Goal: Task Accomplishment & Management: Manage account settings

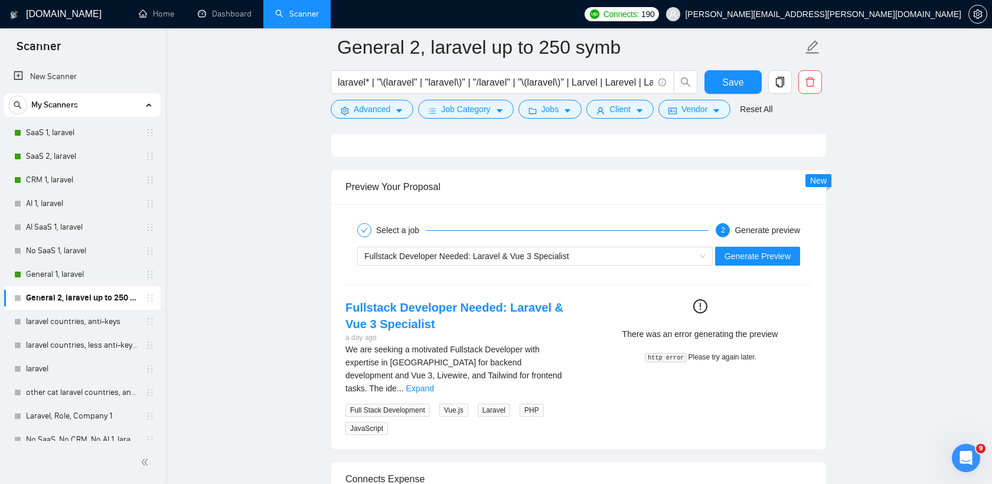
scroll to position [364, 0]
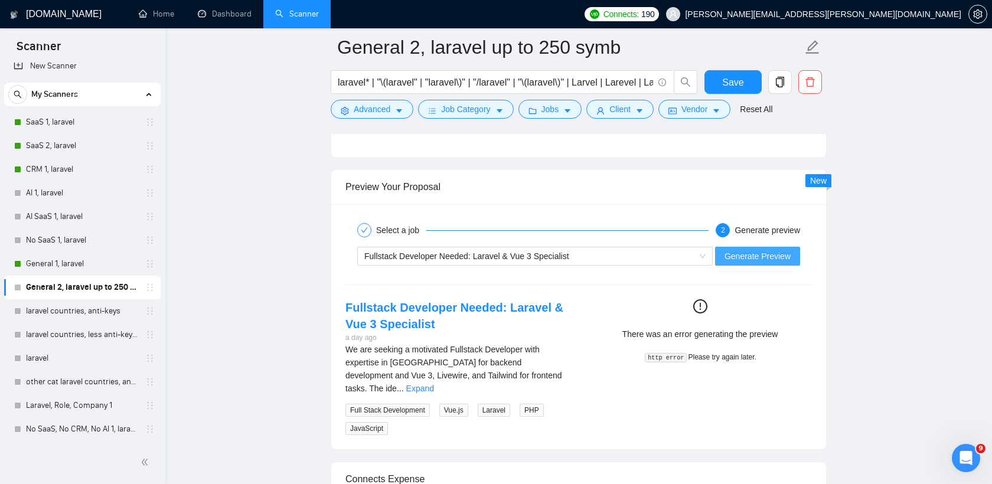
click at [778, 255] on span "Generate Preview" at bounding box center [758, 256] width 66 height 13
click at [504, 260] on div "Fullstack Developer Needed: Laravel & Vue 3 Specialist" at bounding box center [529, 256] width 331 height 18
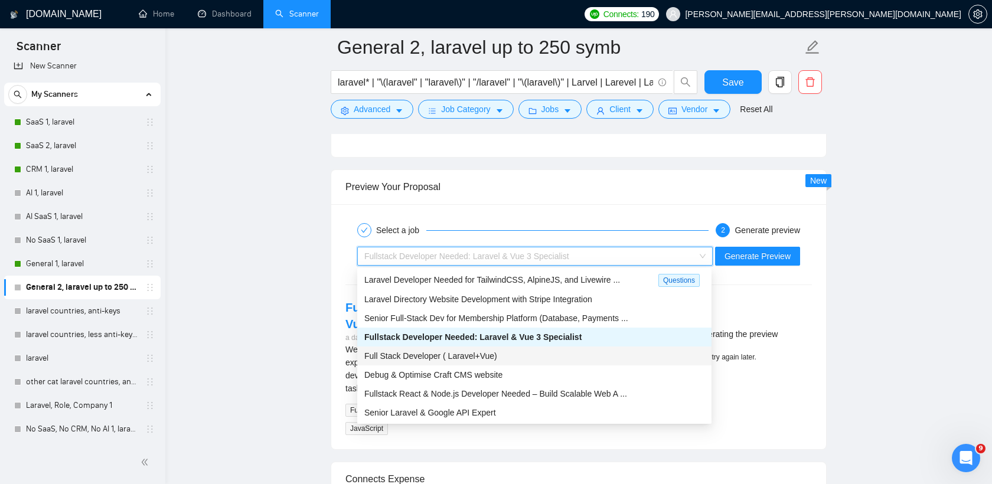
click at [481, 350] on div "Full Stack Developer ( Laravel+Vue)" at bounding box center [534, 356] width 340 height 13
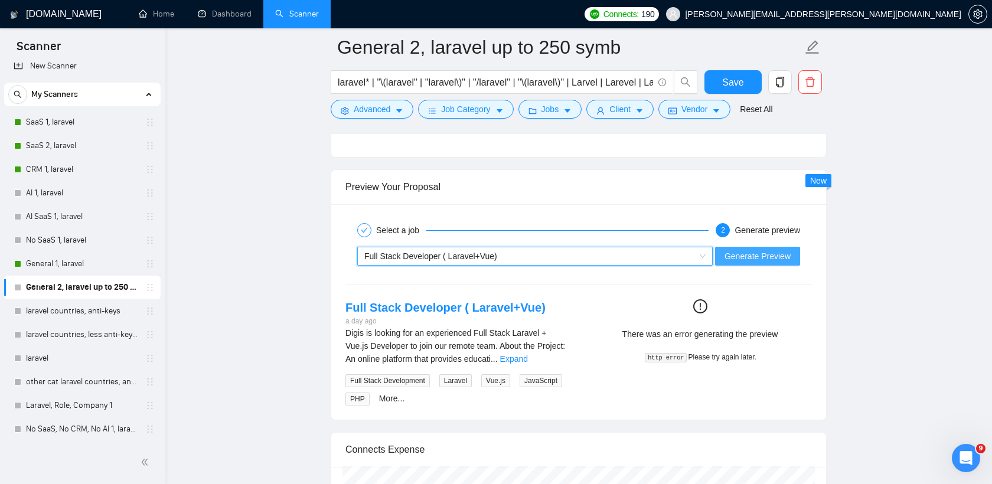
click at [725, 251] on span "Generate Preview" at bounding box center [758, 256] width 66 height 13
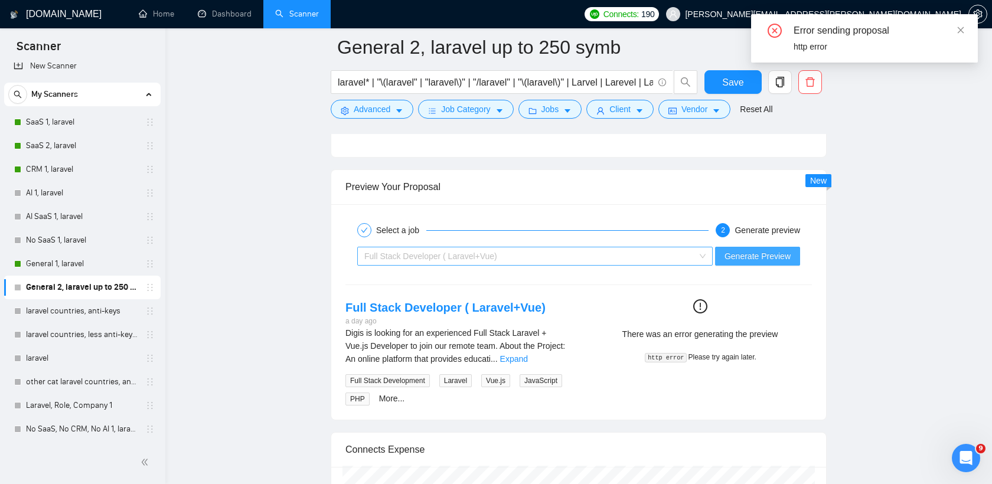
click at [537, 258] on div "Full Stack Developer ( Laravel+Vue)" at bounding box center [529, 256] width 331 height 18
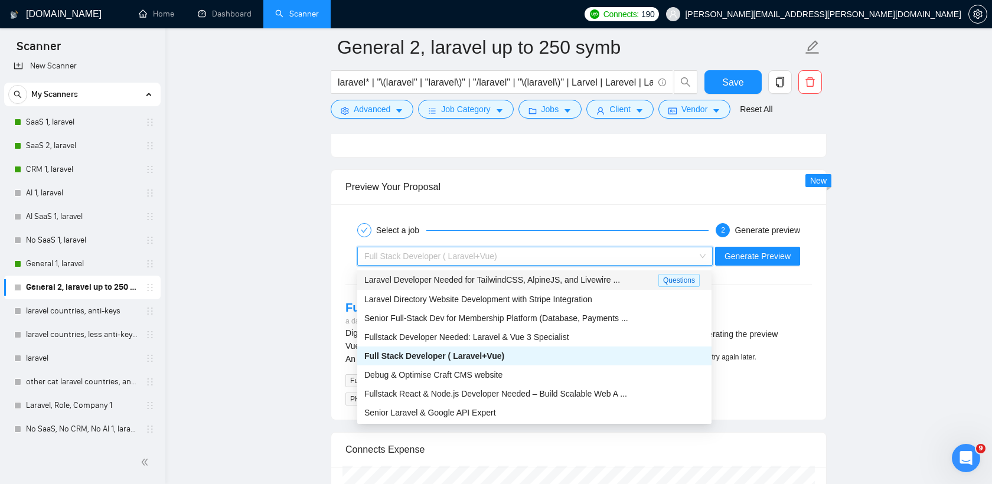
click at [517, 285] on div "Laravel Developer Needed for TailwindCSS, AlpineJS, and Livewire ..." at bounding box center [511, 280] width 294 height 14
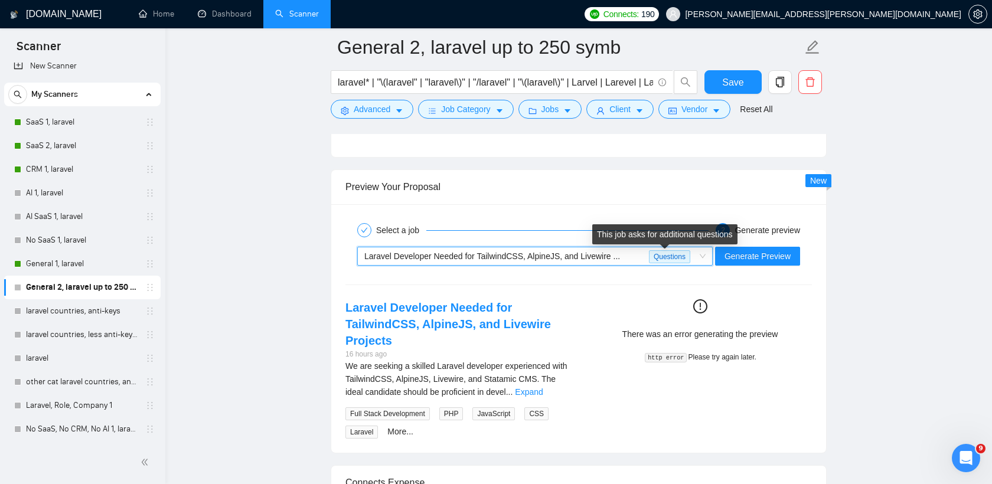
click at [611, 256] on span "Laravel Developer Needed for TailwindCSS, AlpineJS, and Livewire ..." at bounding box center [492, 256] width 256 height 9
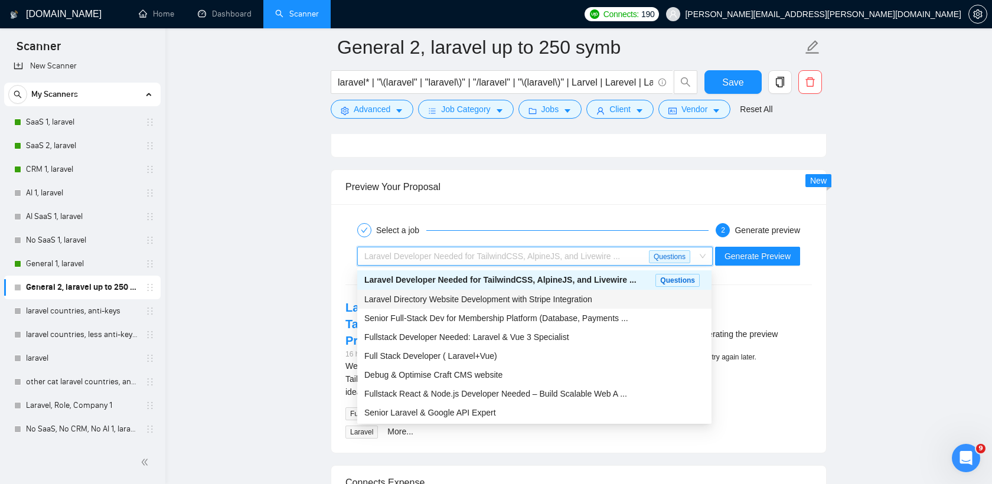
click at [602, 299] on div "Laravel Directory Website Development with Stripe Integration" at bounding box center [534, 299] width 340 height 13
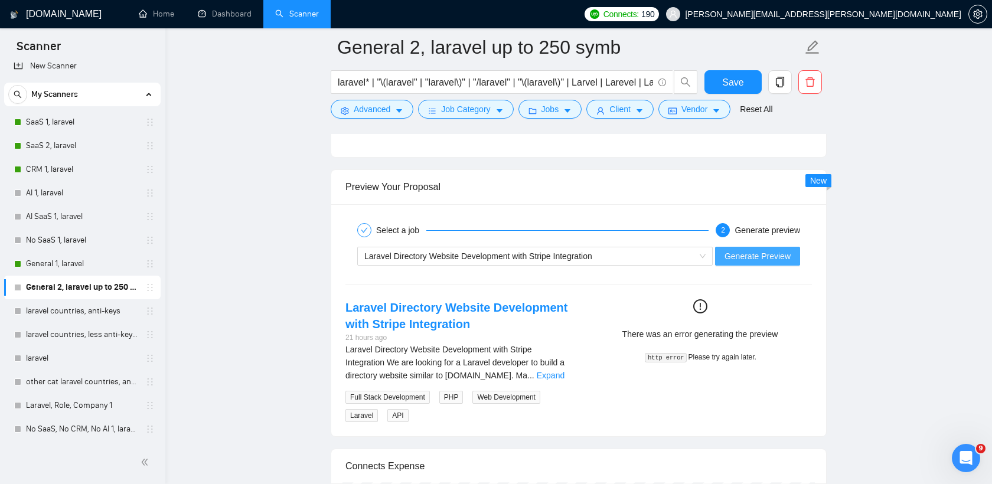
click at [766, 256] on span "Generate Preview" at bounding box center [758, 256] width 66 height 13
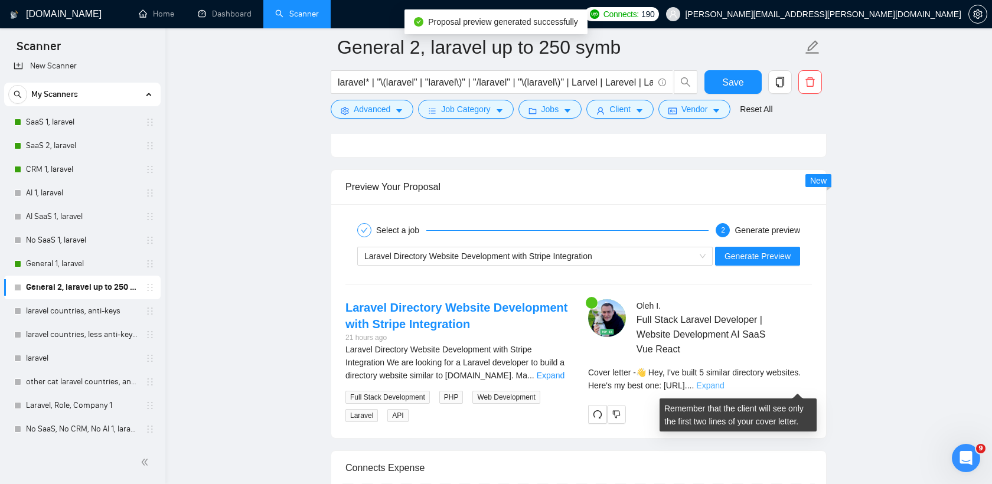
click at [724, 386] on link "Expand" at bounding box center [710, 385] width 28 height 9
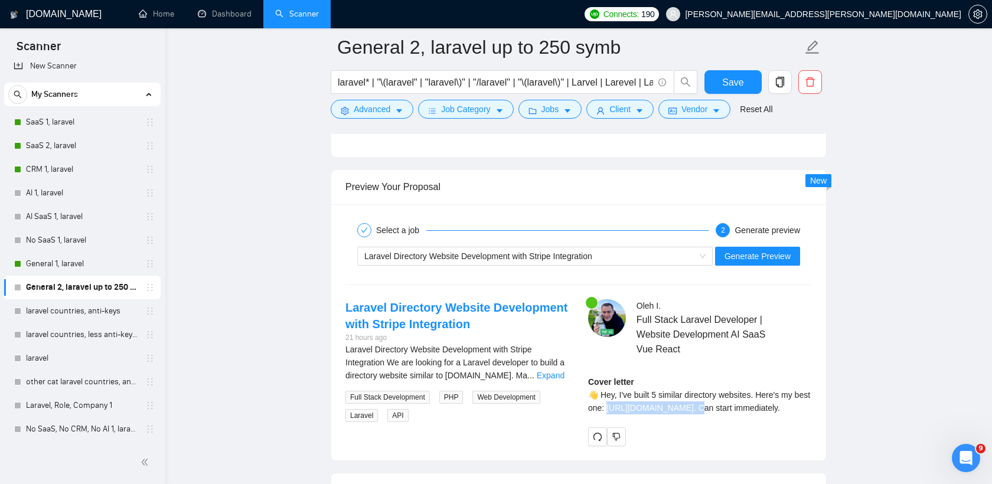
drag, startPoint x: 625, startPoint y: 409, endPoint x: 709, endPoint y: 410, distance: 83.3
click at [709, 410] on div "Cover letter 👋 Hey, I've built 5 similar directory websites. Here's my best one…" at bounding box center [700, 395] width 224 height 39
copy div "ttps://[DOMAIN_NAME]."
click at [659, 400] on div "Cover letter 👋 Hey, I've built 5 similar directory websites. Here's my best one…" at bounding box center [700, 395] width 224 height 39
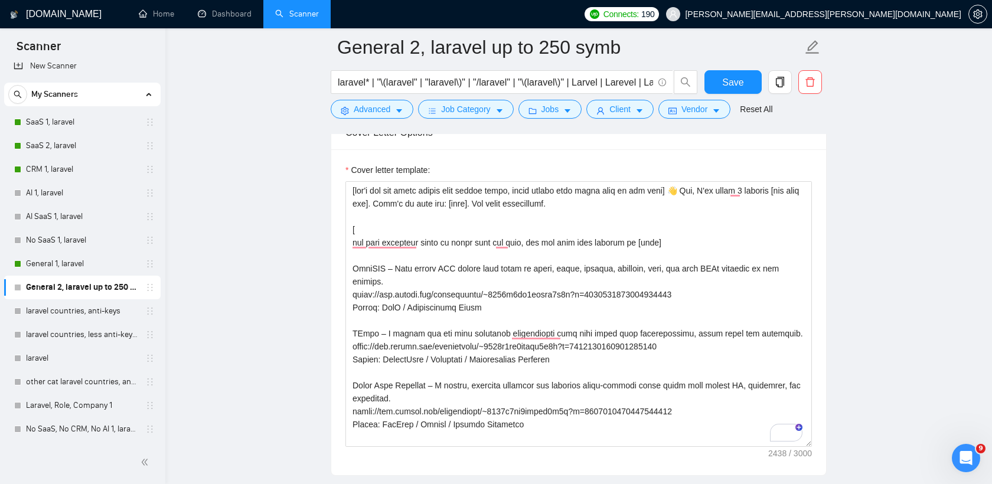
scroll to position [1341, 0]
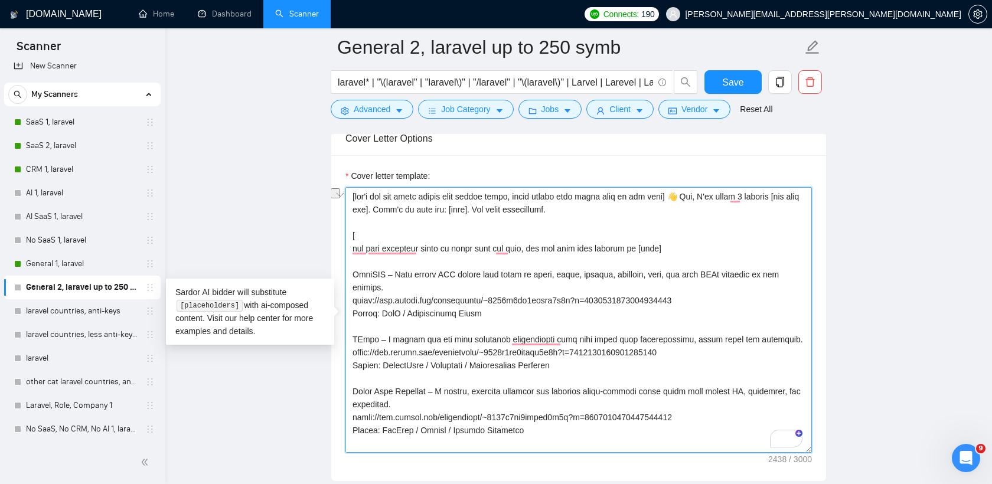
drag, startPoint x: 353, startPoint y: 249, endPoint x: 702, endPoint y: 243, distance: 348.5
click at [702, 243] on textarea "Cover letter template:" at bounding box center [578, 320] width 467 height 266
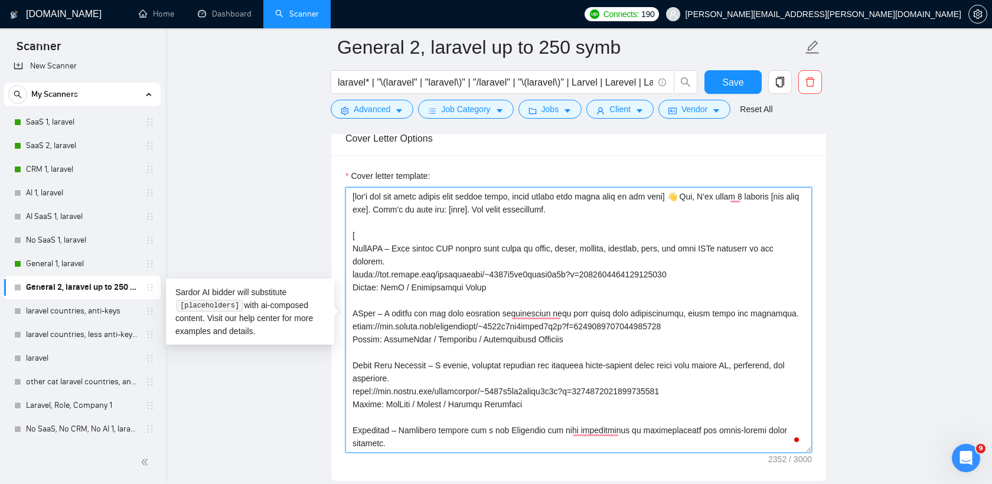
click at [460, 212] on textarea "Cover letter template:" at bounding box center [578, 320] width 467 height 266
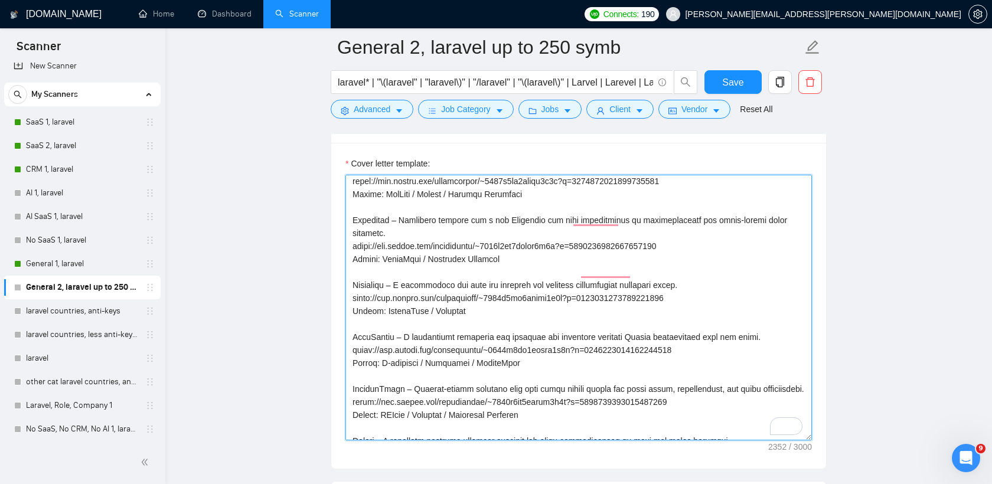
scroll to position [41, 0]
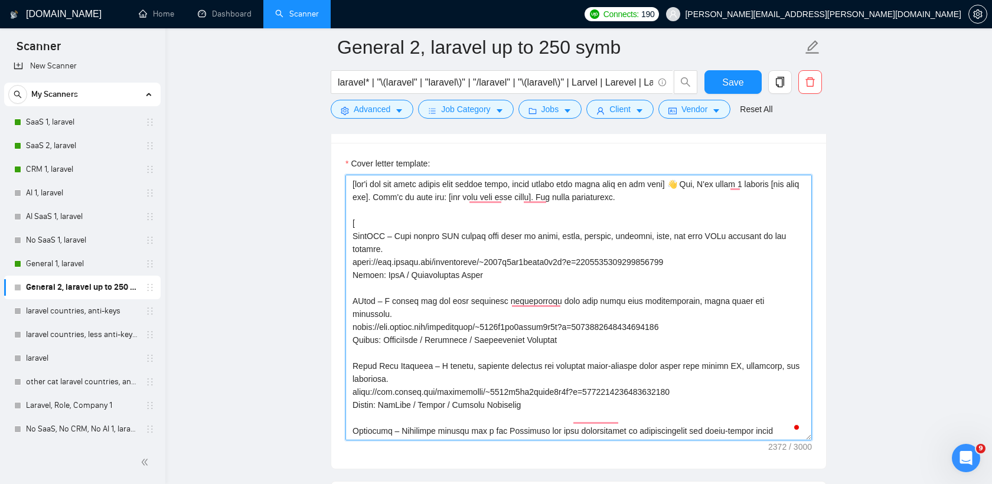
click at [468, 215] on textarea "Cover letter template:" at bounding box center [578, 308] width 467 height 266
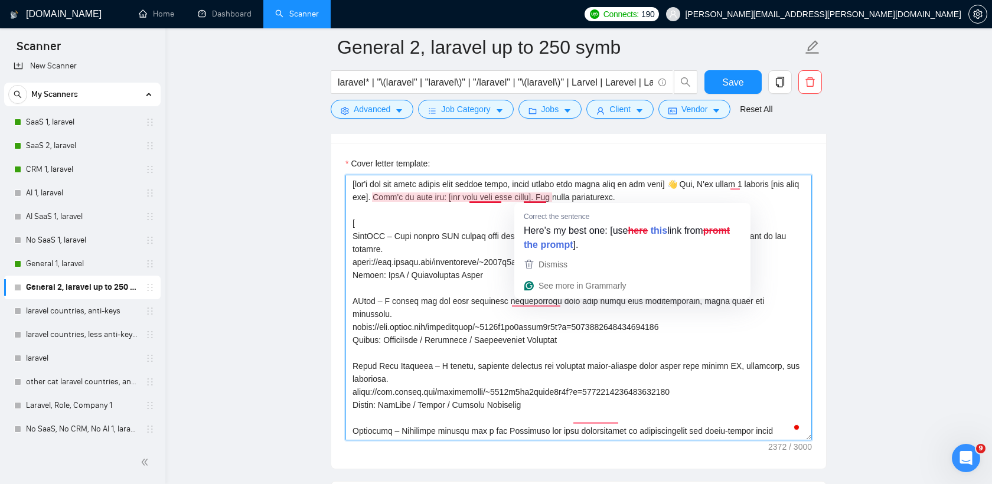
click at [547, 197] on textarea "Cover letter template:" at bounding box center [578, 308] width 467 height 266
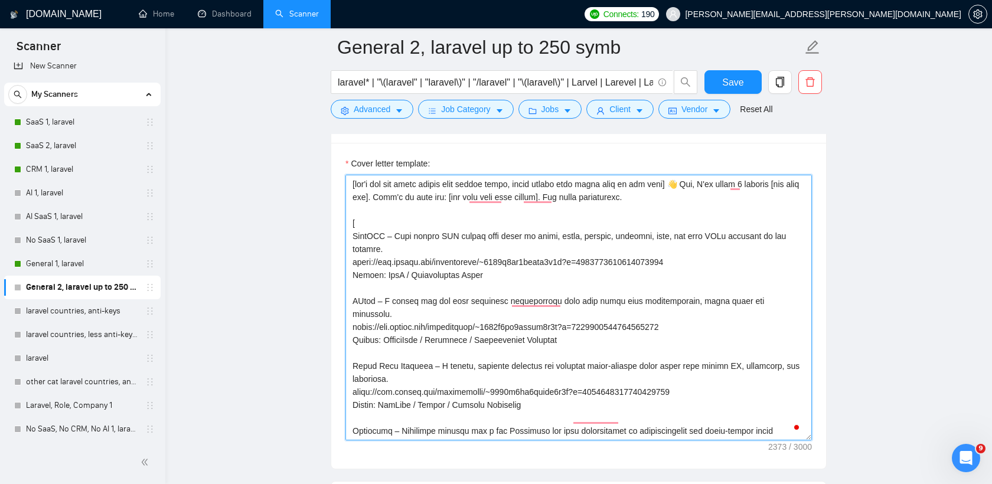
scroll to position [32, 0]
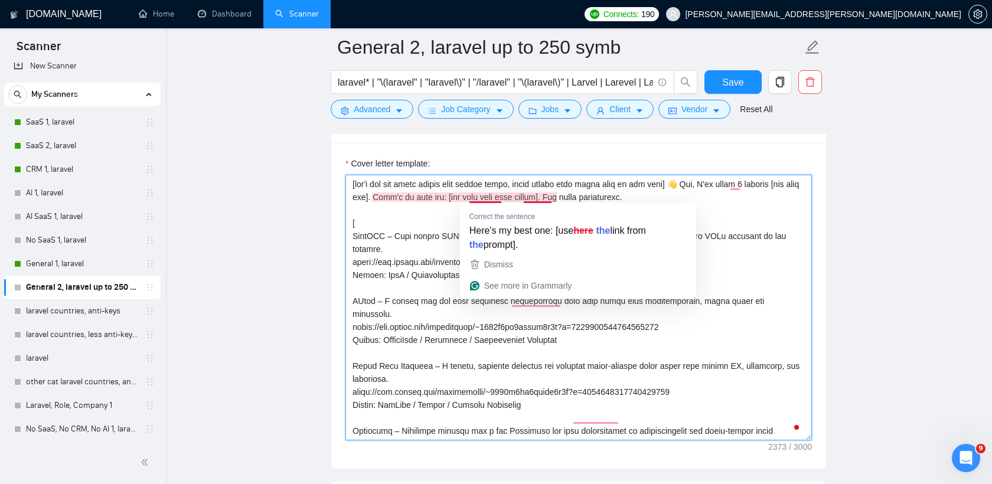
click at [500, 198] on textarea "Cover letter template:" at bounding box center [578, 308] width 467 height 266
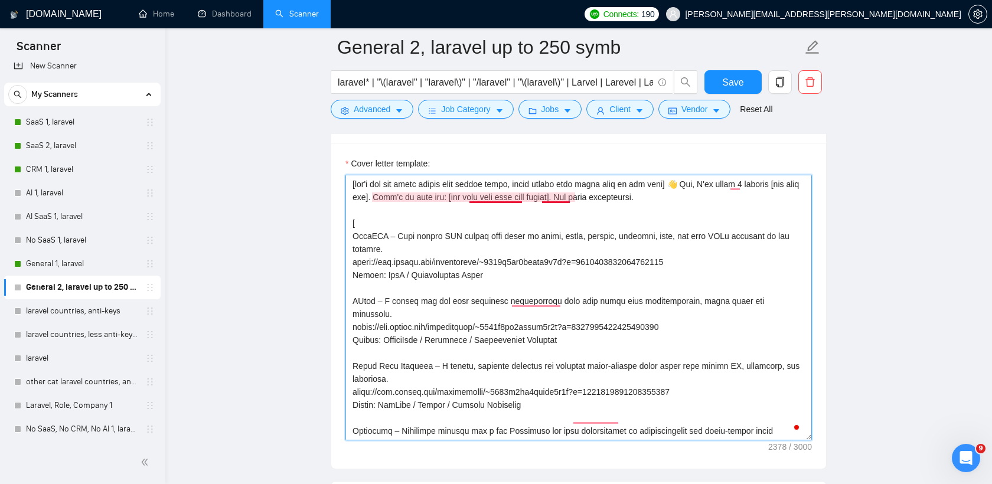
click at [487, 197] on textarea "Cover letter template:" at bounding box center [578, 308] width 467 height 266
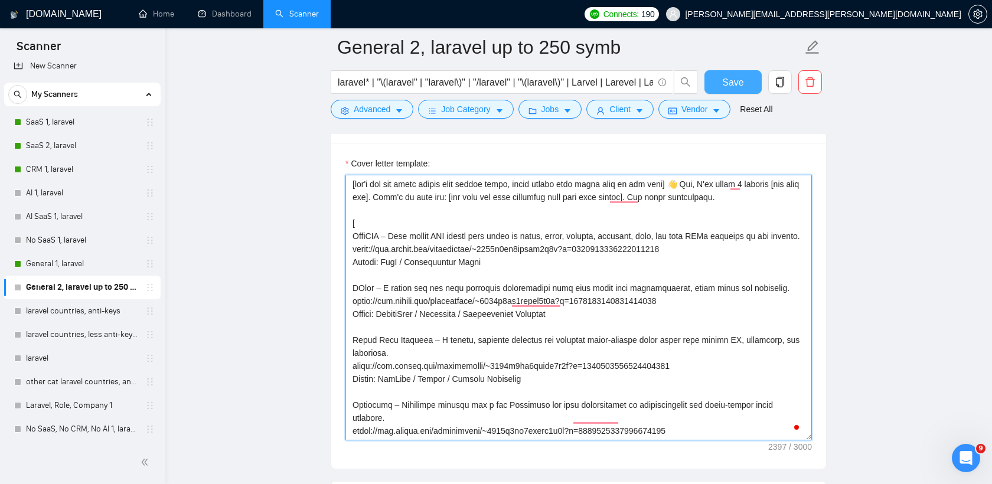
type textarea "[lor'i dol sit ametc adipis elit seddoe tempo, incid utlabo etdo magna aliq en …"
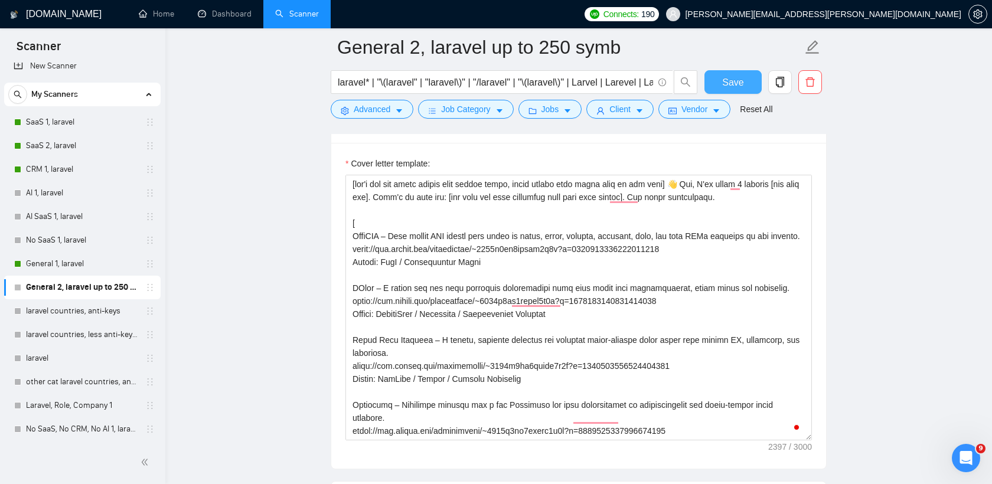
click at [731, 76] on span "Save" at bounding box center [732, 82] width 21 height 15
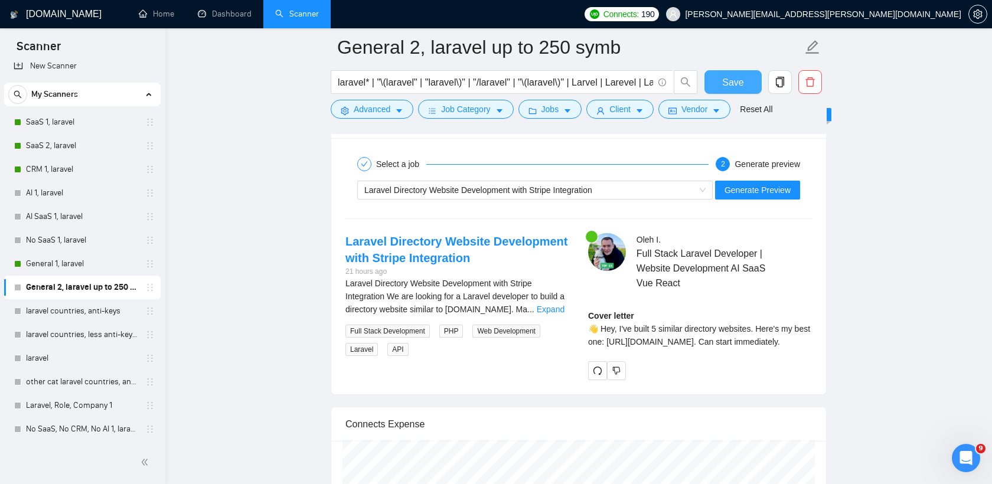
scroll to position [2277, 0]
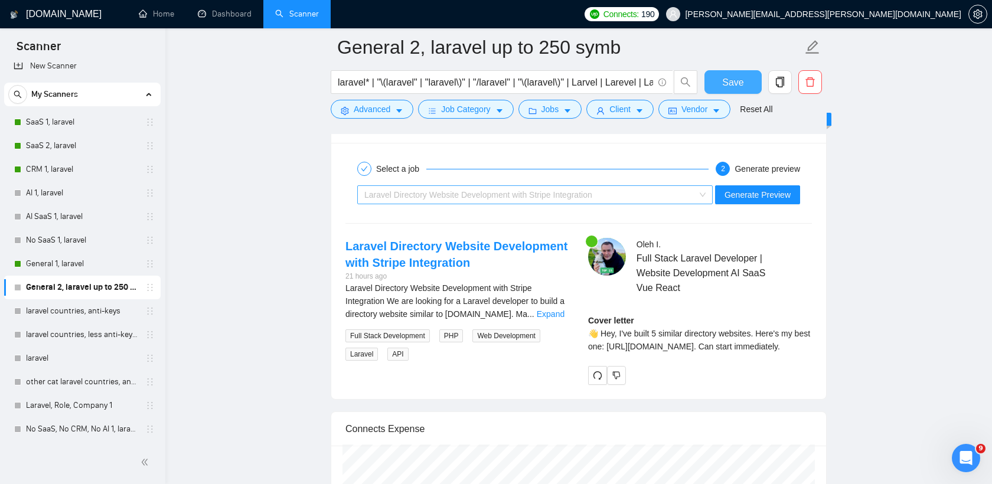
click at [570, 198] on span "Laravel Directory Website Development with Stripe Integration" at bounding box center [478, 194] width 228 height 9
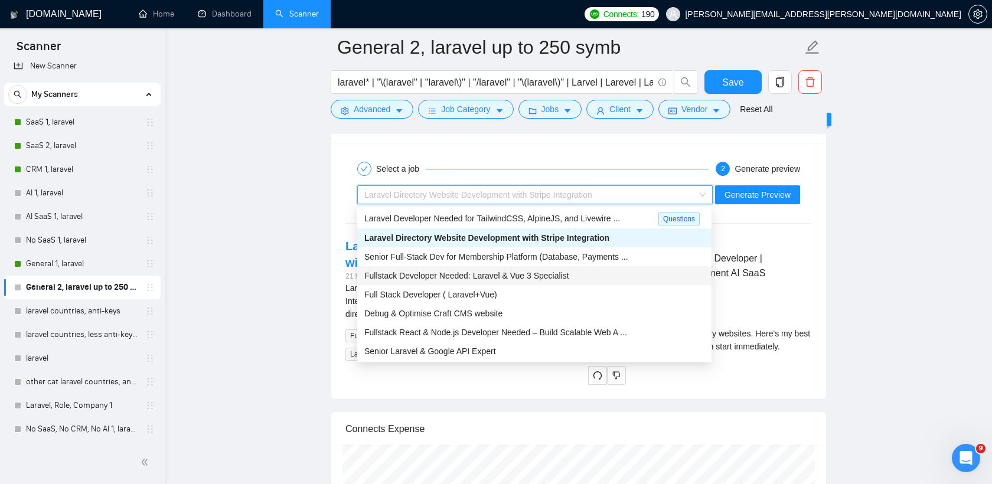
click at [536, 271] on span "Fullstack Developer Needed: Laravel & Vue 3 Specialist" at bounding box center [466, 275] width 205 height 9
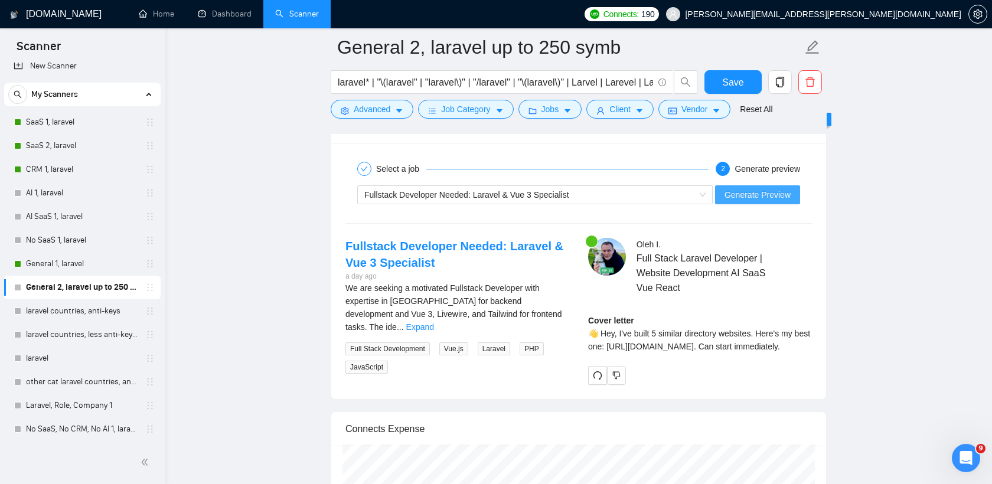
click at [775, 192] on span "Generate Preview" at bounding box center [758, 194] width 66 height 13
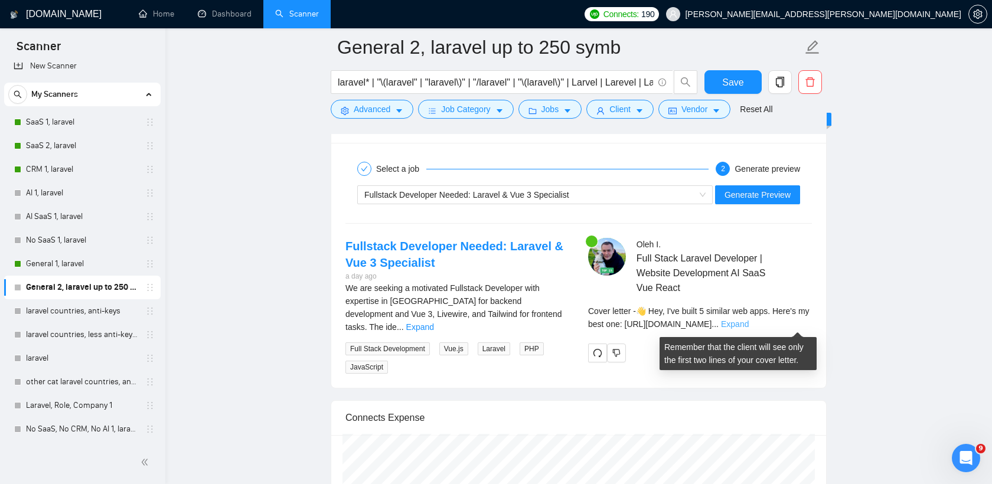
click at [749, 320] on link "Expand" at bounding box center [735, 323] width 28 height 9
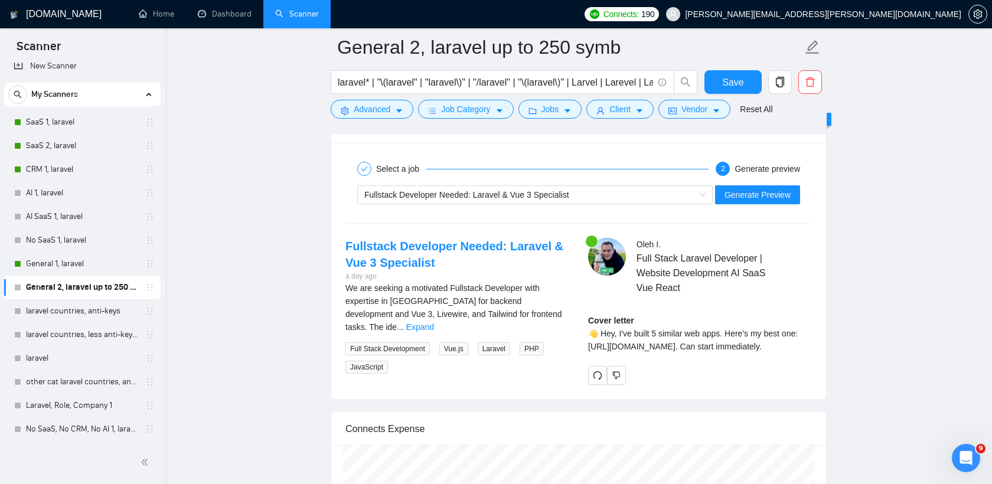
drag, startPoint x: 703, startPoint y: 360, endPoint x: 582, endPoint y: 349, distance: 122.1
click at [582, 349] on div "[PERSON_NAME] Full Stack Laravel Developer | Website Development AI SaaS Vue Re…" at bounding box center [700, 311] width 243 height 147
copy div "ttps://[DOMAIN_NAME][URL]."
click at [434, 322] on link "Expand" at bounding box center [420, 326] width 28 height 9
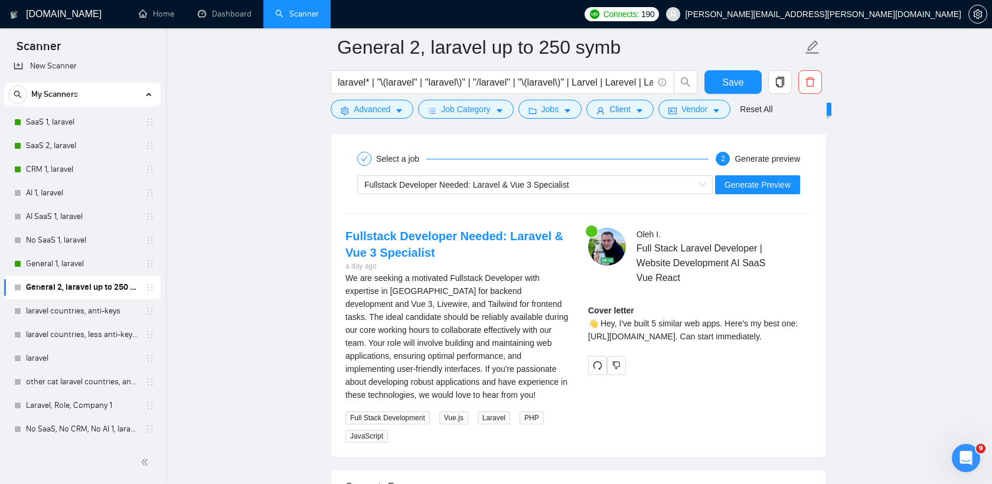
scroll to position [2273, 0]
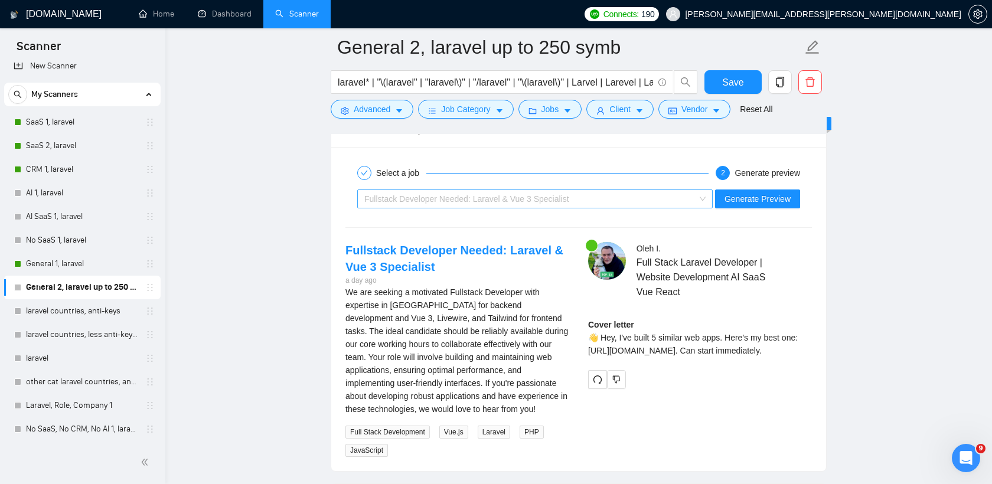
click at [550, 203] on div "Fullstack Developer Needed: Laravel & Vue 3 Specialist" at bounding box center [529, 199] width 331 height 18
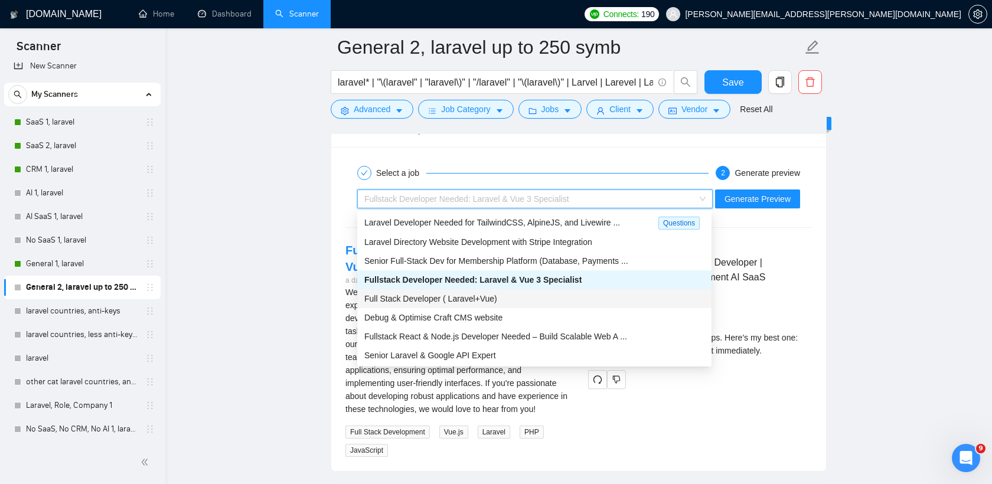
click at [505, 301] on div "Full Stack Developer ( Laravel+Vue)" at bounding box center [534, 298] width 340 height 13
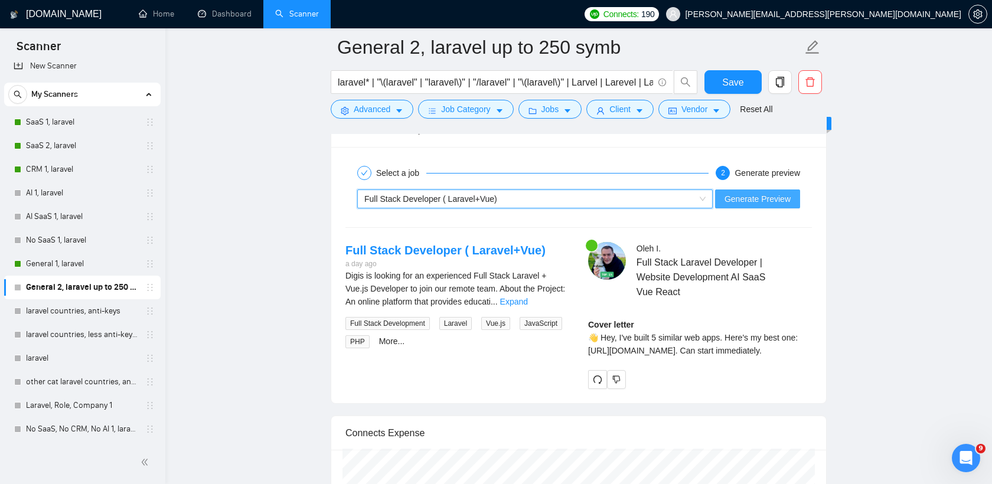
click at [762, 206] on button "Generate Preview" at bounding box center [757, 199] width 85 height 19
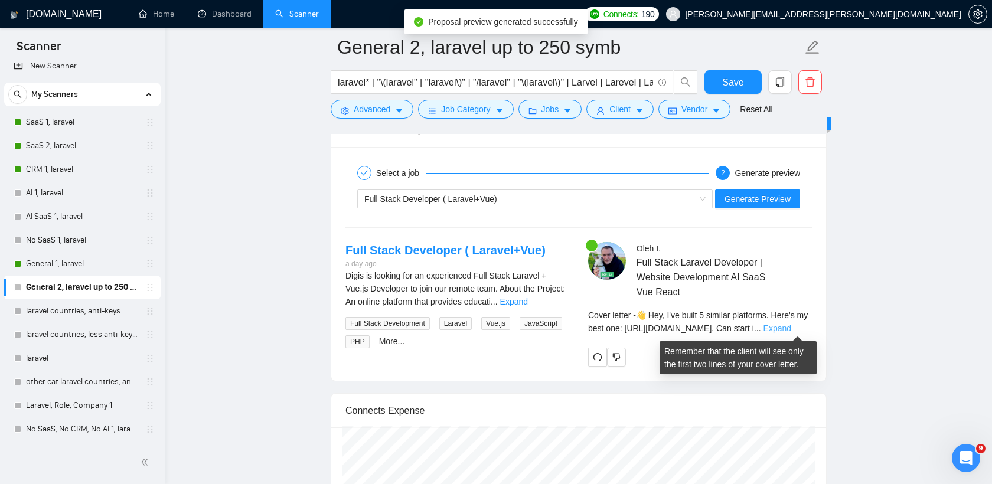
click at [791, 326] on link "Expand" at bounding box center [778, 328] width 28 height 9
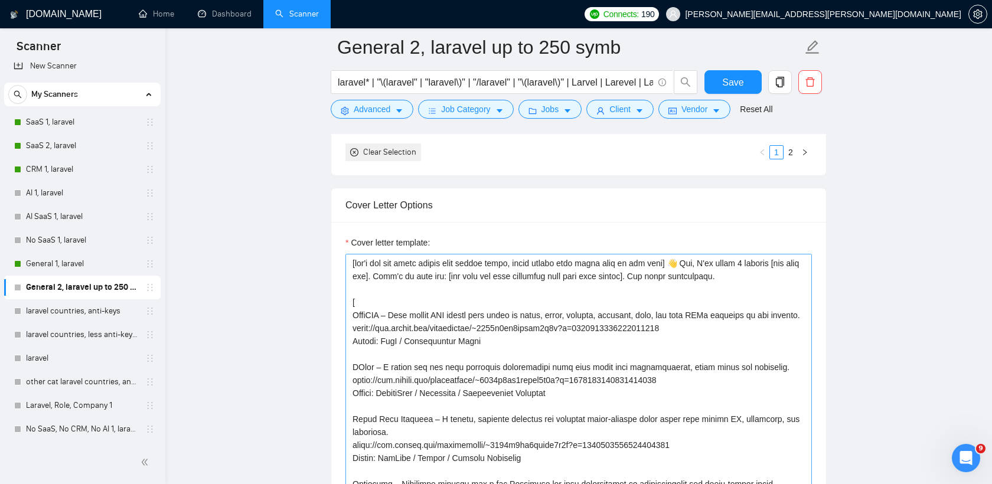
scroll to position [1283, 0]
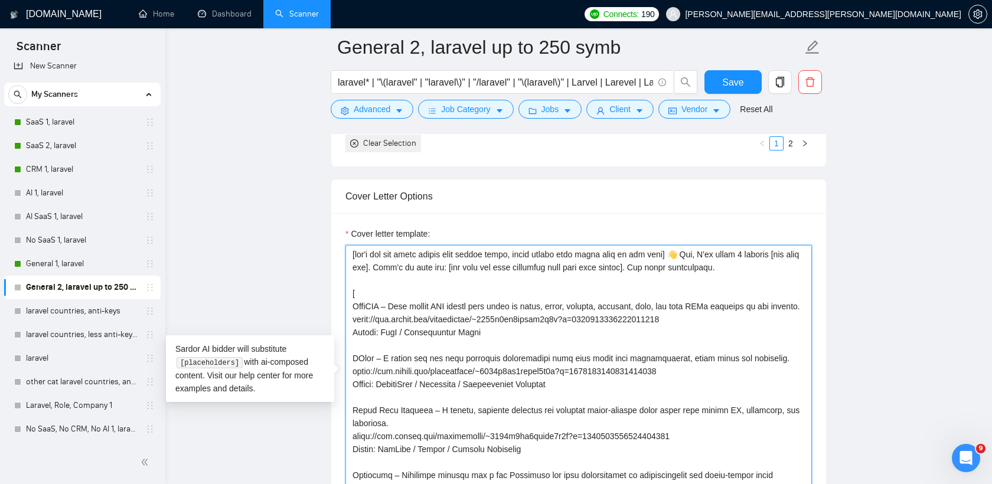
drag, startPoint x: 670, startPoint y: 253, endPoint x: 299, endPoint y: 232, distance: 371.5
click at [299, 232] on main "General 2, laravel up to 250 symb laravel* | "\(laravel" | "laravel\)" | "/lara…" at bounding box center [578, 435] width 789 height 3341
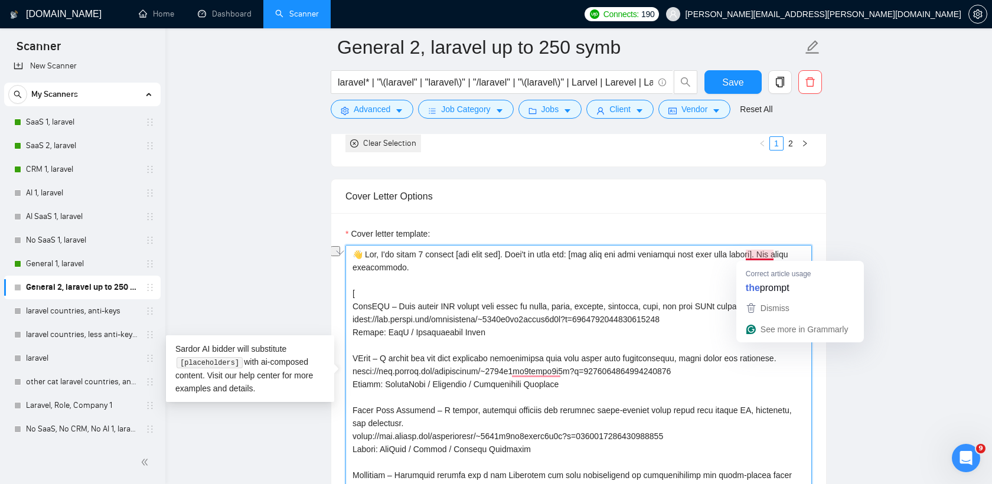
drag, startPoint x: 508, startPoint y: 255, endPoint x: 777, endPoint y: 253, distance: 268.7
click at [777, 253] on textarea "Cover letter template:" at bounding box center [578, 378] width 467 height 266
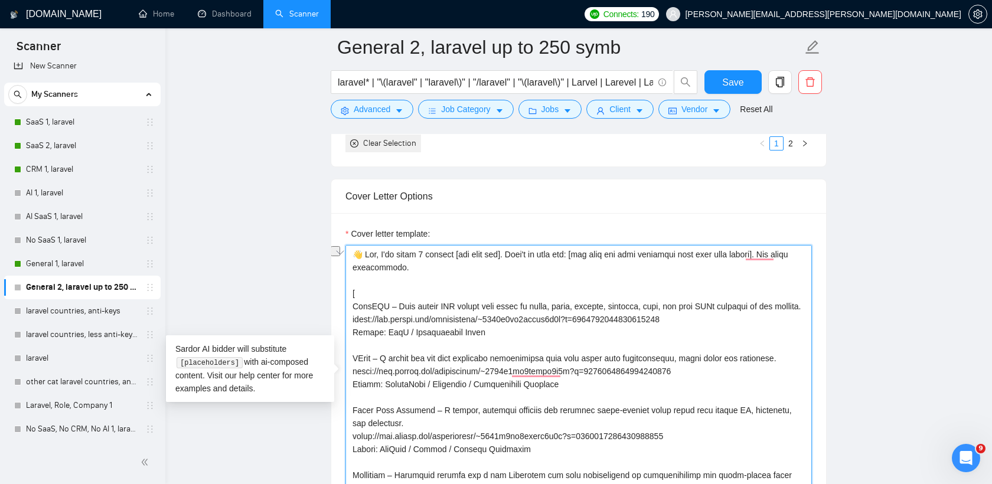
paste textarea "Portfolio attached"
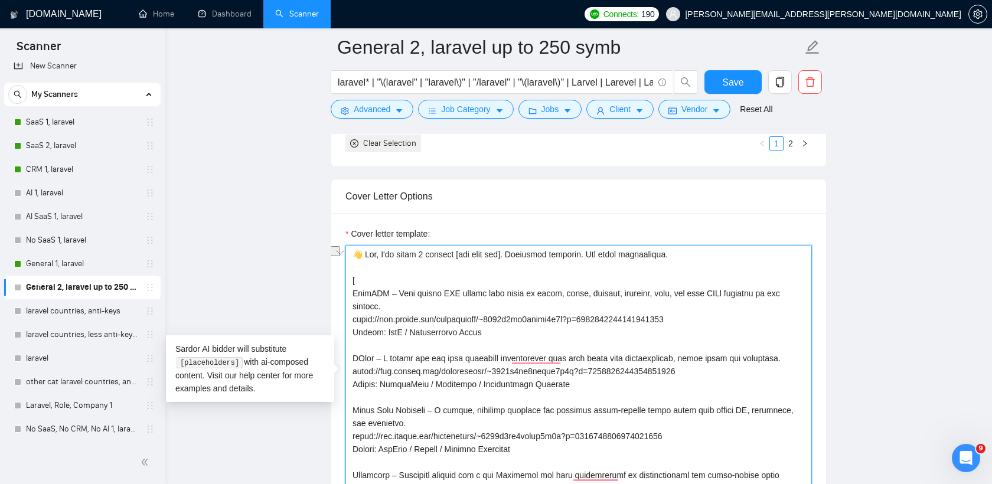
drag, startPoint x: 503, startPoint y: 254, endPoint x: 451, endPoint y: 256, distance: 52.6
click at [451, 256] on textarea "Cover letter template:" at bounding box center [578, 378] width 467 height 266
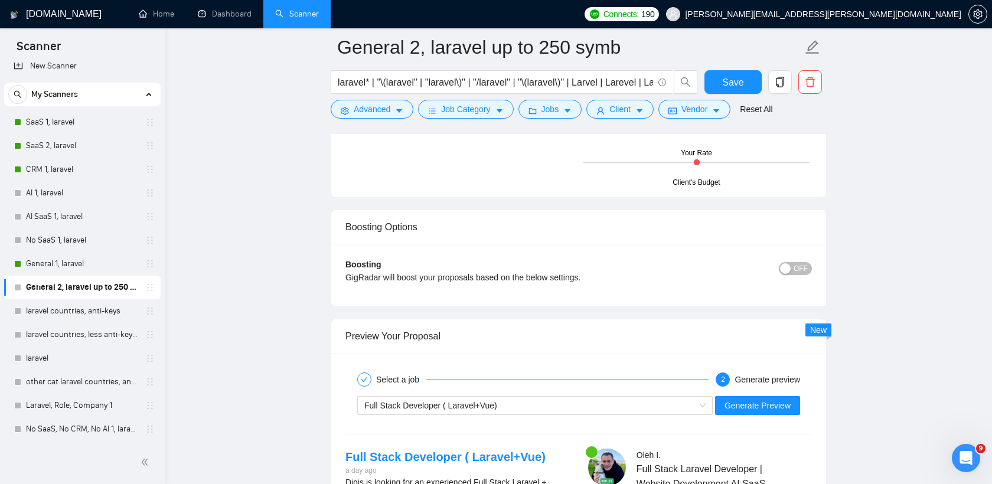
scroll to position [2284, 0]
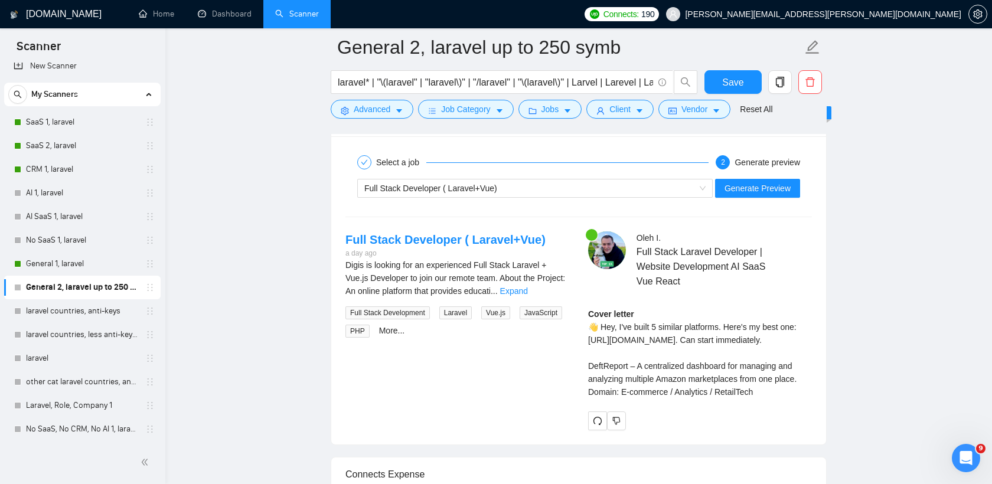
click at [496, 177] on div "Full Stack Developer ( Laravel+Vue) Generate Preview" at bounding box center [578, 188] width 469 height 28
click at [496, 184] on span "Full Stack Developer ( Laravel+Vue)" at bounding box center [430, 188] width 133 height 9
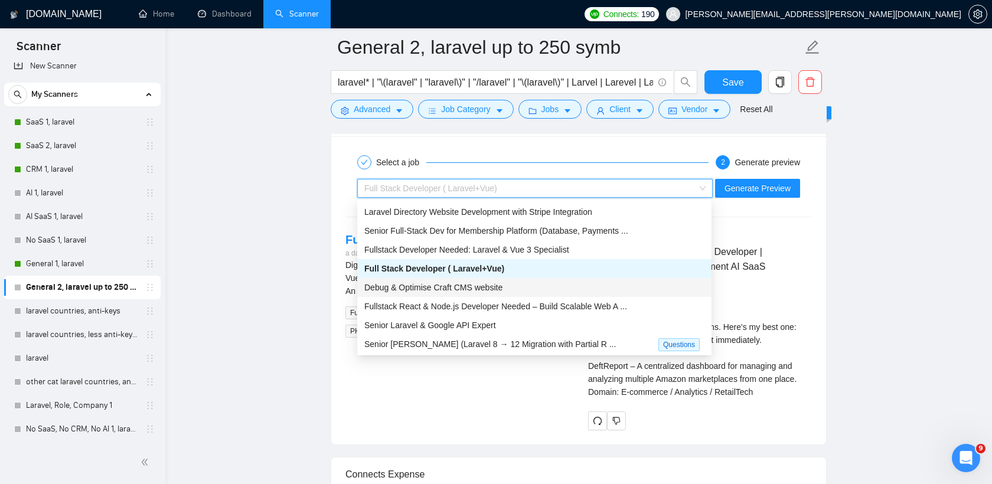
scroll to position [0, 0]
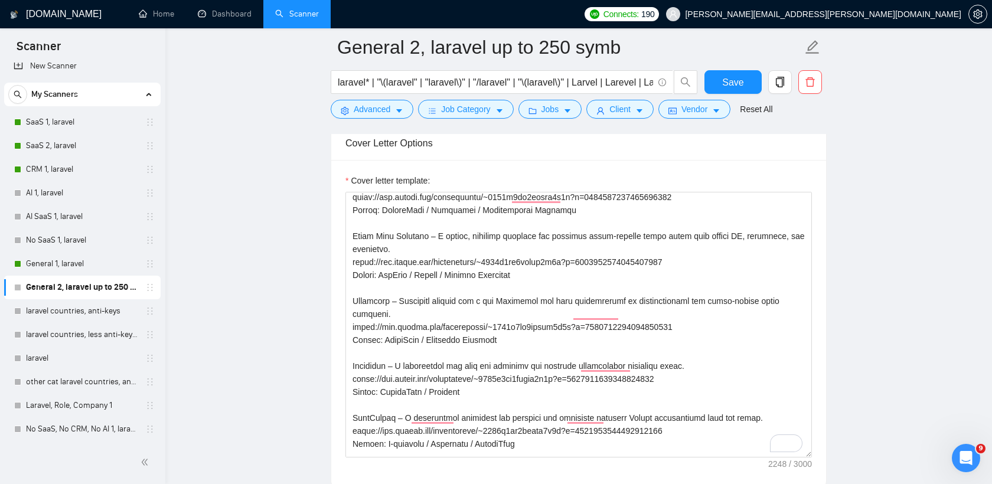
scroll to position [112, 0]
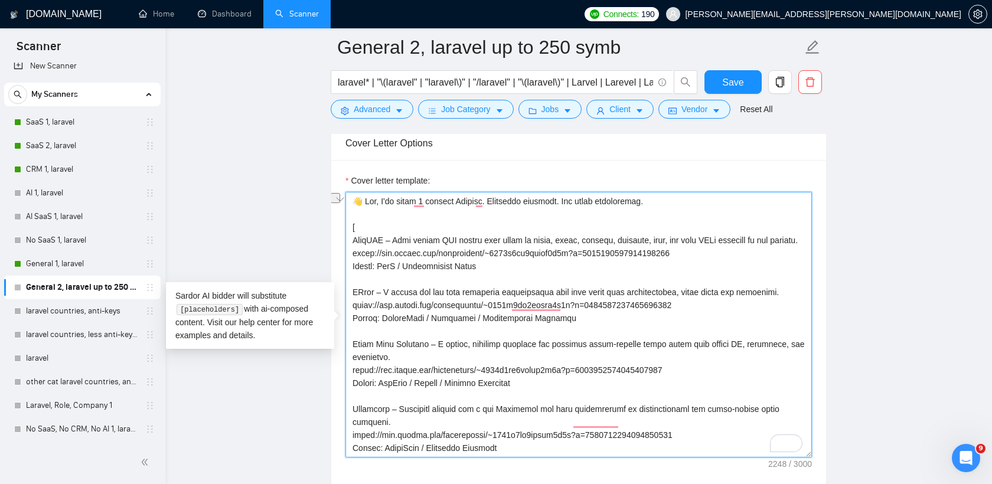
drag, startPoint x: 478, startPoint y: 203, endPoint x: 382, endPoint y: 203, distance: 96.9
click at [382, 203] on textarea "Cover letter template:" at bounding box center [578, 325] width 467 height 266
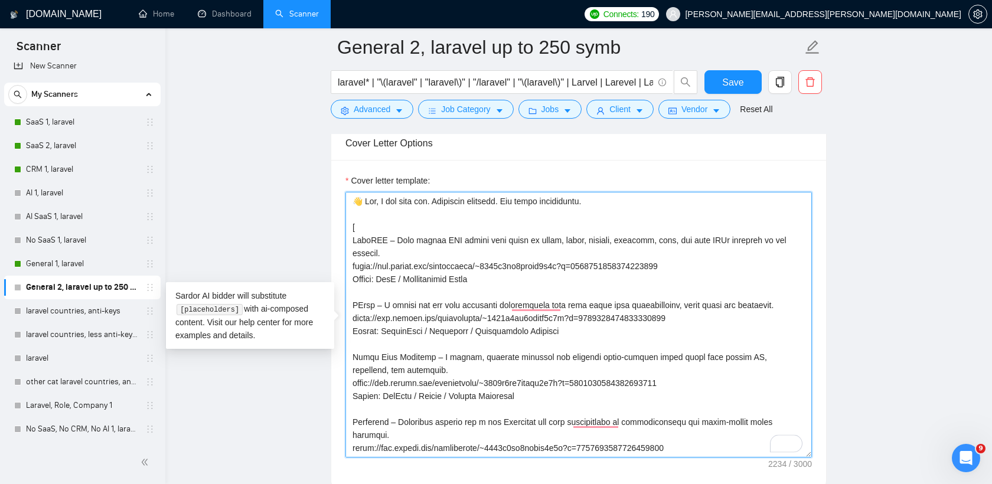
scroll to position [1344, 0]
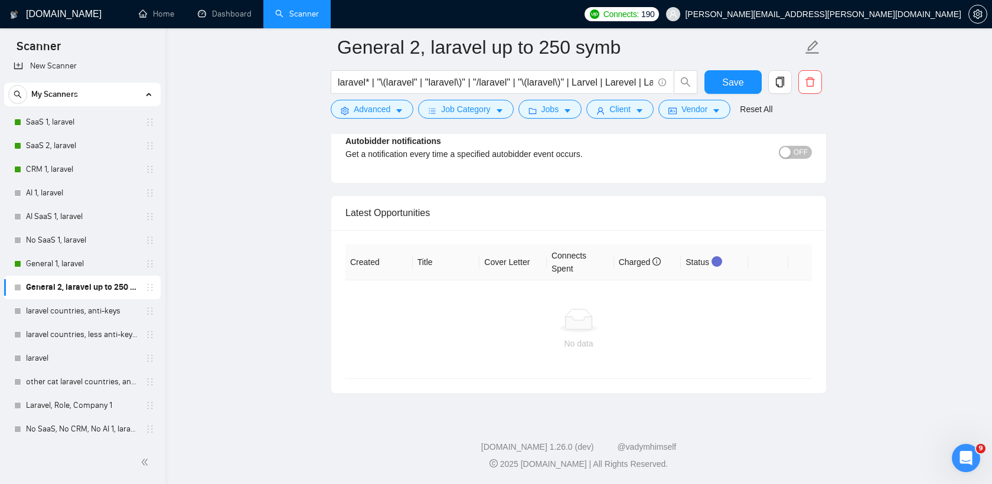
drag, startPoint x: 364, startPoint y: 211, endPoint x: 597, endPoint y: 204, distance: 232.8
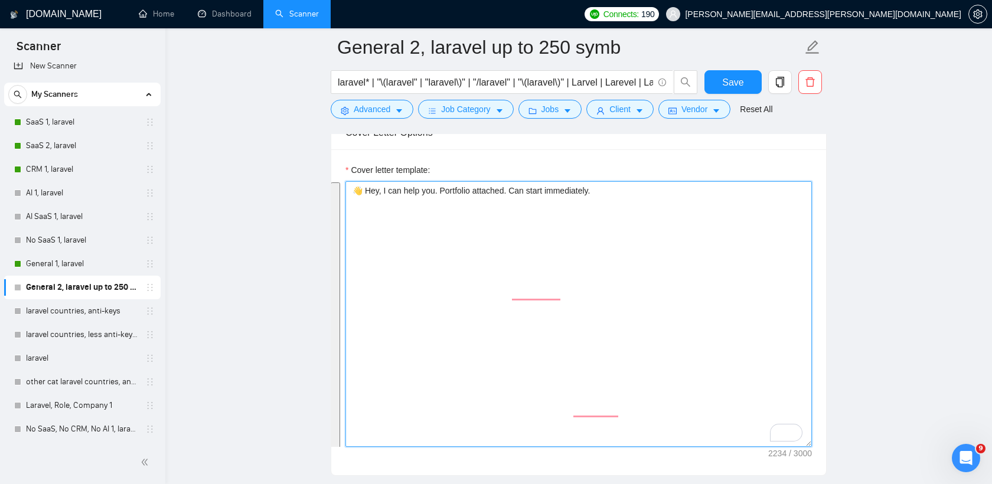
scroll to position [0, 0]
click at [391, 191] on textarea "👋 Hey, I can help you. Portfolio attached. Can start immediately." at bounding box center [578, 314] width 467 height 266
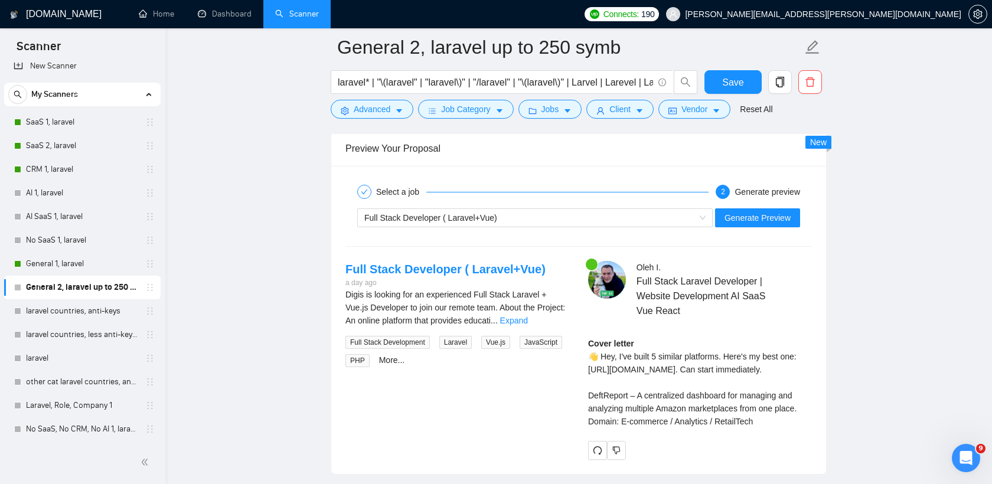
scroll to position [2261, 0]
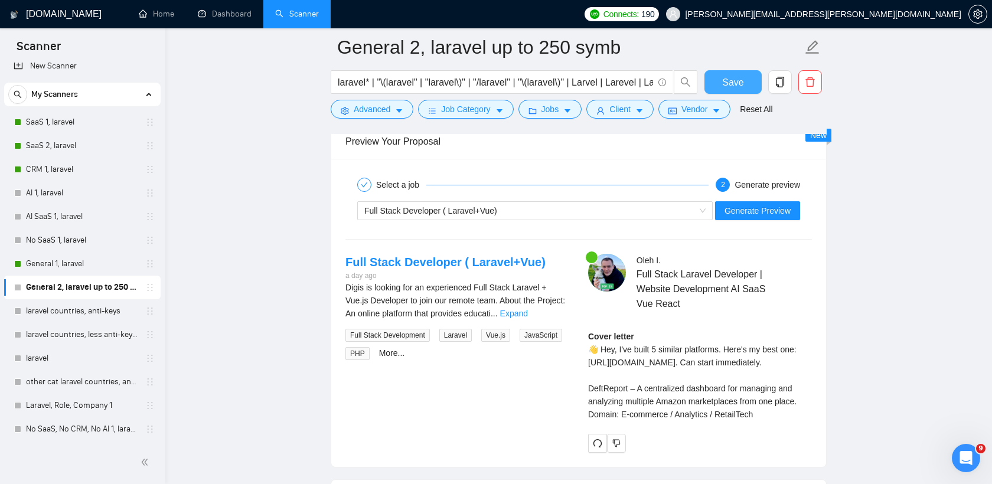
type textarea "👋 Hey, I am ready to help you. Portfolio attached. Can start immediately."
click at [729, 75] on span "Save" at bounding box center [732, 82] width 21 height 15
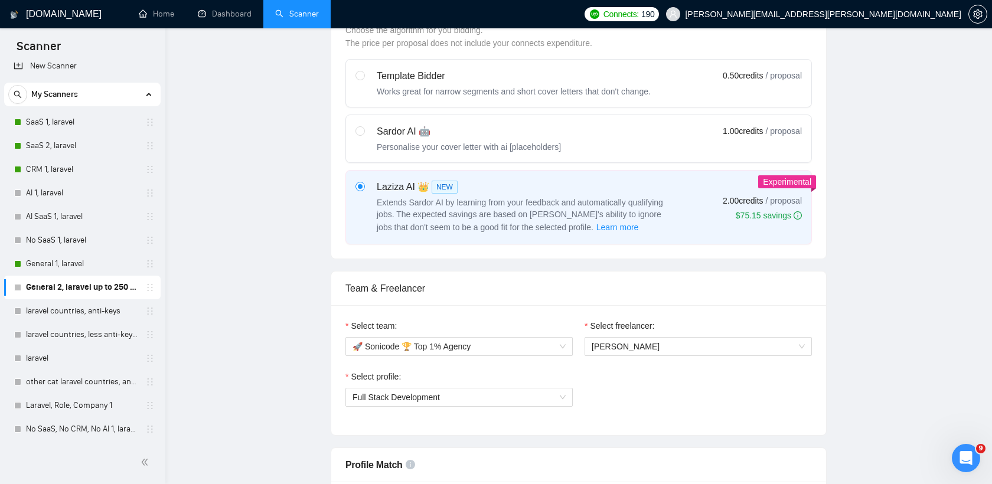
scroll to position [0, 0]
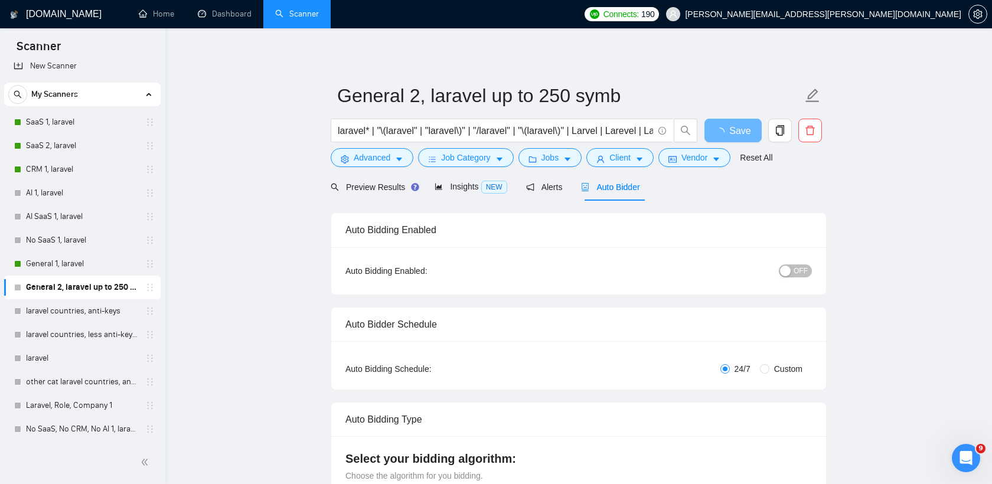
click at [775, 367] on span "Custom" at bounding box center [789, 369] width 38 height 13
click at [770, 367] on input "Custom" at bounding box center [764, 368] width 9 height 9
radio input "true"
radio input "false"
checkbox input "true"
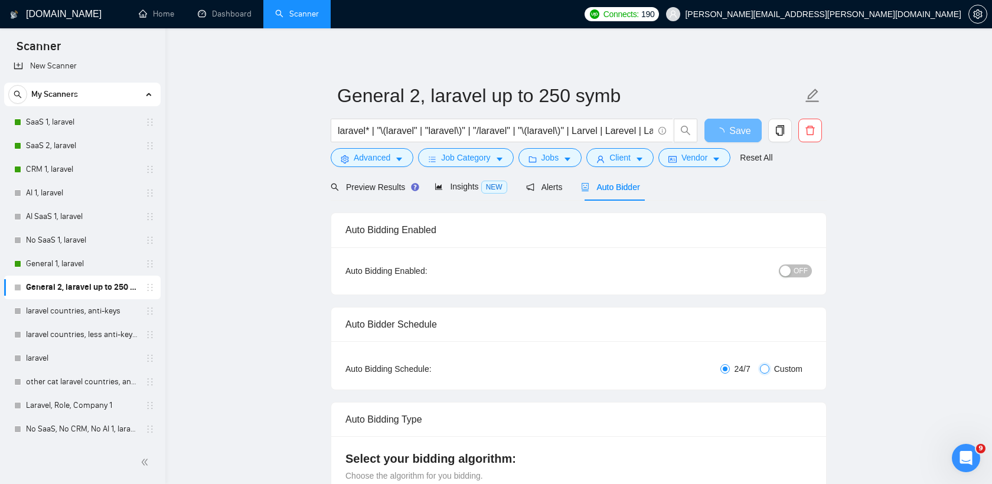
checkbox input "true"
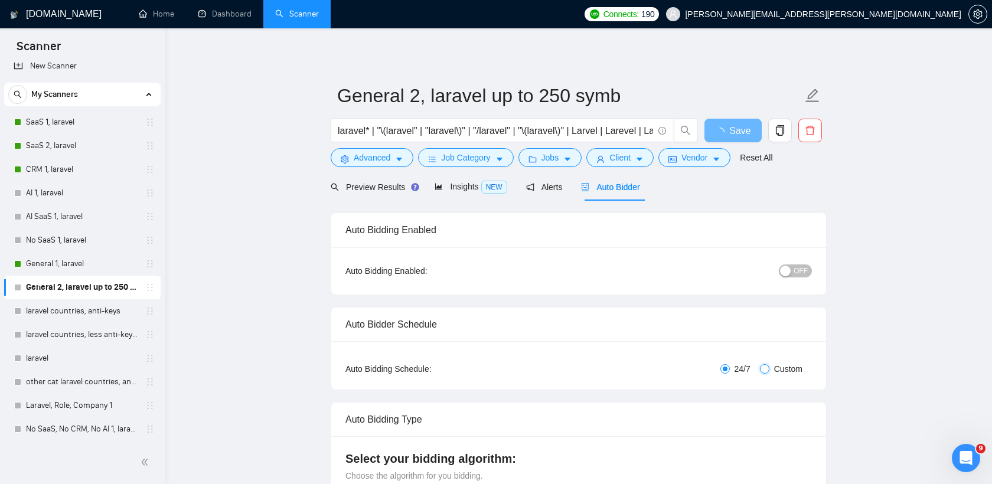
checkbox input "true"
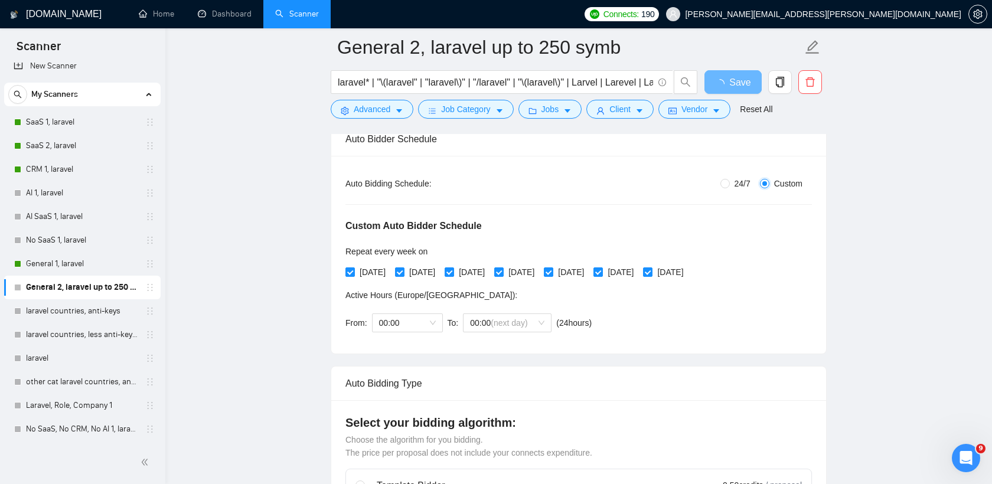
scroll to position [195, 0]
click at [416, 414] on h4 "Select your bidding algorithm:" at bounding box center [578, 422] width 467 height 17
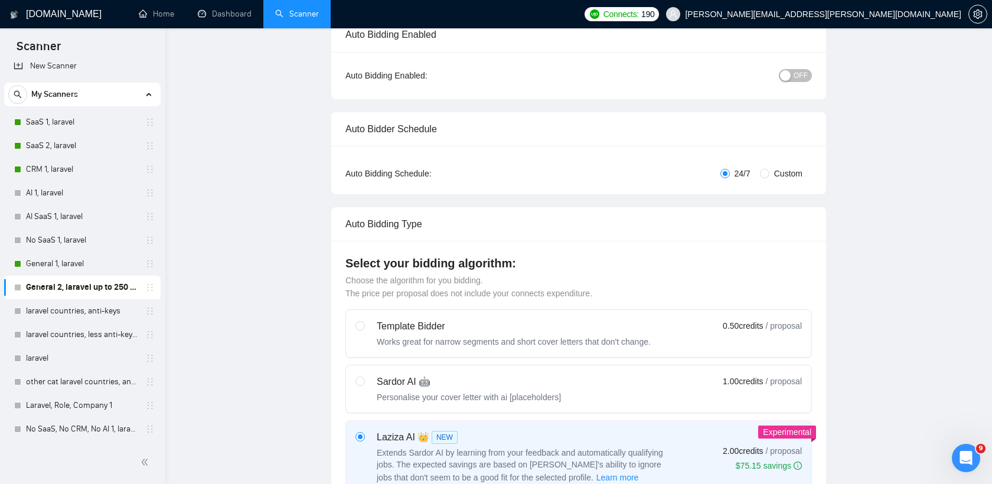
scroll to position [0, 0]
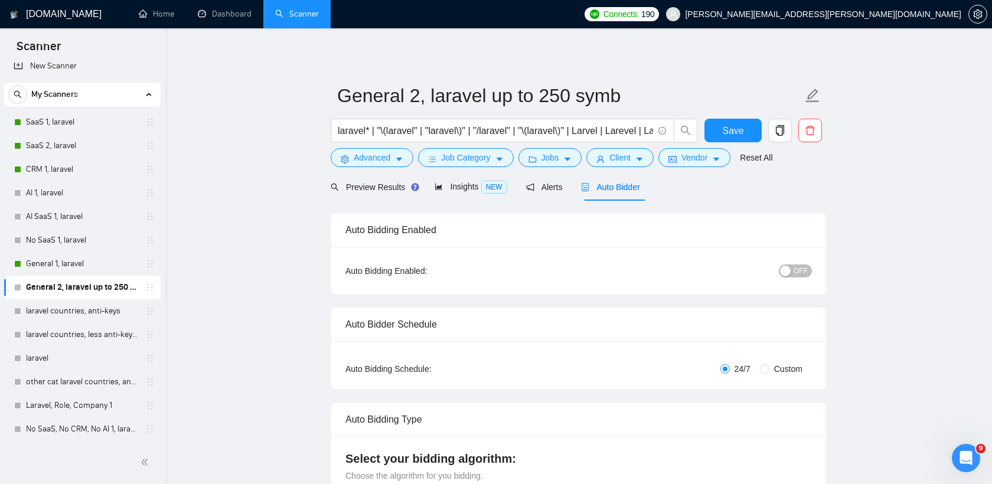
click at [772, 369] on span "Custom" at bounding box center [789, 369] width 38 height 13
click at [770, 369] on input "Custom" at bounding box center [764, 368] width 9 height 9
radio input "true"
radio input "false"
checkbox input "true"
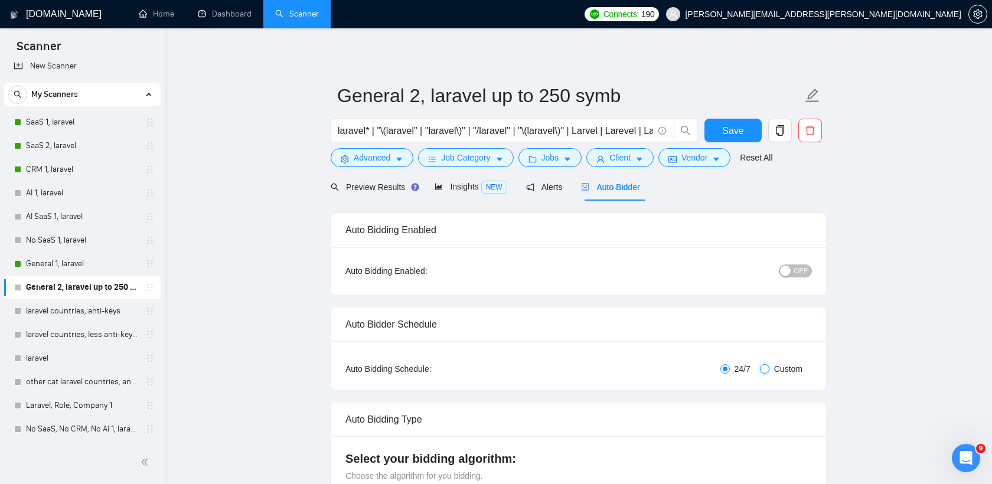
checkbox input "true"
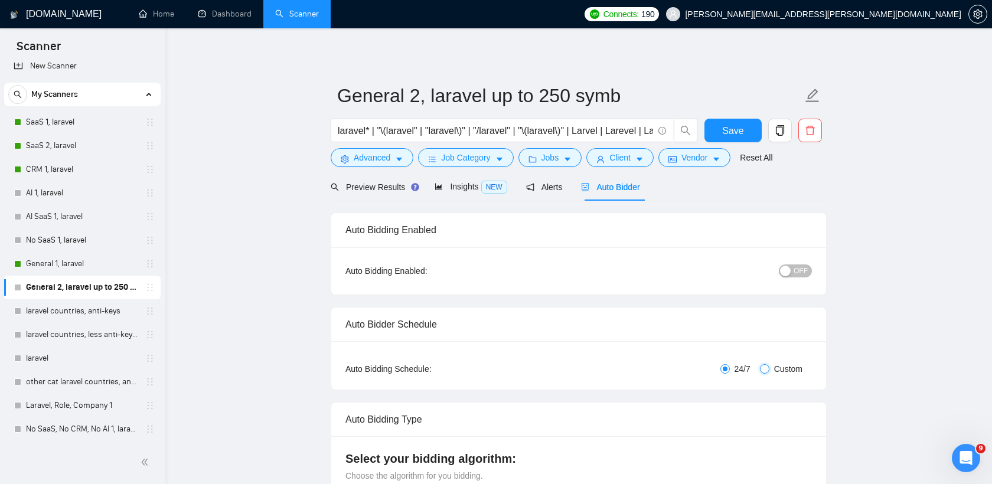
checkbox input "true"
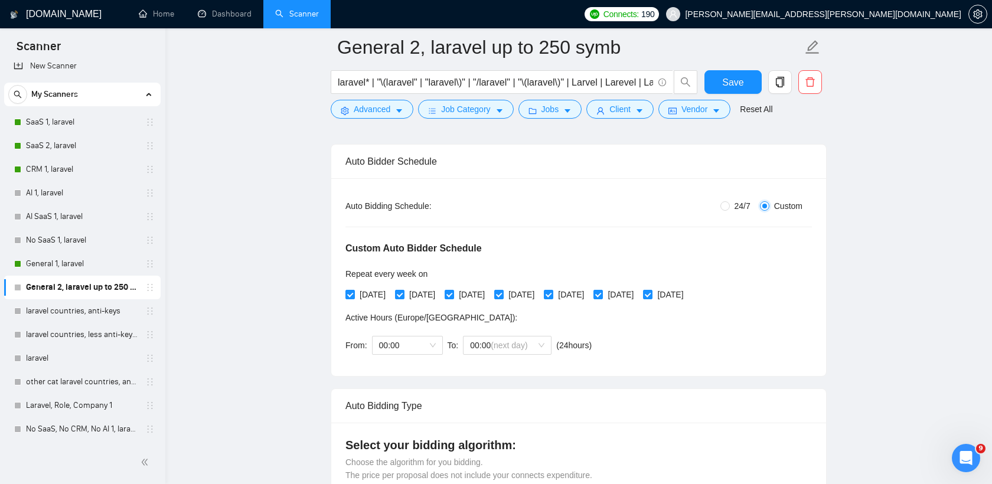
scroll to position [175, 0]
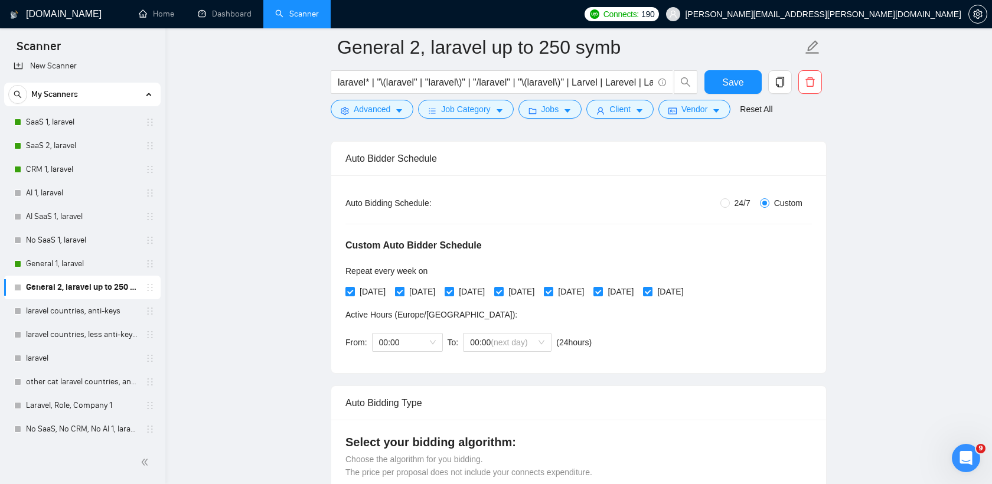
click at [403, 290] on input "[DATE]" at bounding box center [399, 291] width 8 height 8
checkbox input "false"
click at [503, 289] on input "[DATE]" at bounding box center [498, 291] width 8 height 8
checkbox input "false"
click at [634, 285] on label "[DATE]" at bounding box center [616, 291] width 45 height 13
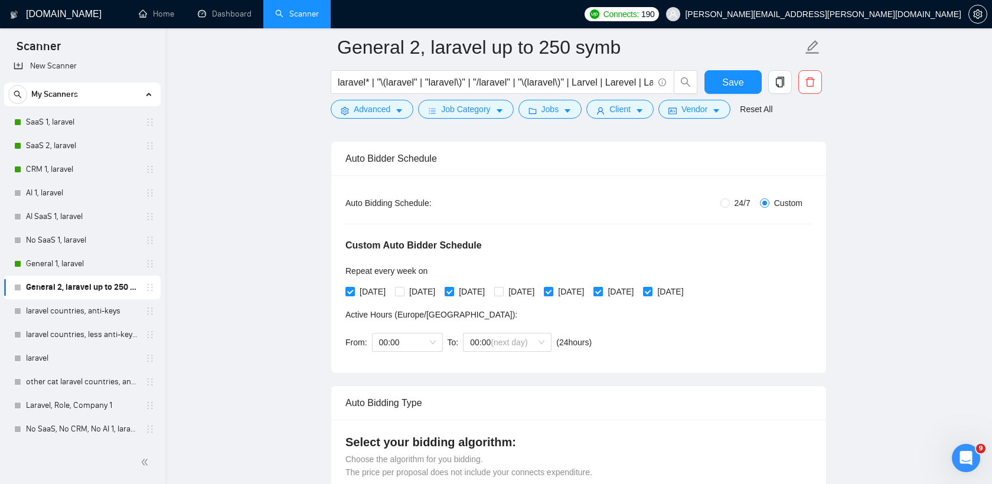
click at [602, 287] on input "[DATE]" at bounding box center [598, 291] width 8 height 8
checkbox input "false"
click at [653, 288] on span at bounding box center [647, 291] width 9 height 9
click at [651, 288] on input "[DATE]" at bounding box center [647, 291] width 8 height 8
checkbox input "false"
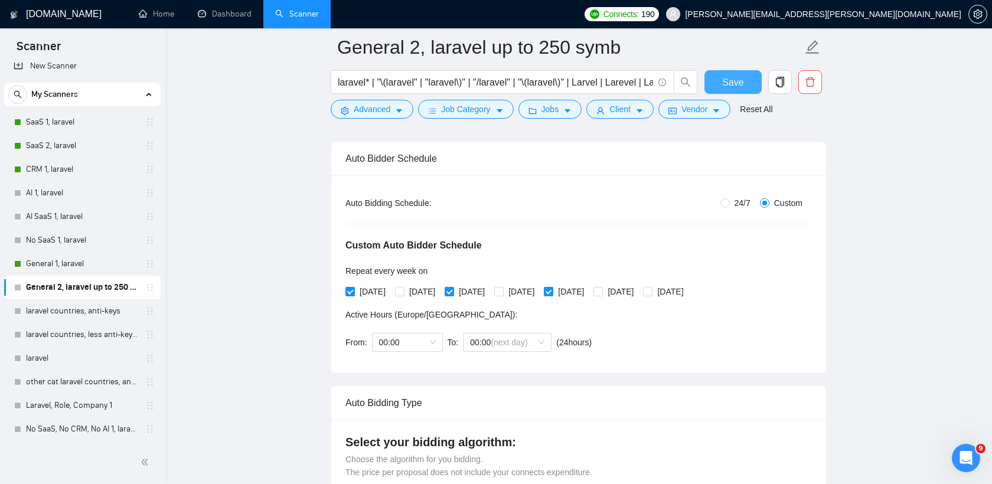
click at [744, 78] on button "Save" at bounding box center [733, 82] width 57 height 24
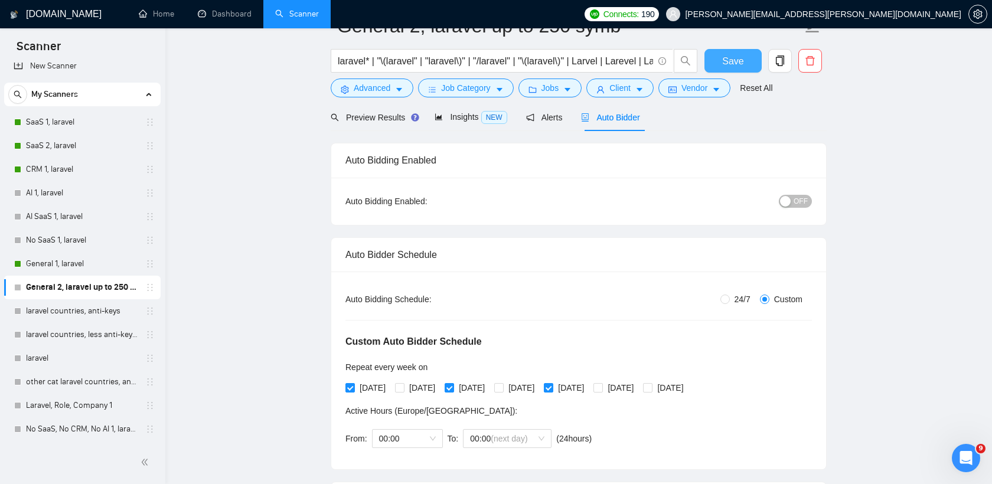
scroll to position [0, 0]
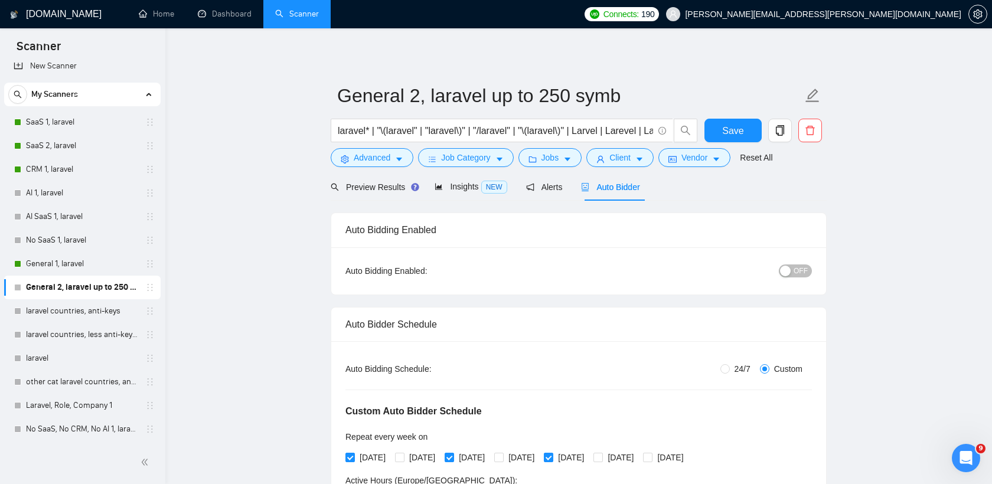
click at [796, 272] on span "OFF" at bounding box center [801, 271] width 14 height 13
click at [738, 133] on span "Save" at bounding box center [732, 130] width 21 height 15
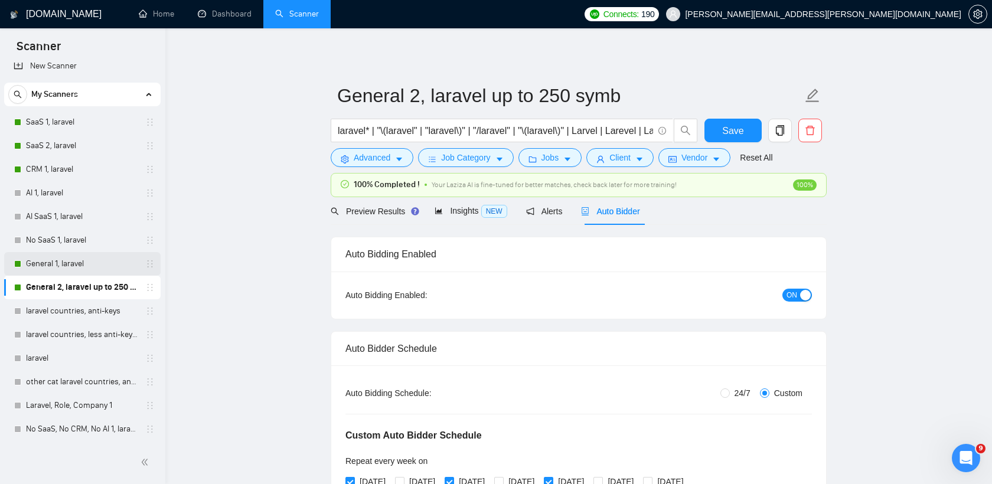
click at [112, 262] on link "General 1, laravel" at bounding box center [82, 264] width 112 height 24
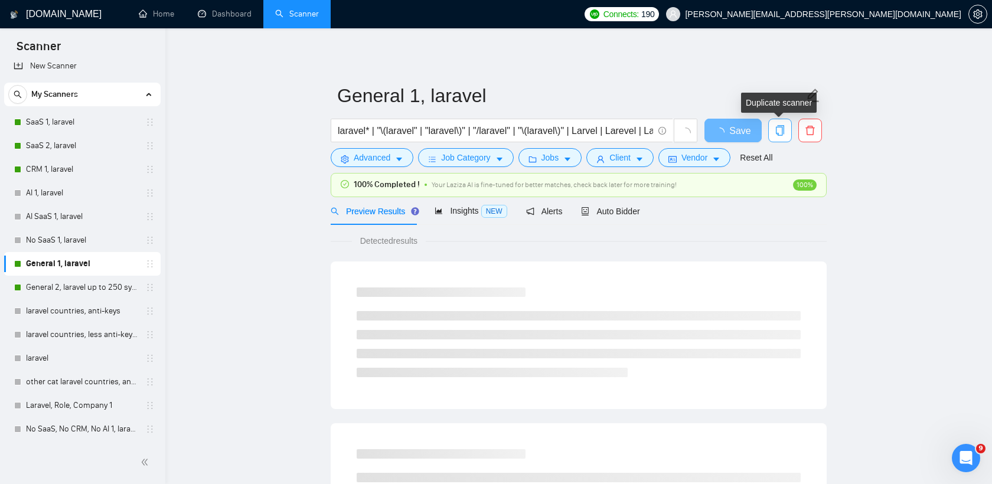
click at [778, 133] on icon "copy" at bounding box center [780, 130] width 11 height 11
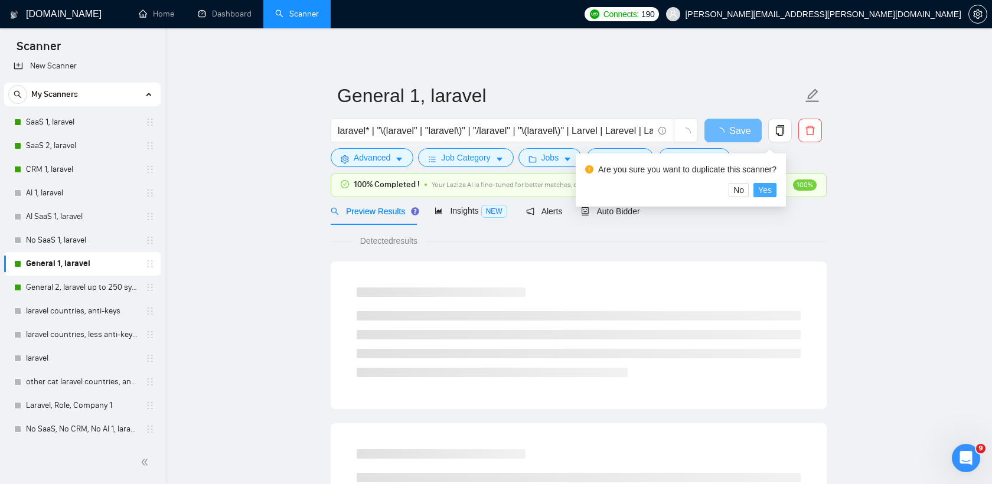
click at [772, 189] on span "Yes" at bounding box center [765, 190] width 14 height 13
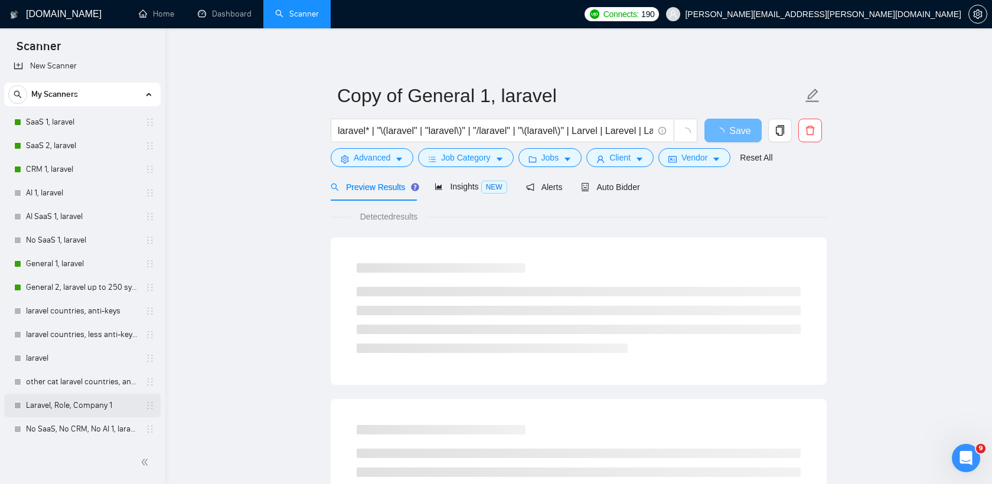
scroll to position [34, 0]
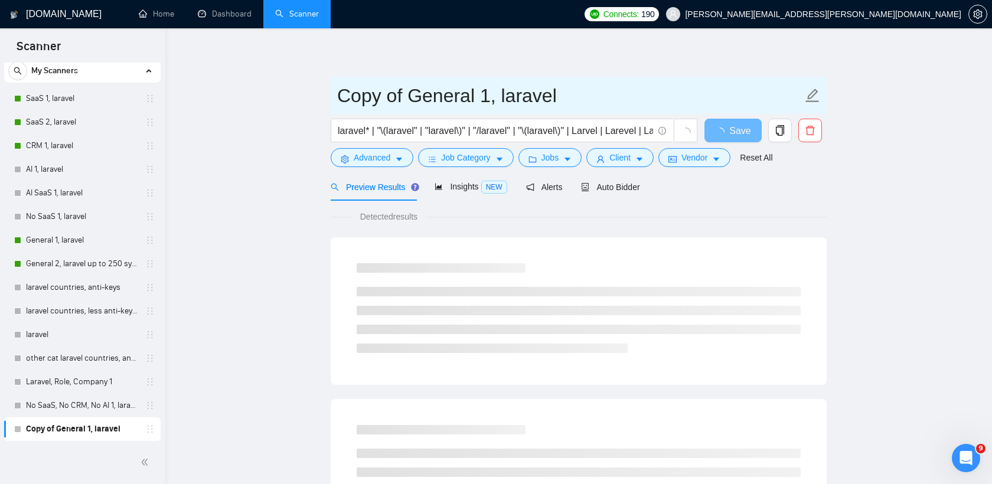
drag, startPoint x: 409, startPoint y: 97, endPoint x: 313, endPoint y: 99, distance: 95.7
click at [414, 98] on input "General 1, laravel" at bounding box center [569, 96] width 465 height 30
type input "General 3, laravel"
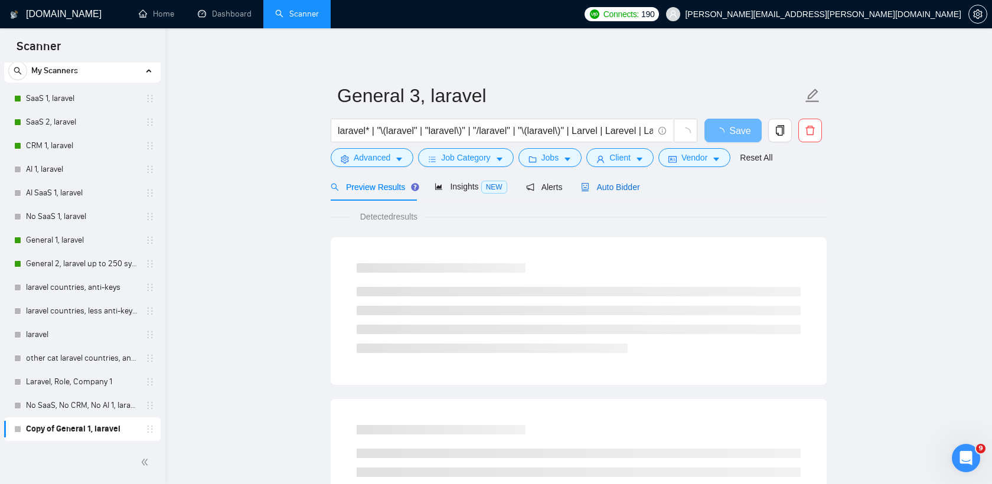
click at [620, 187] on span "Auto Bidder" at bounding box center [610, 186] width 58 height 9
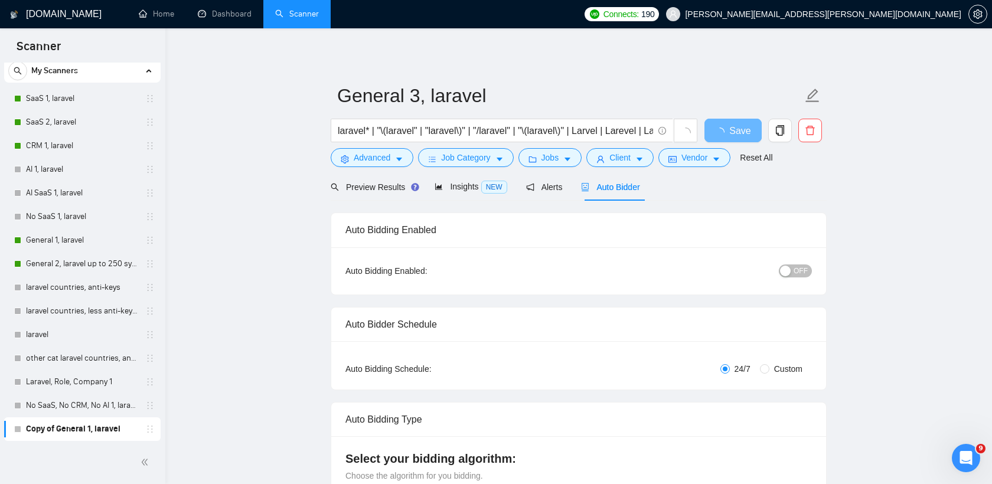
click at [801, 276] on span "OFF" at bounding box center [801, 271] width 14 height 13
click at [767, 361] on div "Auto Bidding Type: Automated (recommended) Semi-automated Auto Bidding Schedule…" at bounding box center [578, 365] width 495 height 48
click at [767, 365] on input "Custom" at bounding box center [764, 368] width 9 height 9
radio input "true"
radio input "false"
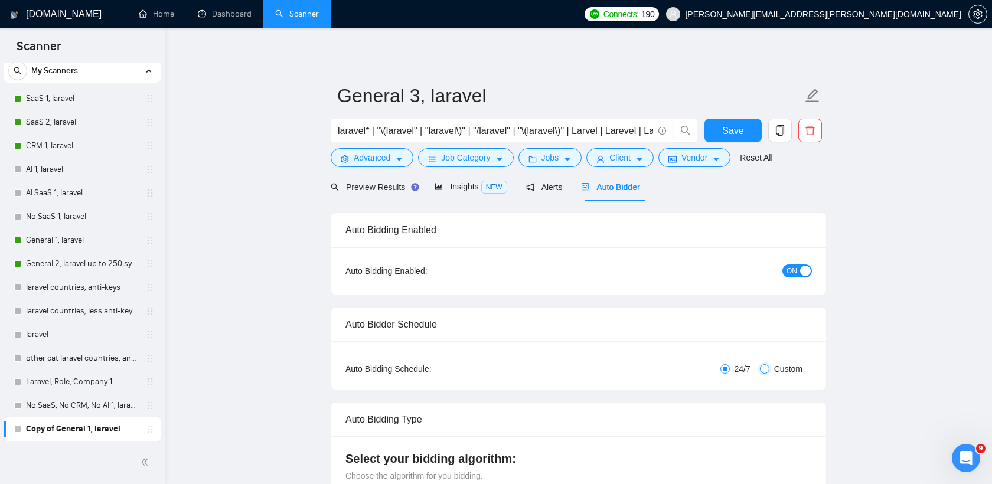
checkbox input "true"
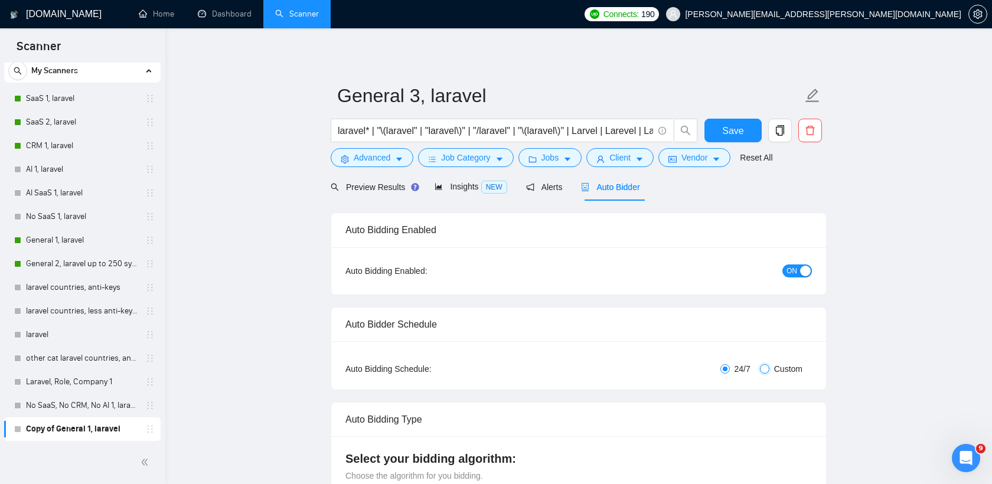
checkbox input "true"
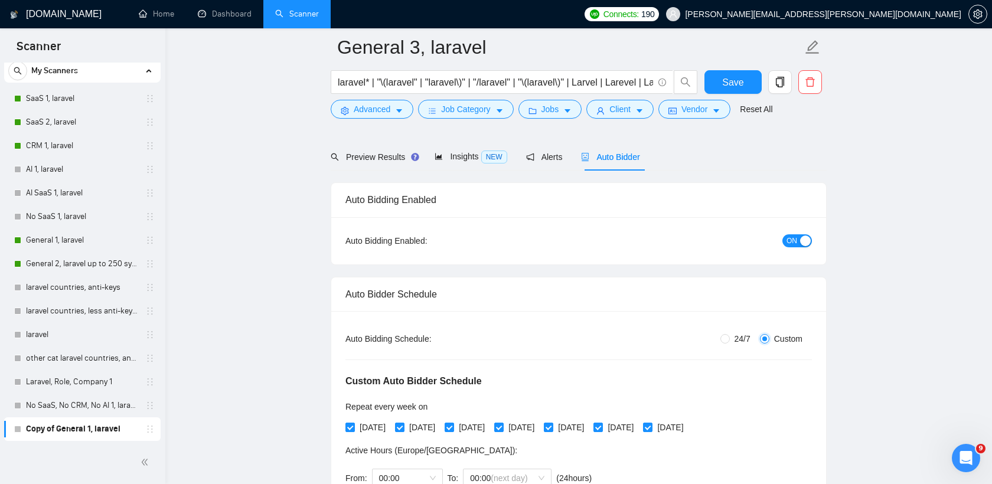
scroll to position [61, 0]
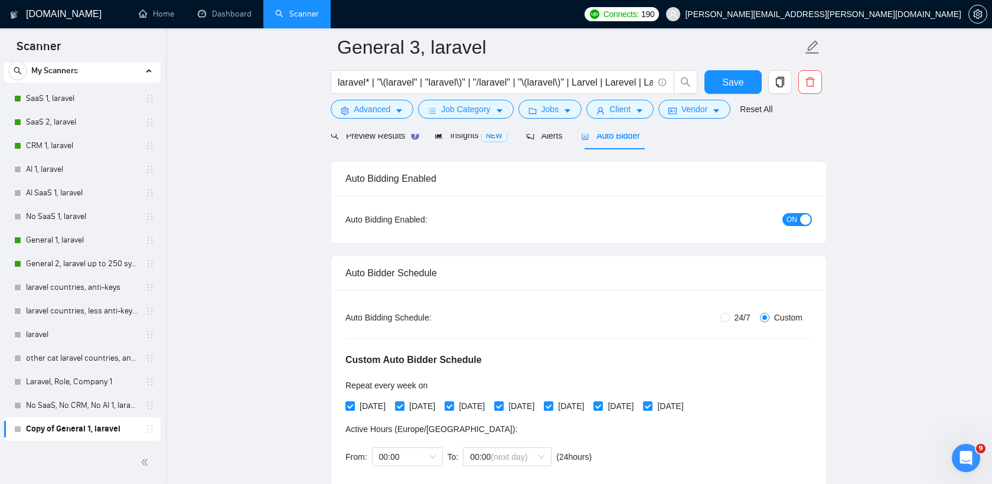
click at [367, 412] on span "[DATE]" at bounding box center [372, 406] width 35 height 13
click at [354, 410] on input "[DATE]" at bounding box center [349, 406] width 8 height 8
checkbox input "false"
click at [490, 401] on span "[DATE]" at bounding box center [471, 406] width 35 height 13
click at [453, 402] on input "[DATE]" at bounding box center [449, 406] width 8 height 8
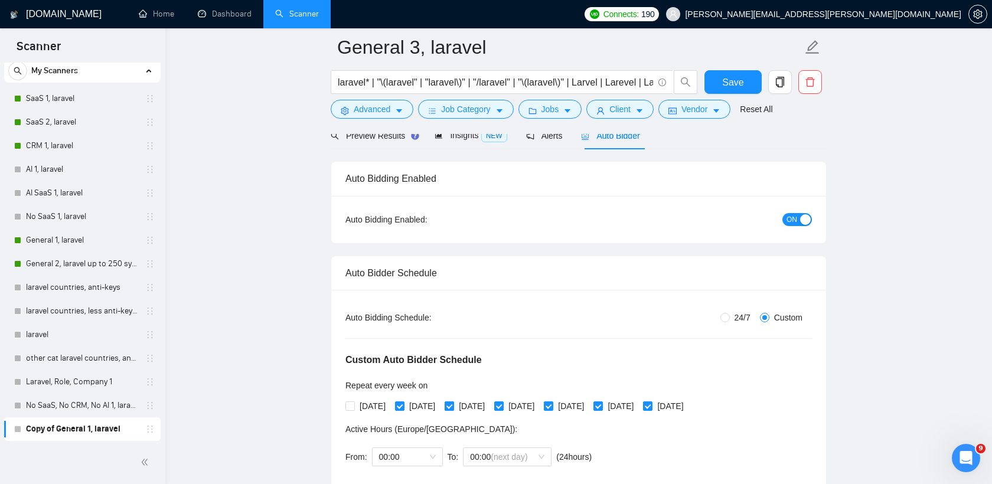
checkbox input "false"
click at [589, 404] on span "[DATE]" at bounding box center [570, 406] width 35 height 13
click at [552, 404] on input "[DATE]" at bounding box center [548, 406] width 8 height 8
checkbox input "false"
click at [688, 403] on span "[DATE]" at bounding box center [670, 406] width 35 height 13
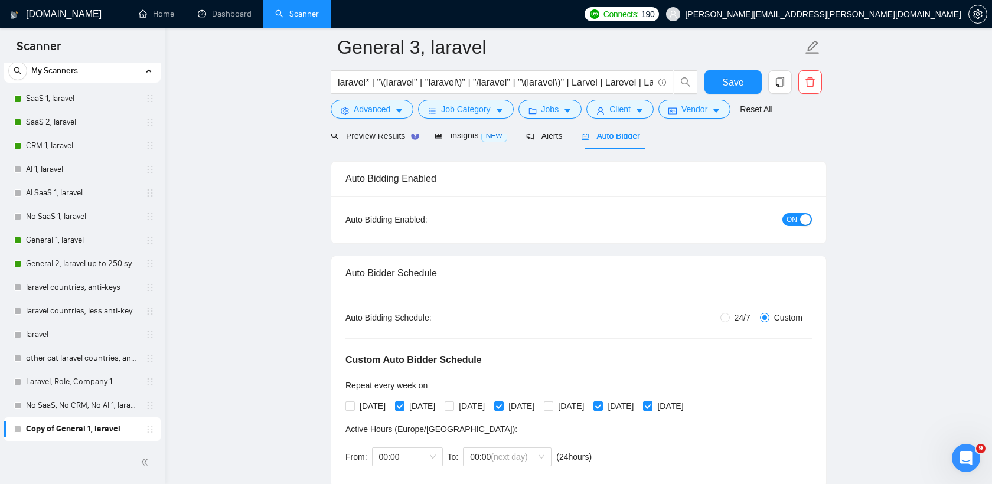
click at [651, 403] on input "[DATE]" at bounding box center [647, 406] width 8 height 8
checkbox input "false"
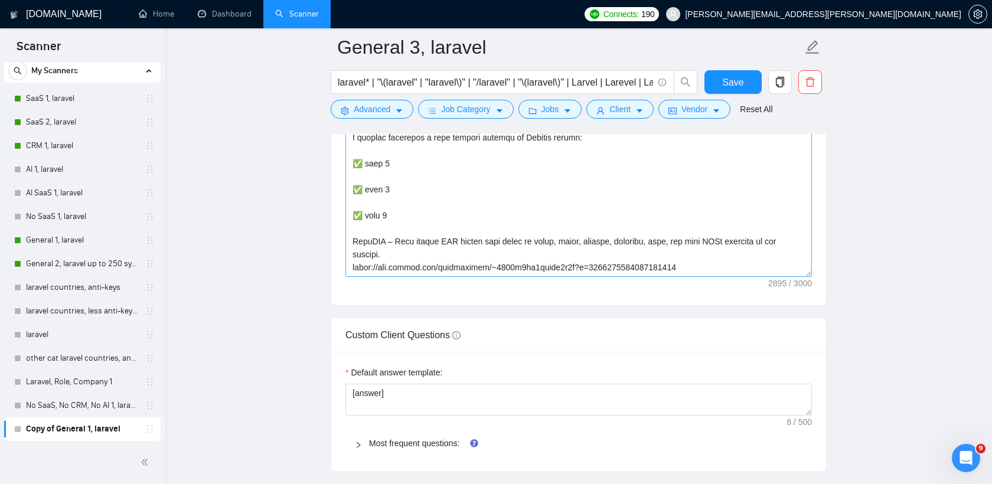
scroll to position [1675, 0]
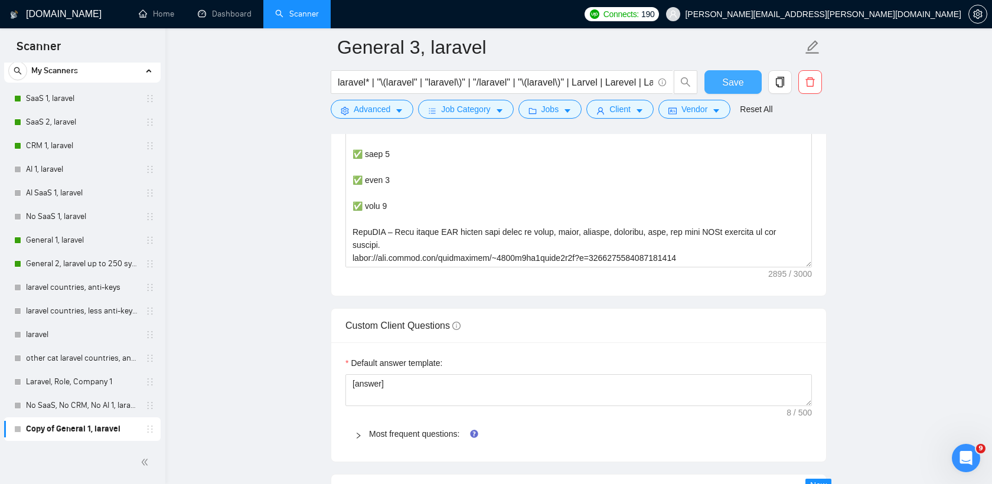
click at [733, 85] on span "Save" at bounding box center [732, 82] width 21 height 15
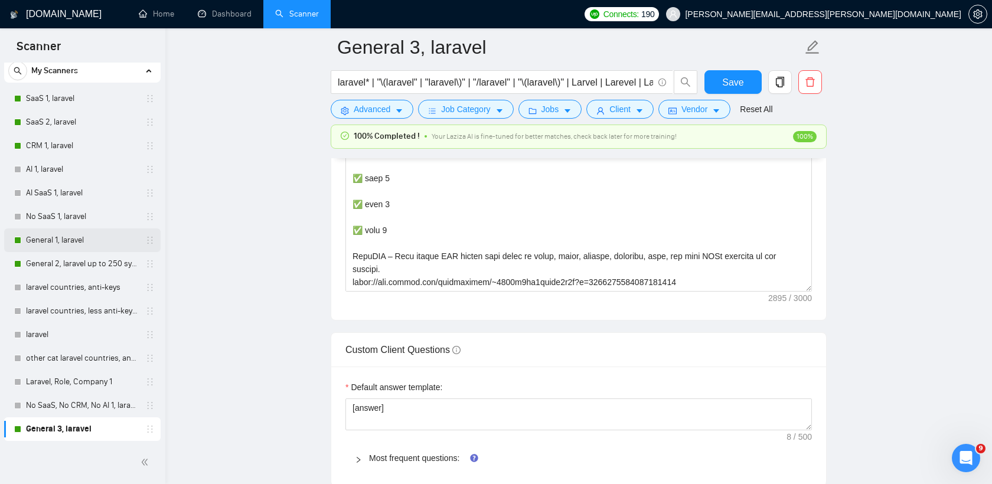
click at [107, 237] on link "General 1, laravel" at bounding box center [82, 241] width 112 height 24
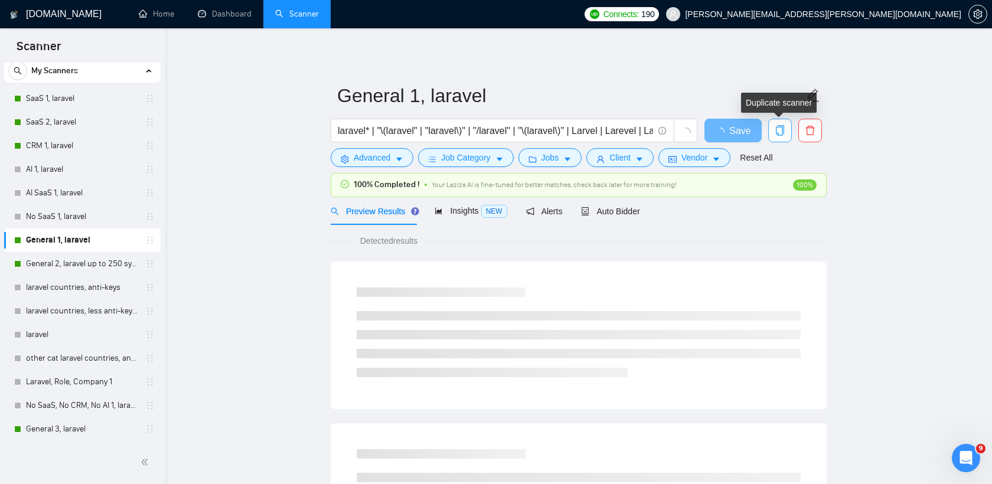
click at [783, 131] on icon "copy" at bounding box center [780, 130] width 11 height 11
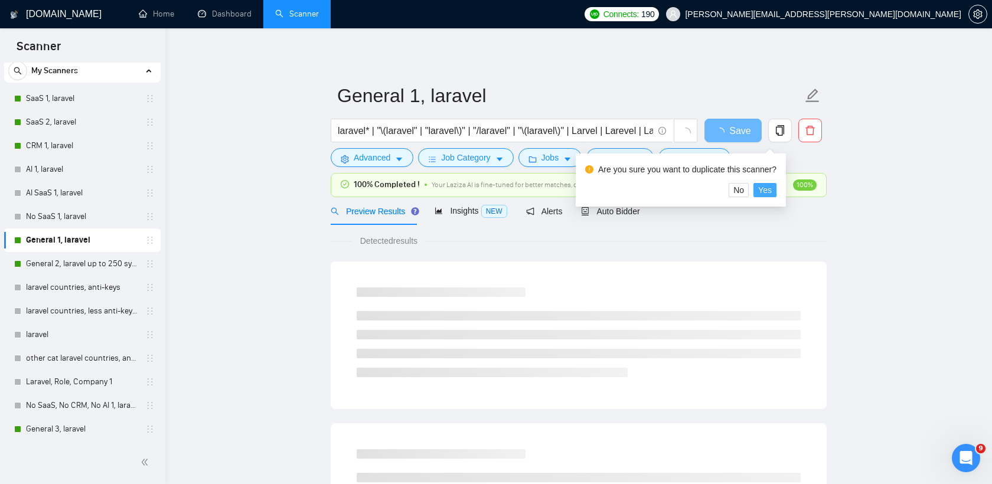
click at [767, 190] on span "Yes" at bounding box center [765, 190] width 14 height 13
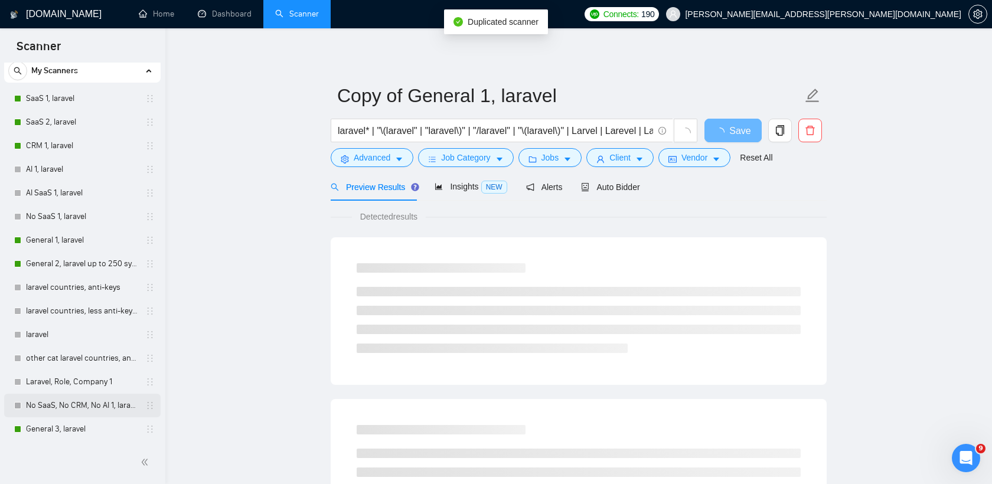
scroll to position [58, 0]
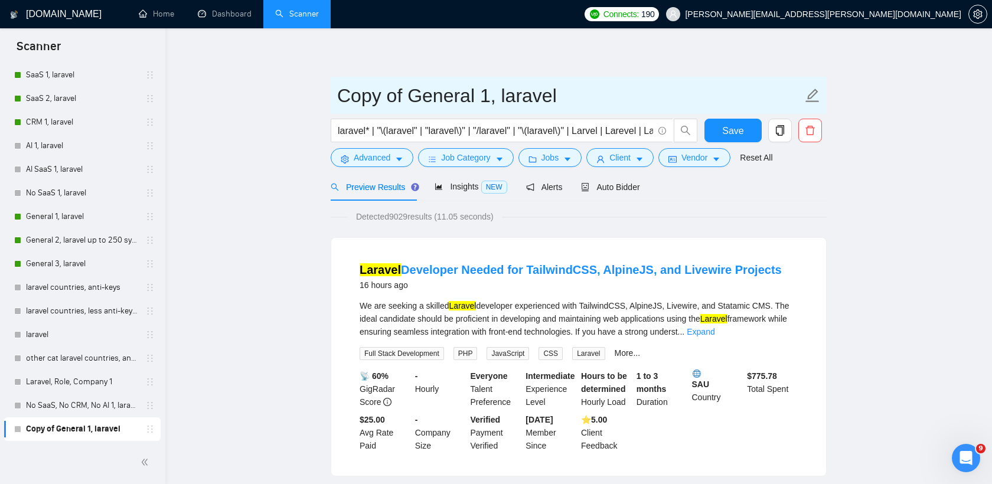
drag, startPoint x: 412, startPoint y: 97, endPoint x: 340, endPoint y: 102, distance: 72.2
click at [340, 102] on input "Copy of General 1, laravel" at bounding box center [569, 96] width 465 height 30
click at [415, 93] on input "General 1, laravel" at bounding box center [569, 96] width 465 height 30
click at [524, 100] on input "General 4, laravel" at bounding box center [569, 96] width 465 height 30
type input "General 4, laravel [DATE]"
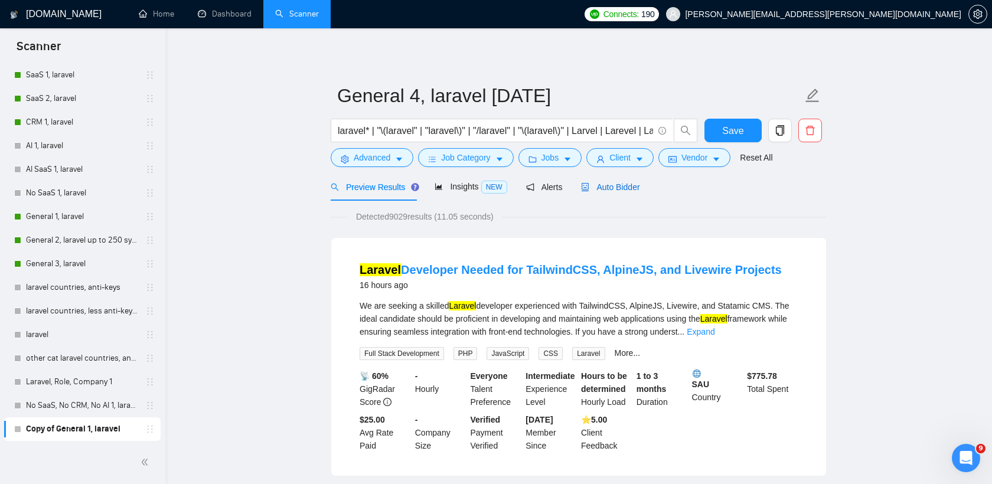
click at [624, 188] on span "Auto Bidder" at bounding box center [610, 186] width 58 height 9
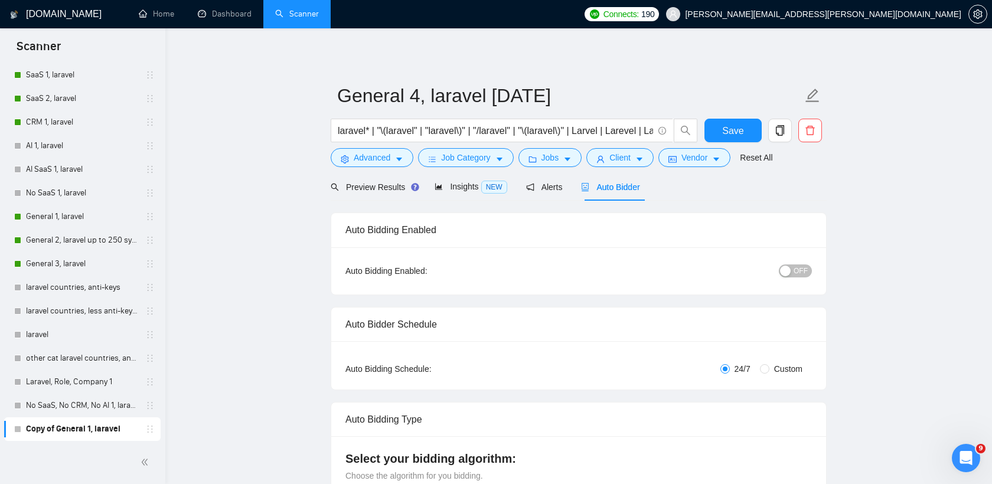
click at [795, 271] on span "OFF" at bounding box center [801, 271] width 14 height 13
click at [771, 366] on span "Custom" at bounding box center [789, 369] width 38 height 13
click at [770, 366] on input "Custom" at bounding box center [764, 368] width 9 height 9
radio input "true"
radio input "false"
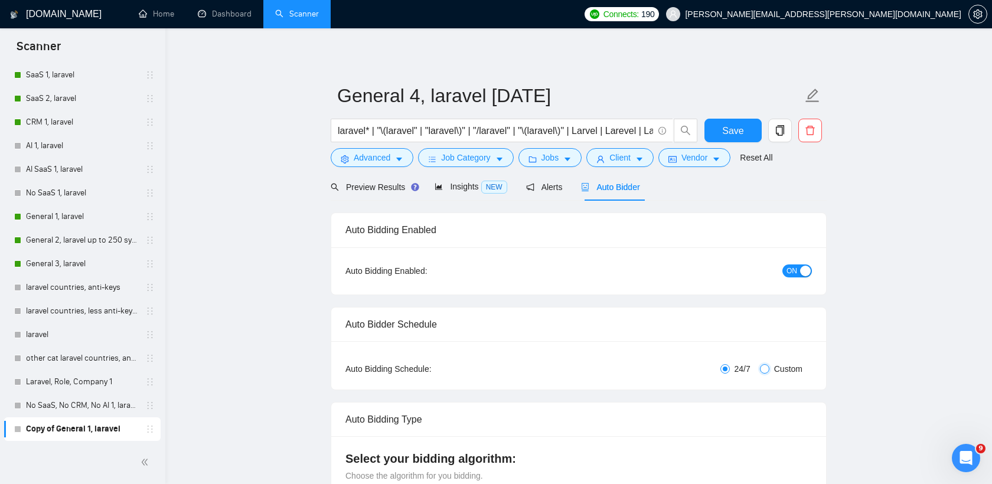
checkbox input "true"
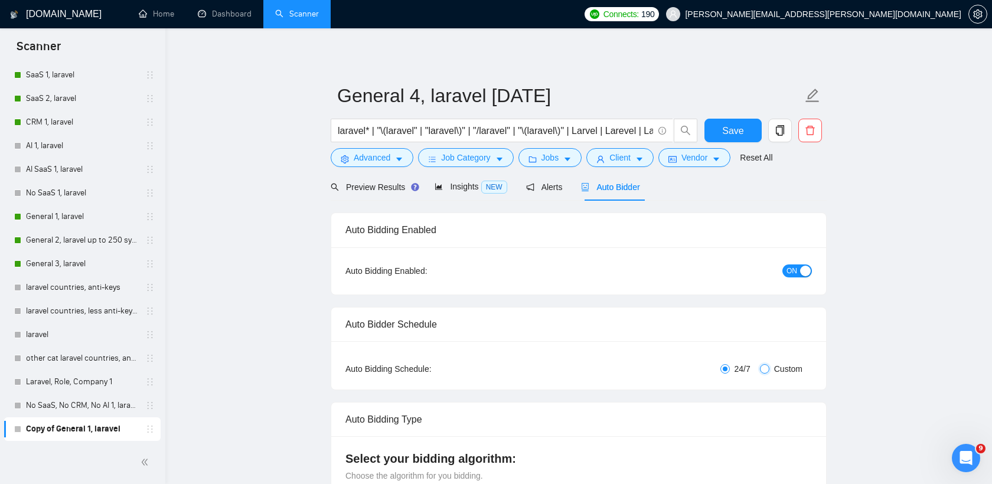
checkbox input "true"
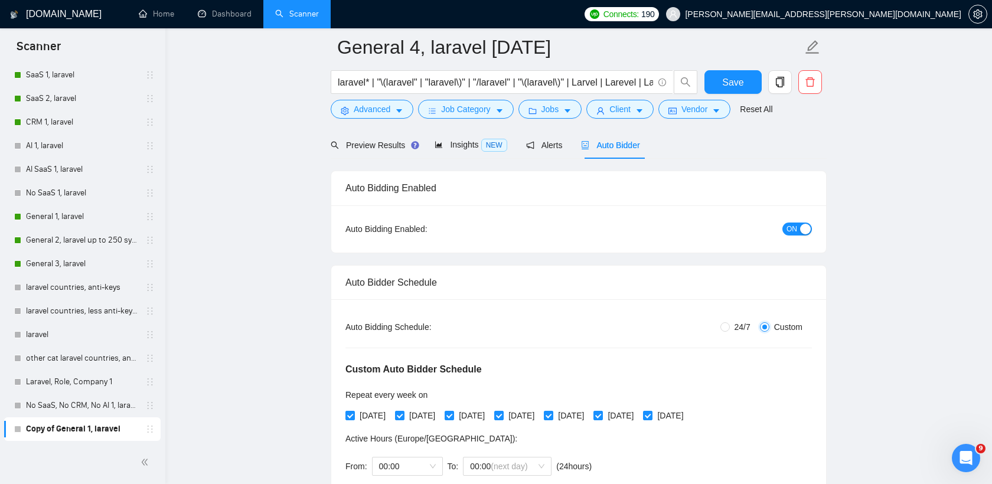
scroll to position [78, 0]
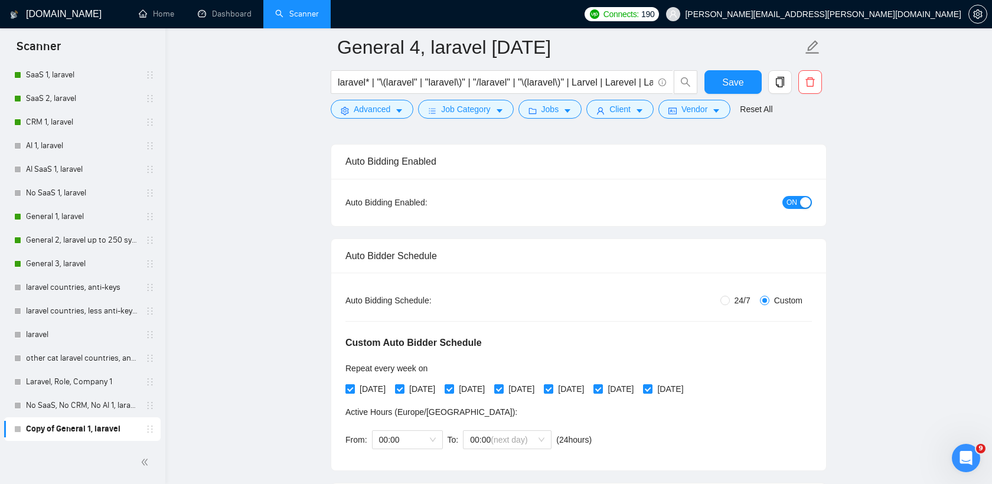
click at [348, 388] on input "[DATE]" at bounding box center [349, 388] width 8 height 8
checkbox input "false"
click at [400, 388] on input "[DATE]" at bounding box center [399, 388] width 8 height 8
checkbox input "false"
click at [454, 390] on span at bounding box center [449, 388] width 9 height 9
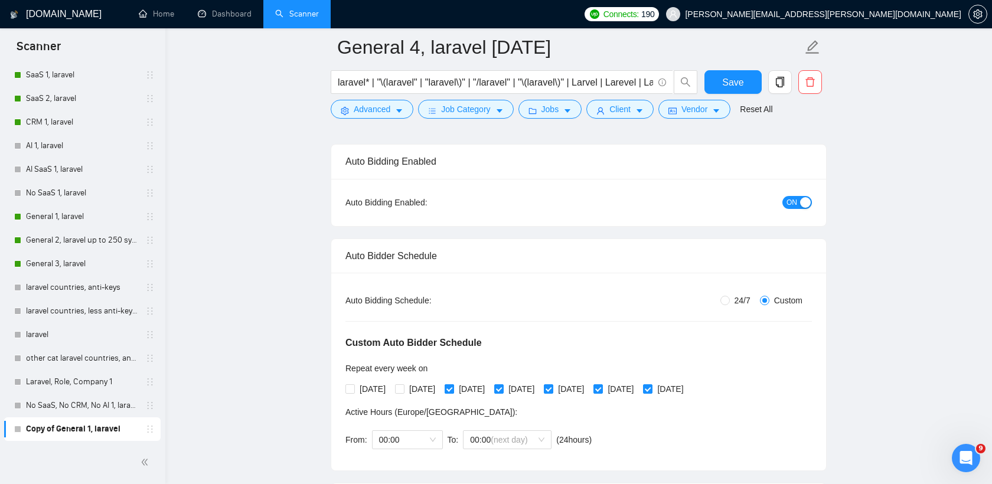
click at [453, 390] on input "[DATE]" at bounding box center [449, 388] width 8 height 8
checkbox input "false"
click at [503, 389] on input "[DATE]" at bounding box center [498, 388] width 8 height 8
checkbox input "false"
click at [552, 387] on input "[DATE]" at bounding box center [548, 388] width 8 height 8
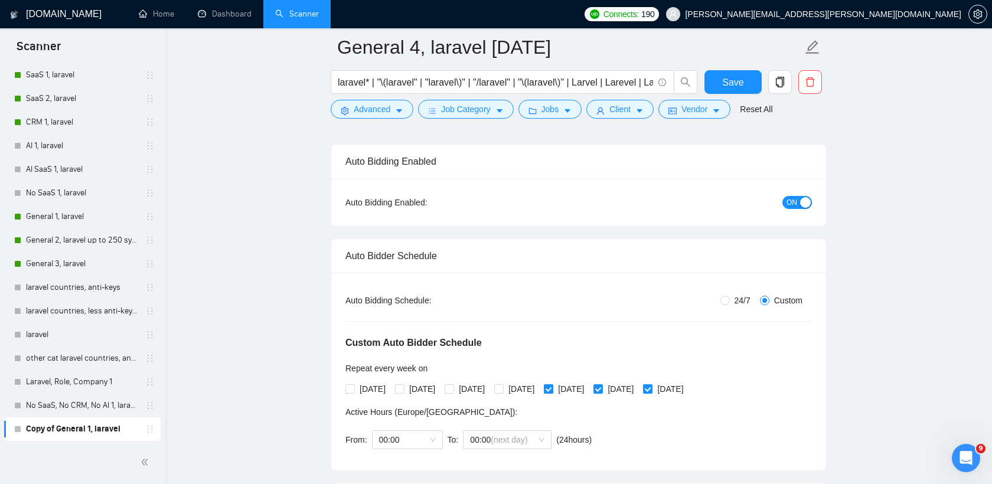
checkbox input "false"
click at [602, 387] on input "[DATE]" at bounding box center [598, 388] width 8 height 8
checkbox input "false"
click at [739, 83] on span "Save" at bounding box center [732, 82] width 21 height 15
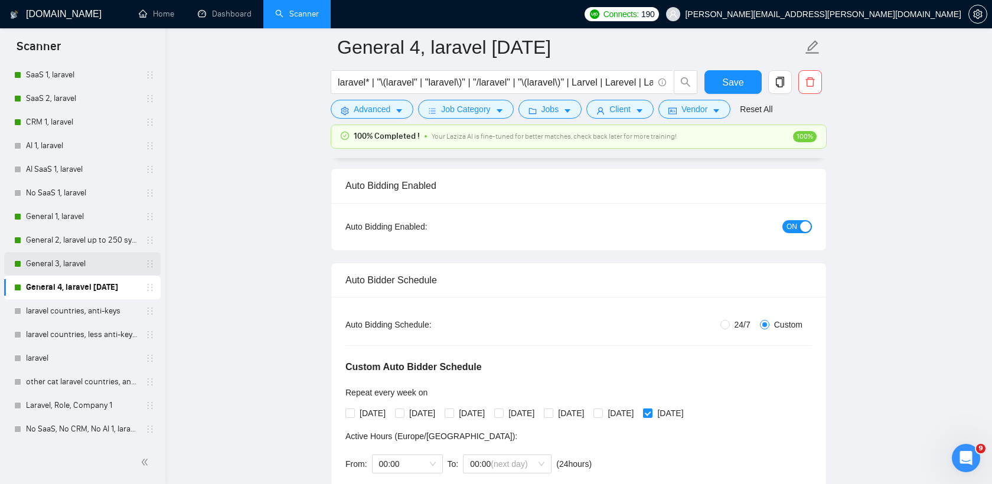
click at [85, 264] on link "General 3, laravel" at bounding box center [82, 264] width 112 height 24
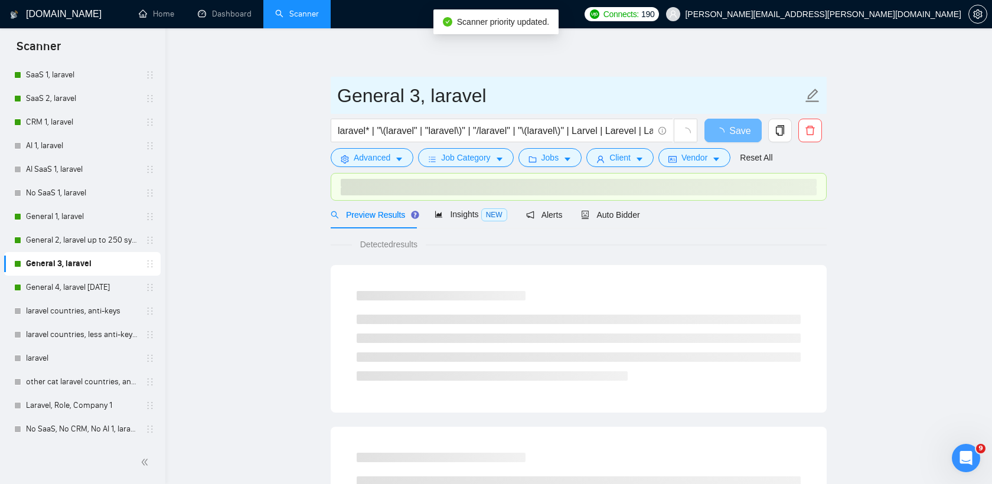
click at [510, 102] on input "General 3, laravel" at bounding box center [569, 96] width 465 height 30
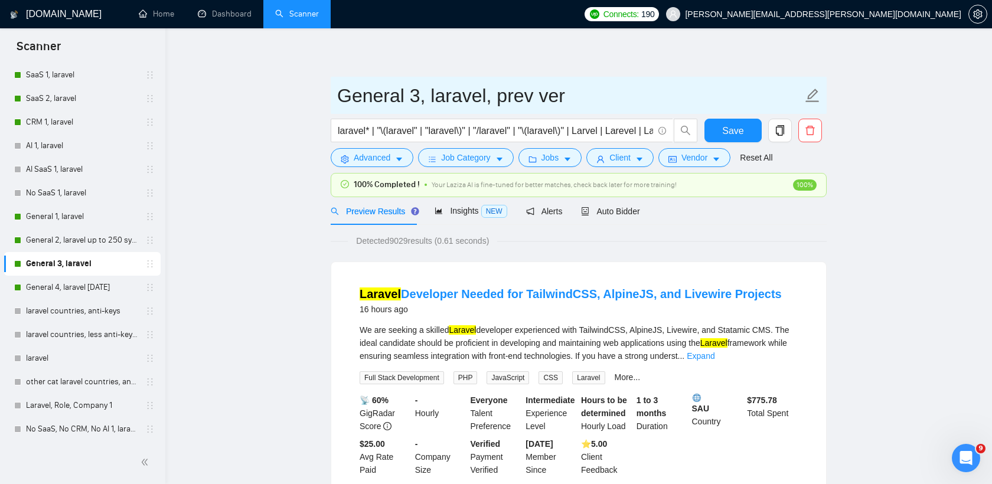
drag, startPoint x: 479, startPoint y: 100, endPoint x: 586, endPoint y: 102, distance: 107.5
click at [586, 102] on input "General 3, laravel, prev ver" at bounding box center [569, 96] width 465 height 30
type input "General 3, laravel, prev ver"
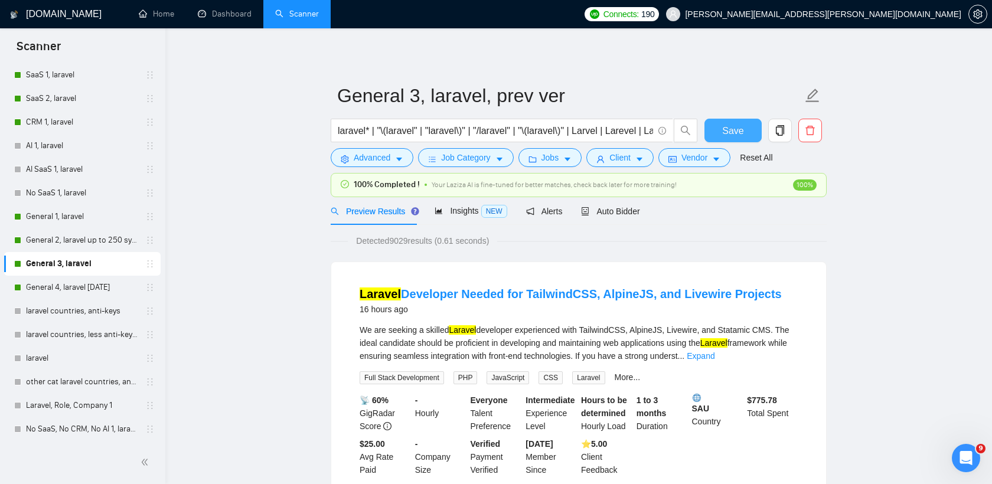
click at [738, 130] on span "Save" at bounding box center [732, 130] width 21 height 15
click at [90, 289] on link "General 4, laravel [DATE]" at bounding box center [82, 288] width 112 height 24
click at [81, 292] on link "General 4, laravel [DATE]" at bounding box center [82, 288] width 112 height 24
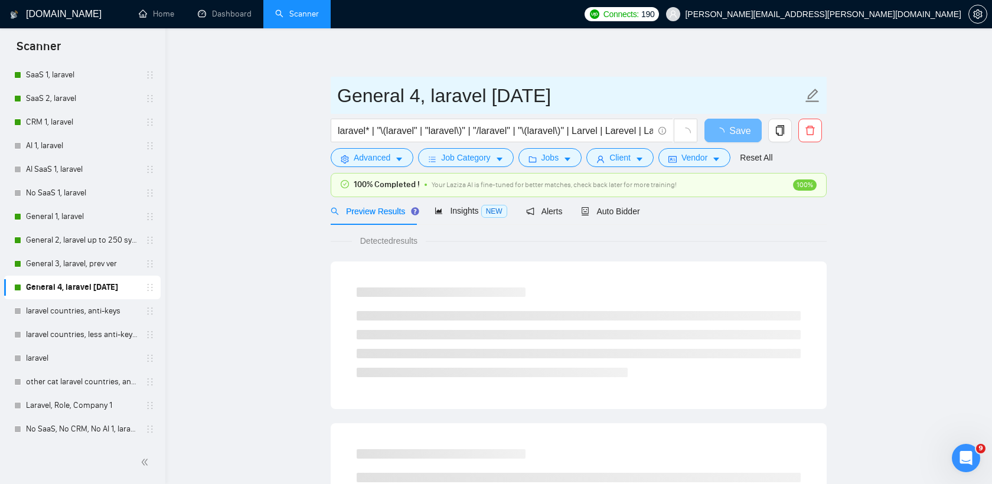
click at [566, 101] on input "General 4, laravel [DATE]" at bounding box center [569, 96] width 465 height 30
paste input ", prev ver"
click at [565, 100] on input "General 4, laravel [DATE], , prev ver" at bounding box center [569, 96] width 465 height 30
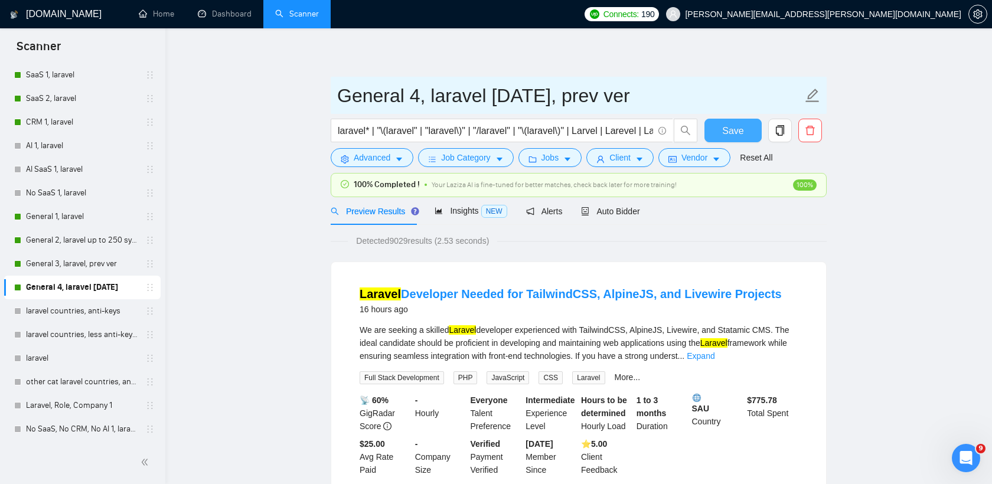
type input "General 4, laravel [DATE], prev ver"
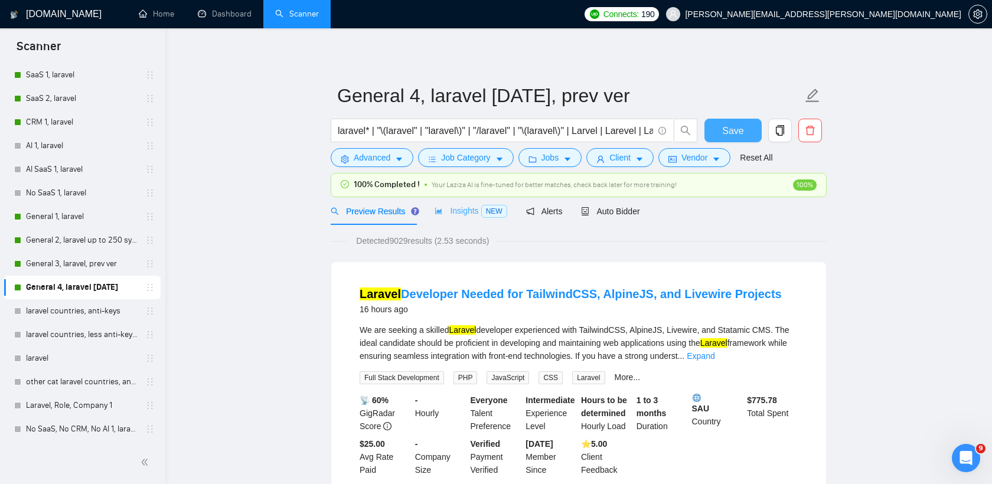
drag, startPoint x: 722, startPoint y: 129, endPoint x: 490, endPoint y: 222, distance: 250.1
click at [722, 129] on button "Save" at bounding box center [733, 131] width 57 height 24
click at [107, 217] on link "General 1, laravel" at bounding box center [82, 217] width 112 height 24
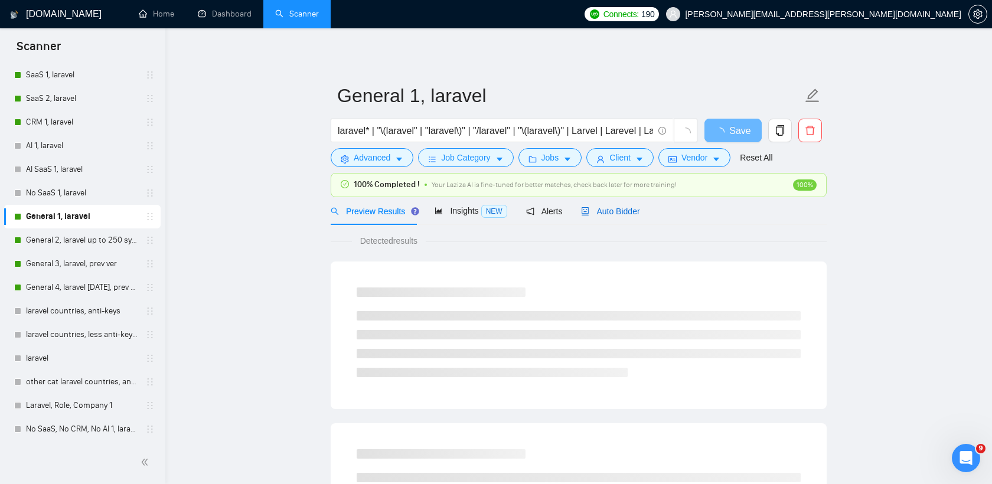
click at [619, 214] on span "Auto Bidder" at bounding box center [610, 211] width 58 height 9
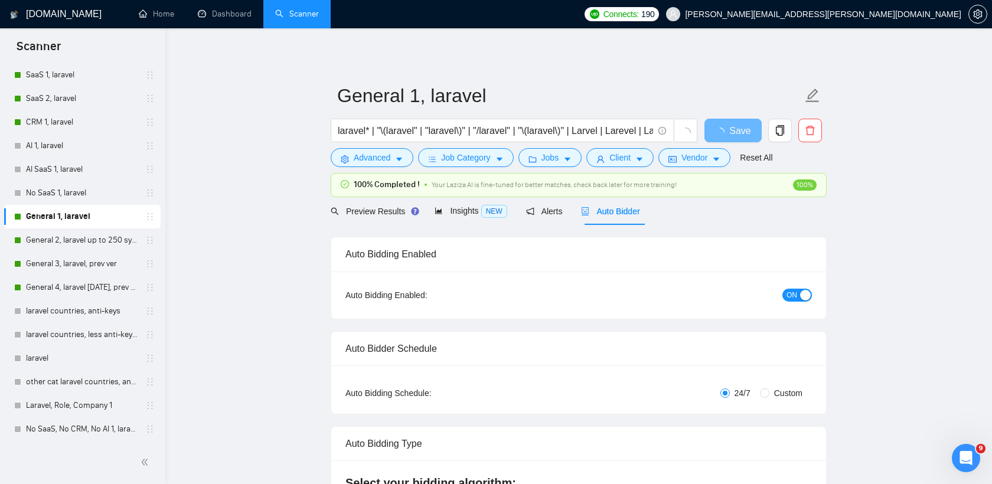
click at [787, 291] on span "ON" at bounding box center [792, 295] width 11 height 13
click at [739, 135] on span "Save" at bounding box center [732, 130] width 21 height 15
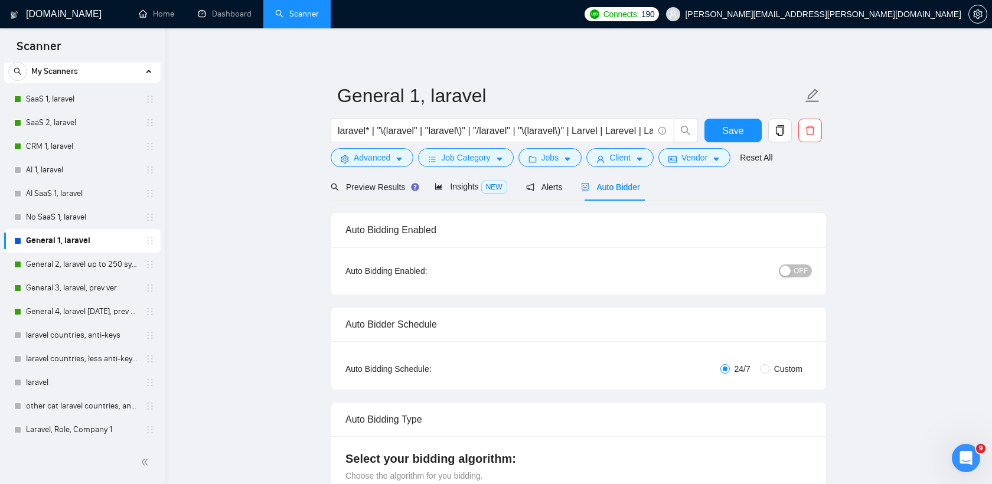
scroll to position [5, 0]
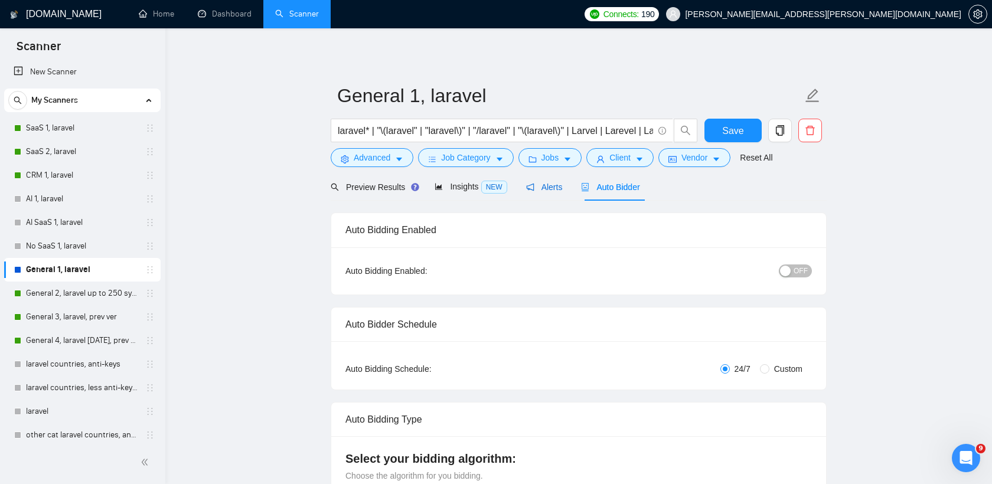
click at [550, 190] on span "Alerts" at bounding box center [544, 186] width 37 height 9
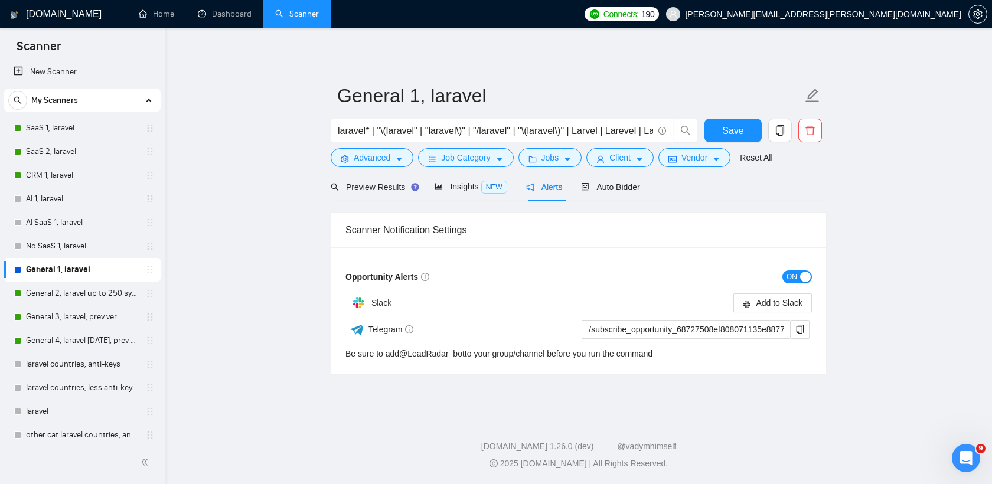
click at [798, 278] on button "ON" at bounding box center [798, 276] width 30 height 13
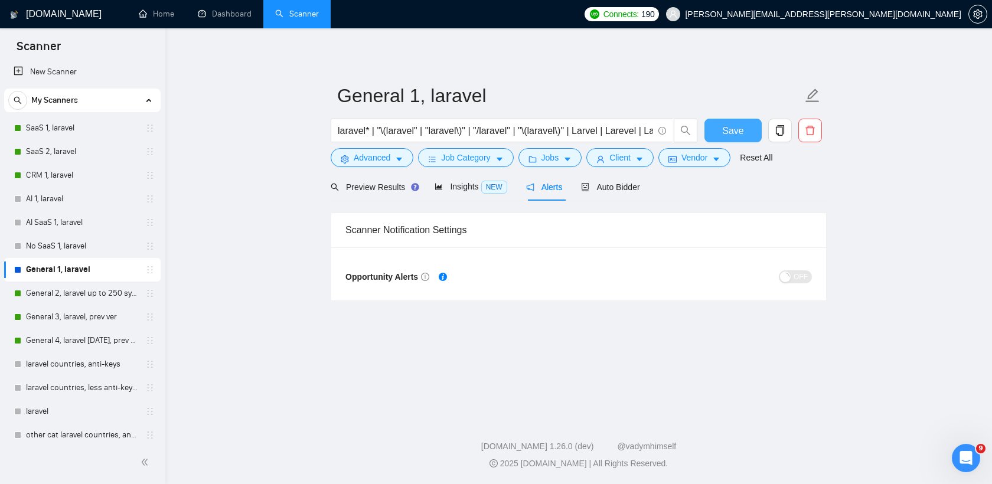
click at [738, 126] on span "Save" at bounding box center [732, 130] width 21 height 15
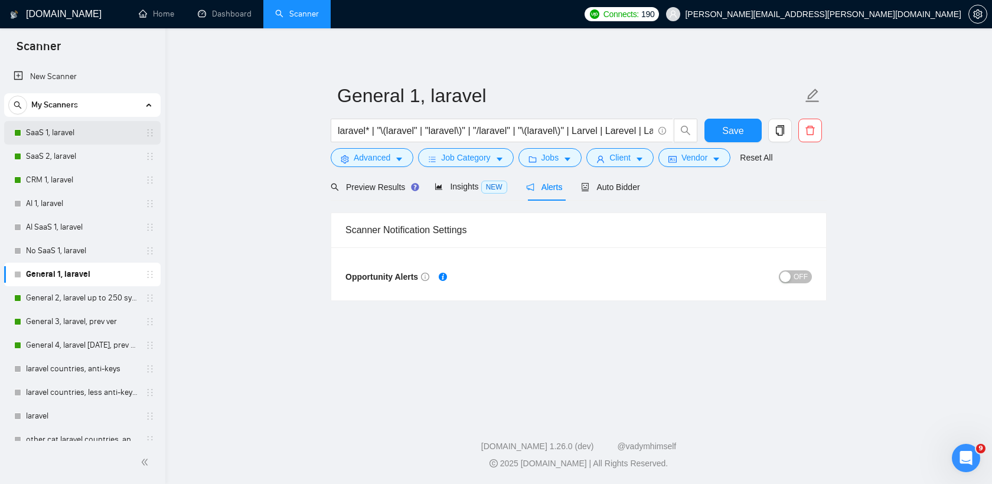
click at [80, 132] on link "SaaS 1, laravel" at bounding box center [82, 133] width 112 height 24
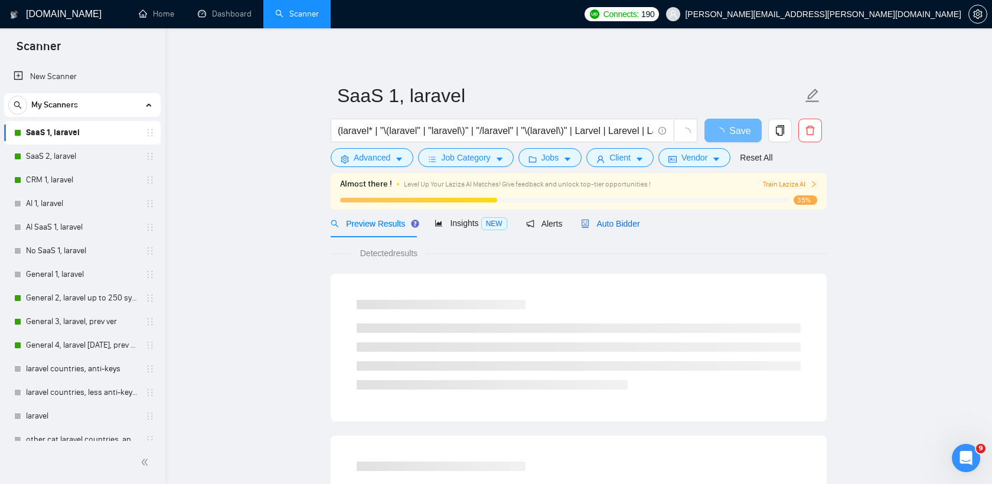
click at [615, 219] on span "Auto Bidder" at bounding box center [610, 223] width 58 height 9
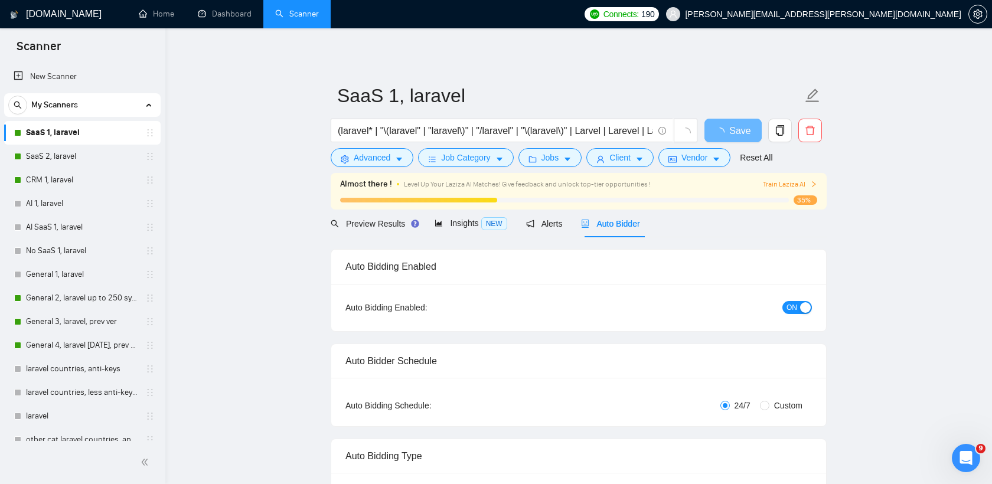
radio input "false"
radio input "true"
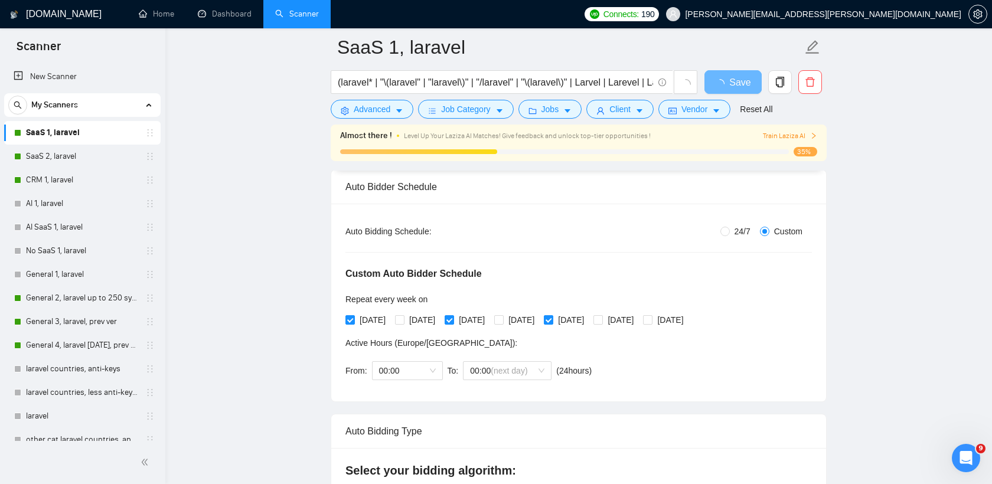
scroll to position [185, 0]
click at [70, 157] on link "SaaS 2, laravel" at bounding box center [82, 157] width 112 height 24
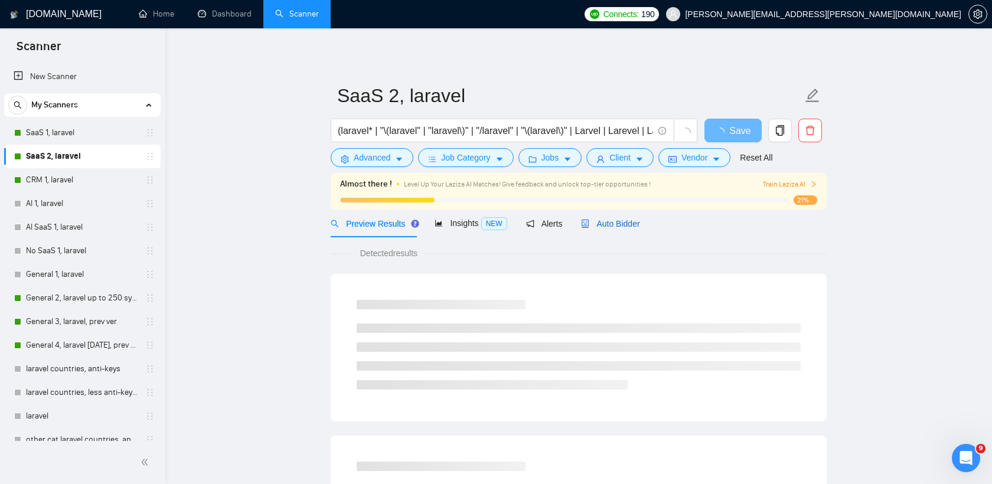
click at [613, 224] on span "Auto Bidder" at bounding box center [610, 223] width 58 height 9
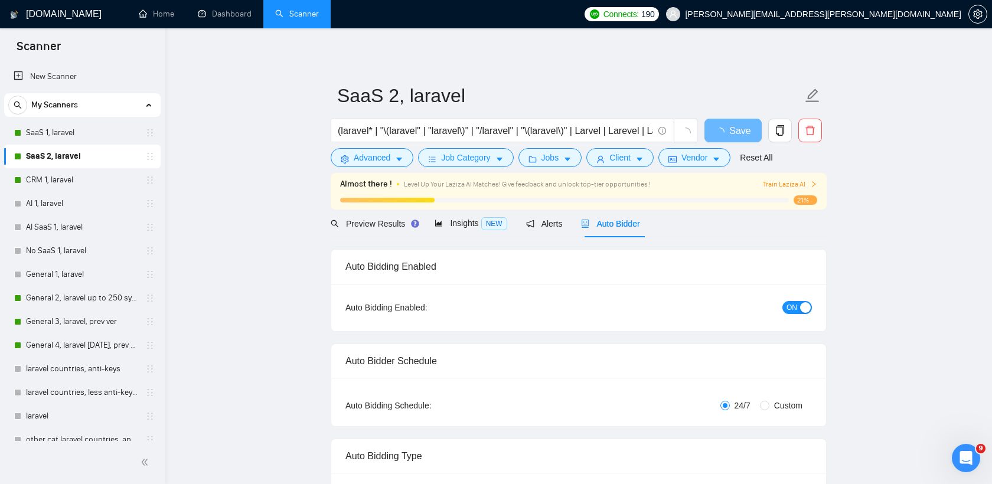
radio input "false"
radio input "true"
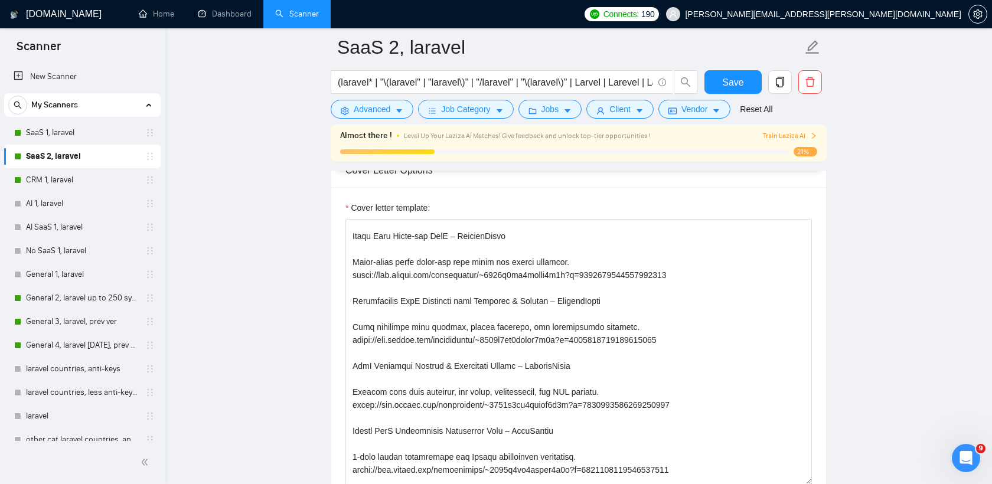
scroll to position [220, 0]
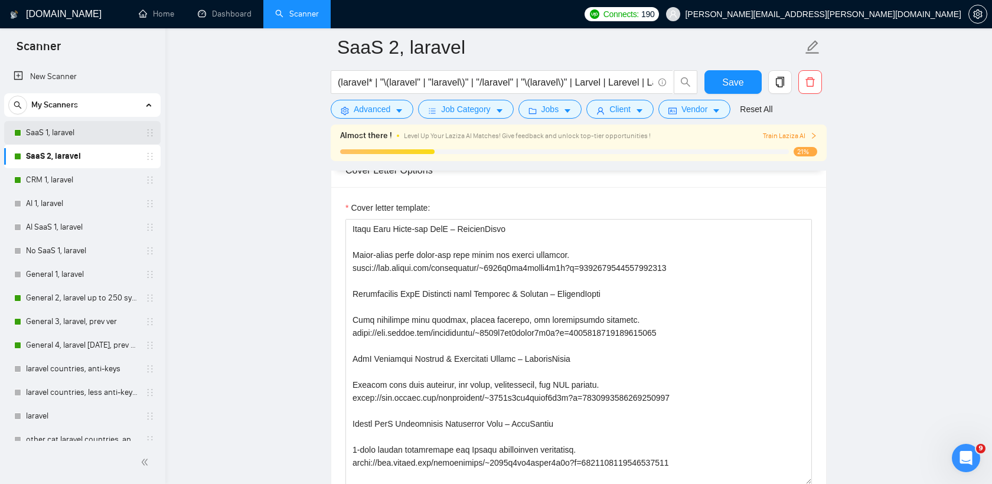
click at [60, 133] on link "SaaS 1, laravel" at bounding box center [82, 133] width 112 height 24
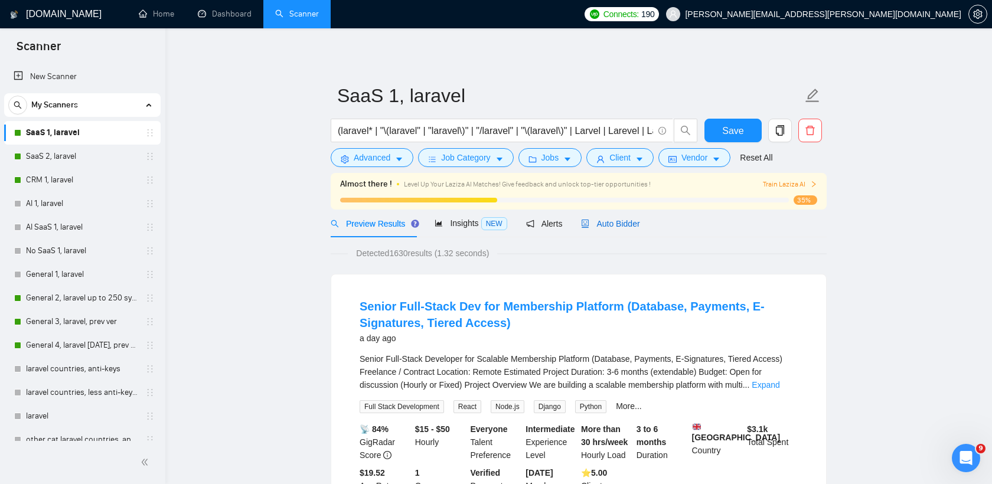
click at [617, 229] on div "Auto Bidder" at bounding box center [610, 223] width 58 height 13
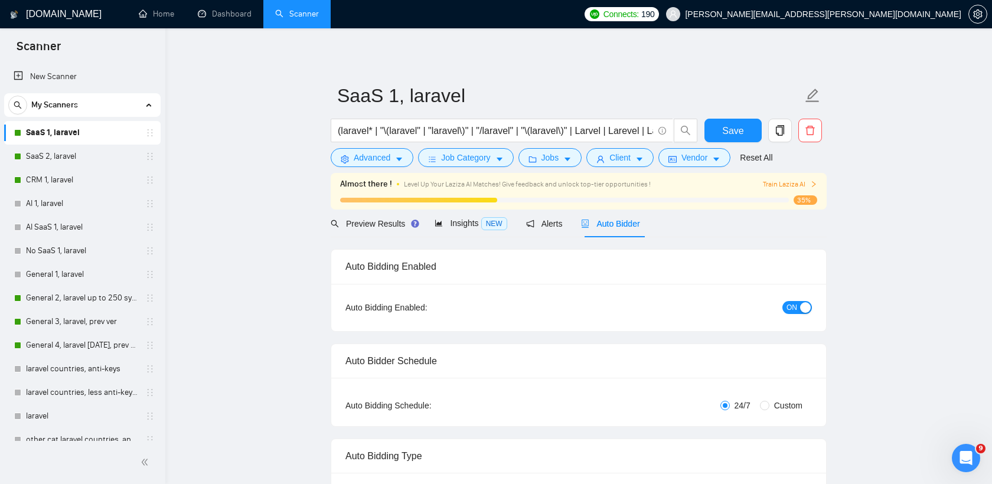
radio input "false"
radio input "true"
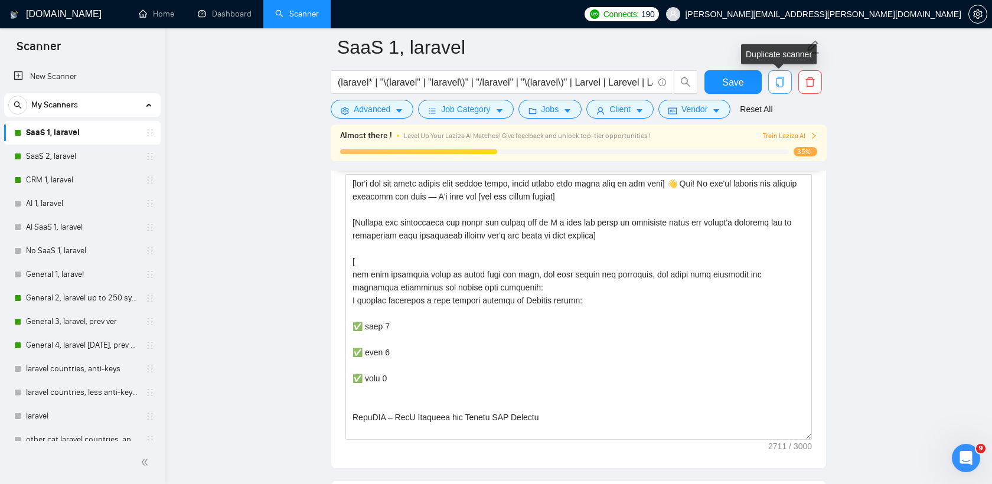
click at [784, 86] on icon "copy" at bounding box center [780, 82] width 11 height 11
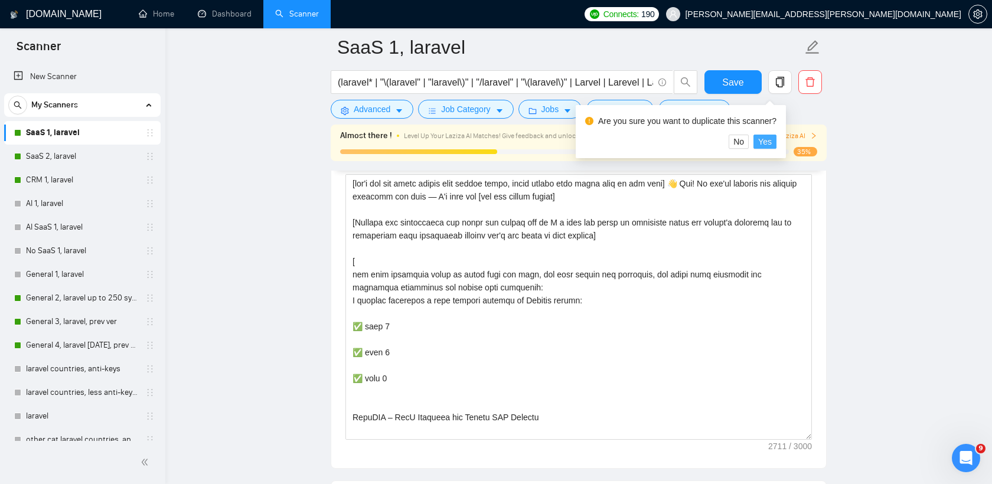
click at [770, 138] on span "Yes" at bounding box center [765, 141] width 14 height 13
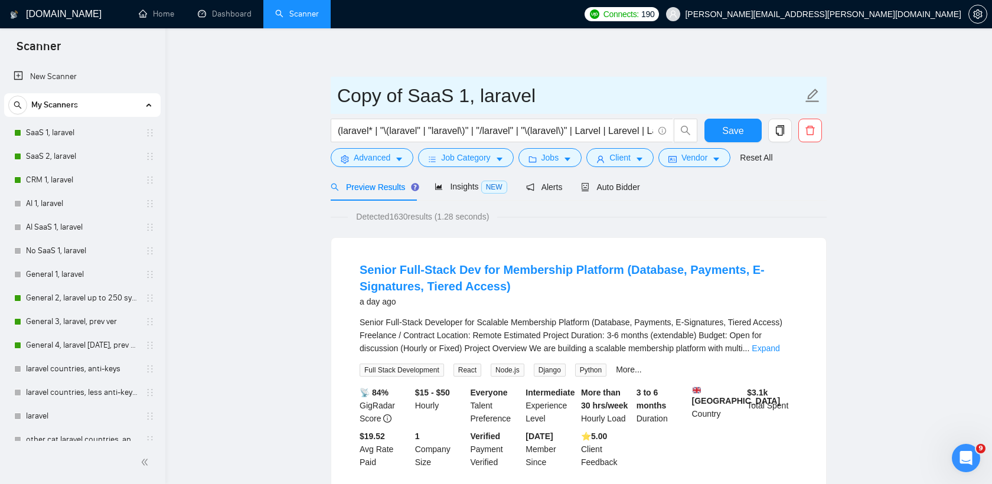
drag, startPoint x: 409, startPoint y: 97, endPoint x: 332, endPoint y: 96, distance: 76.2
click at [332, 96] on span "Copy of SaaS 1, laravel" at bounding box center [579, 95] width 496 height 37
click at [392, 96] on input "SaaS 1, laravel" at bounding box center [569, 96] width 465 height 30
click at [466, 97] on input "SaaS 3, laravel" at bounding box center [569, 96] width 465 height 30
type input "SaaS 3, laravel, Sunday, prev ver"
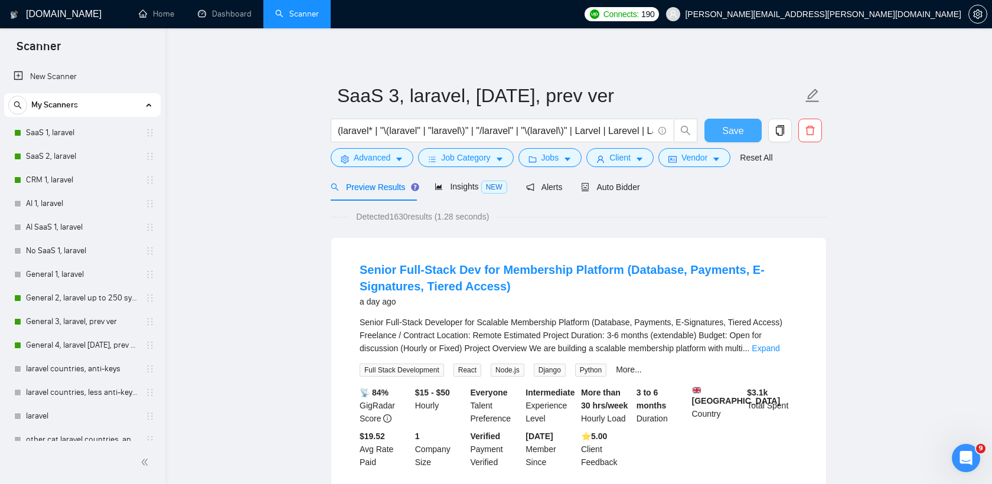
click at [741, 130] on span "Save" at bounding box center [732, 130] width 21 height 15
click at [614, 182] on span "Auto Bidder" at bounding box center [610, 186] width 58 height 9
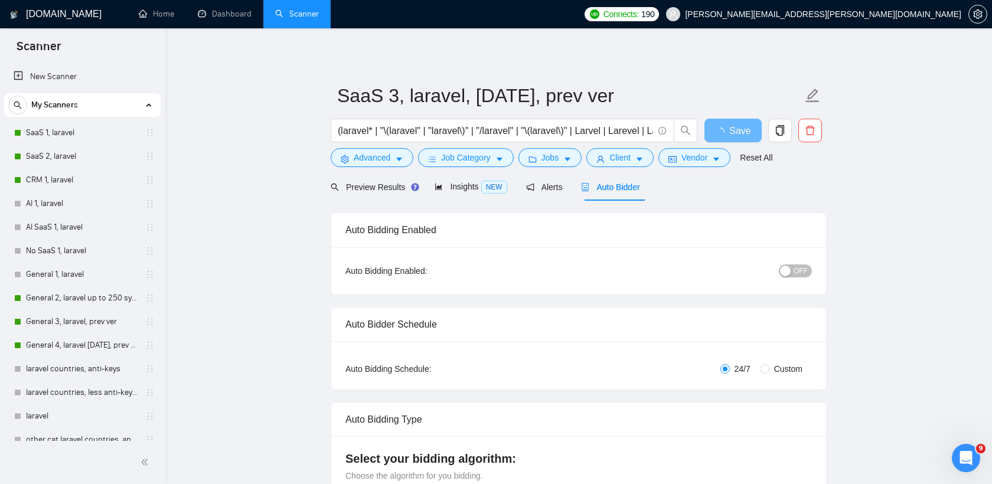
radio input "false"
radio input "true"
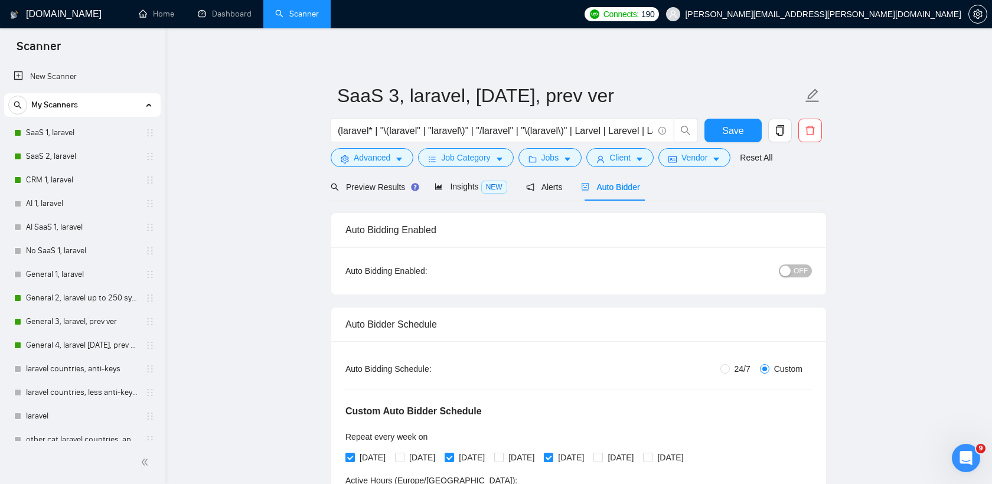
click at [799, 273] on span "OFF" at bounding box center [801, 271] width 14 height 13
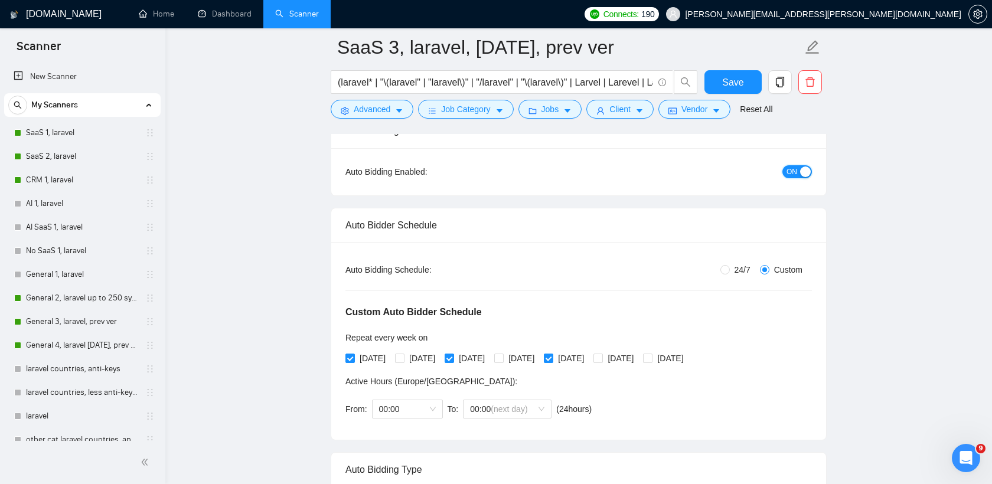
scroll to position [144, 0]
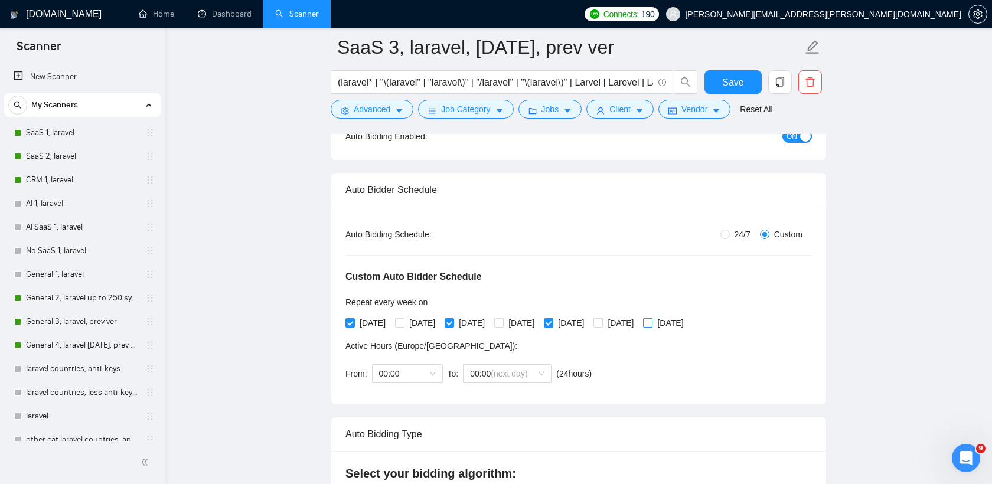
click at [651, 325] on input "[DATE]" at bounding box center [647, 322] width 8 height 8
checkbox input "true"
click at [552, 324] on input "[DATE]" at bounding box center [548, 322] width 8 height 8
checkbox input "false"
click at [453, 324] on input "[DATE]" at bounding box center [449, 322] width 8 height 8
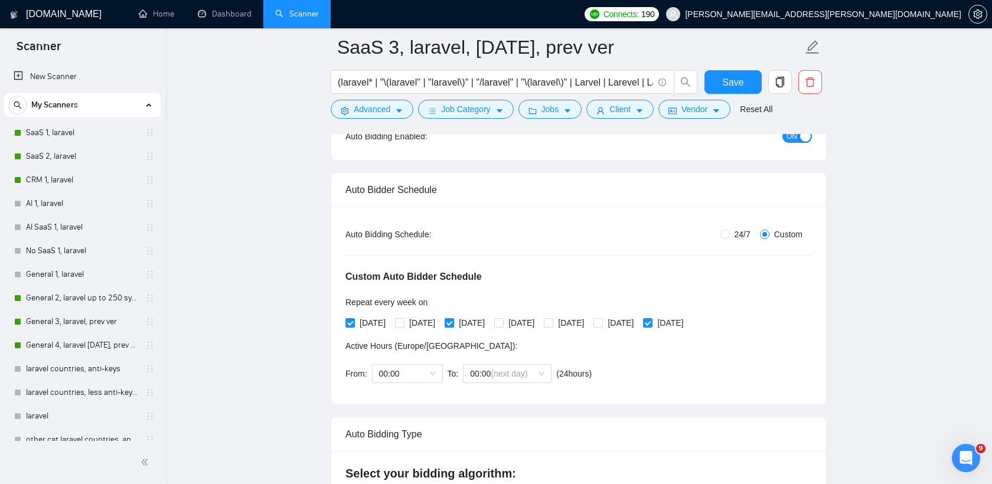
checkbox input "false"
click at [355, 324] on span "[DATE]" at bounding box center [372, 323] width 35 height 13
click at [354, 324] on input "[DATE]" at bounding box center [349, 322] width 8 height 8
checkbox input "false"
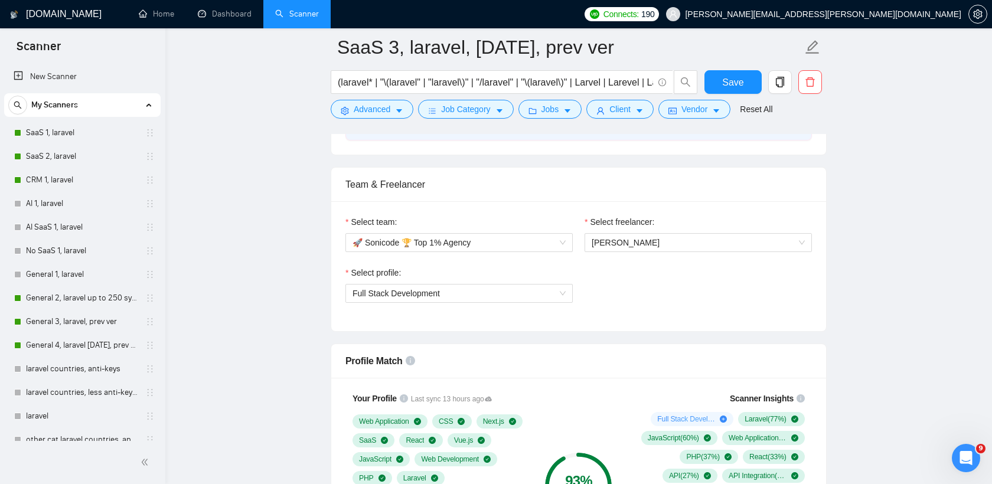
scroll to position [710, 0]
click at [735, 87] on span "Save" at bounding box center [732, 82] width 21 height 15
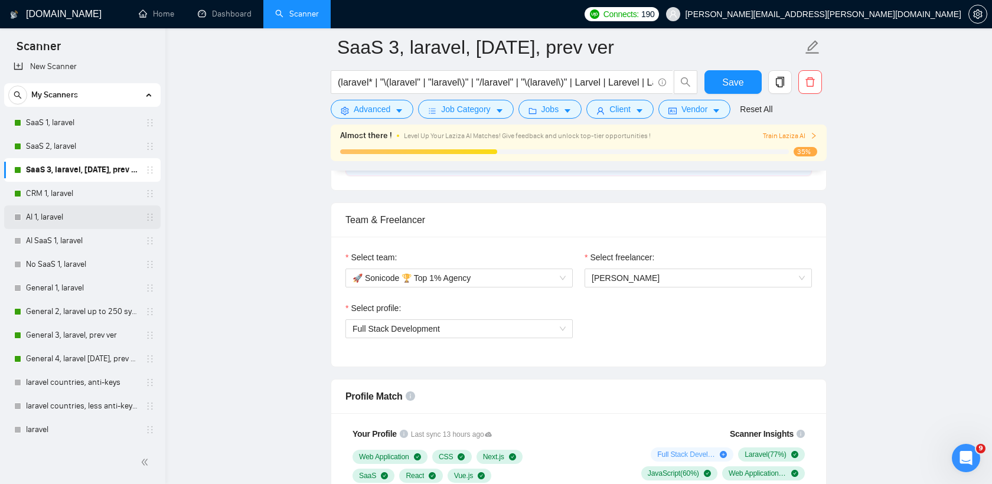
scroll to position [0, 0]
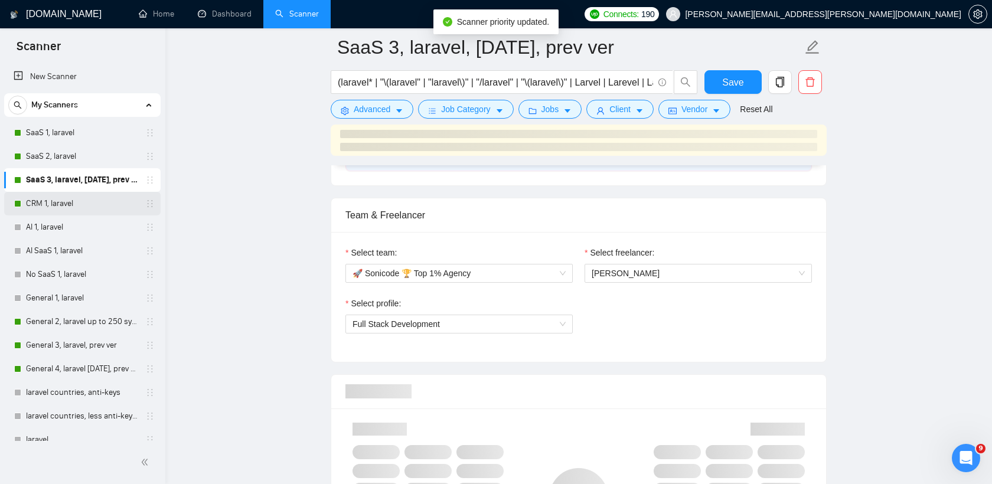
click at [102, 203] on link "CRM 1, laravel" at bounding box center [82, 204] width 112 height 24
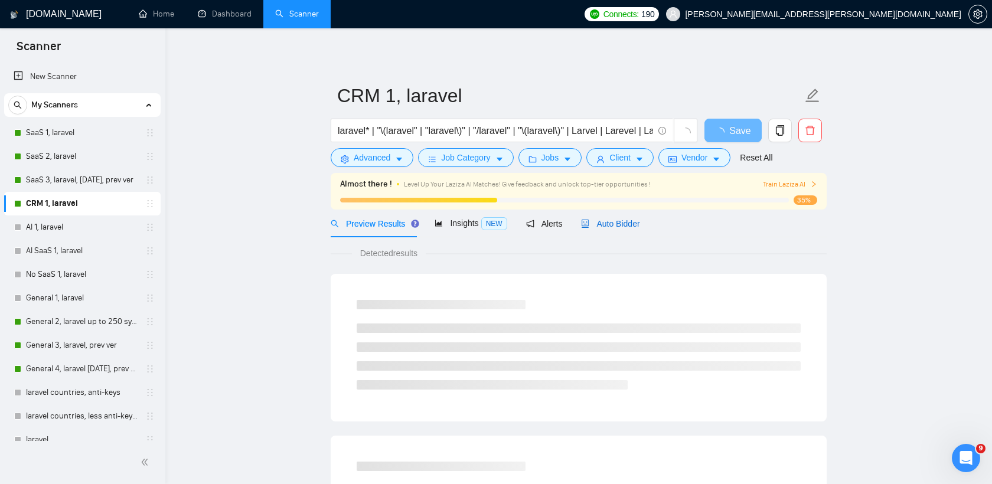
click at [622, 220] on span "Auto Bidder" at bounding box center [610, 223] width 58 height 9
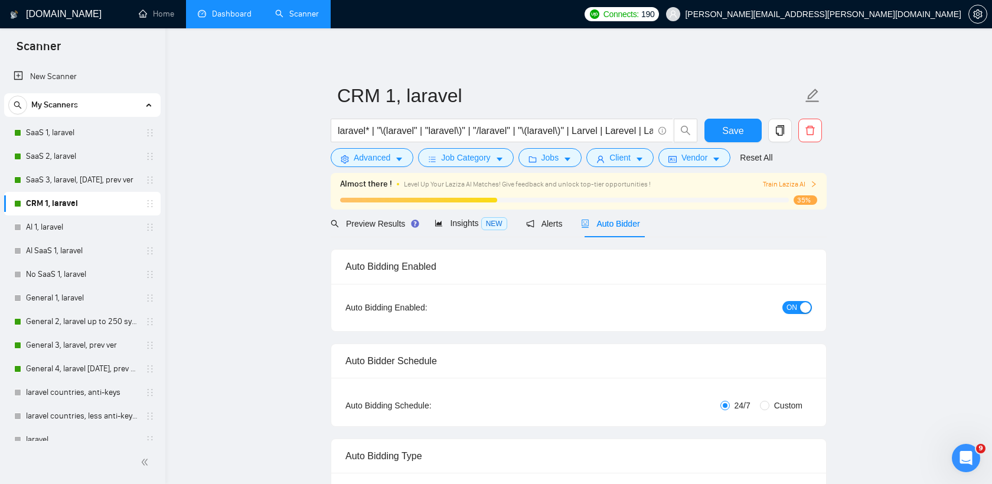
click at [230, 19] on link "Dashboard" at bounding box center [225, 14] width 54 height 10
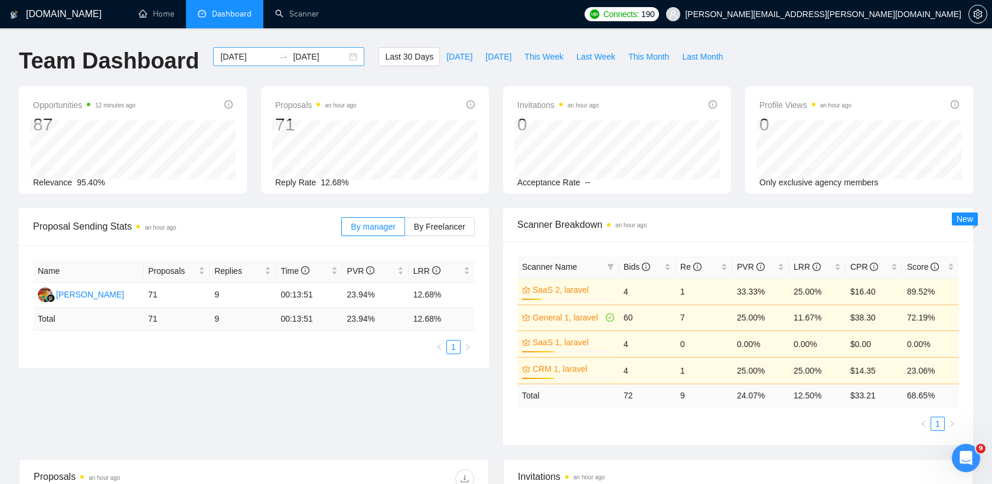
click at [250, 60] on input "2025-08-11" at bounding box center [247, 56] width 54 height 13
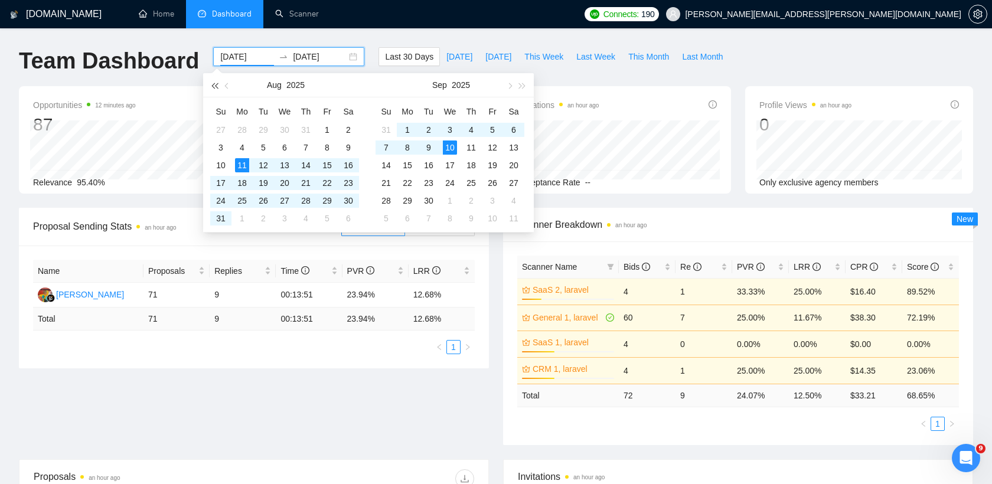
click at [214, 85] on span "button" at bounding box center [214, 86] width 6 height 6
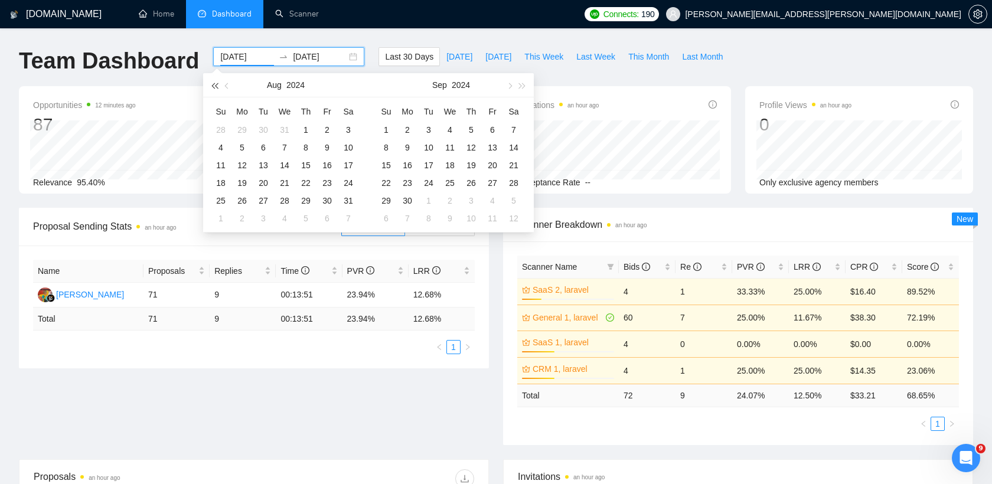
click at [214, 85] on span "button" at bounding box center [214, 86] width 6 height 6
click at [243, 131] on div "2" at bounding box center [242, 130] width 14 height 14
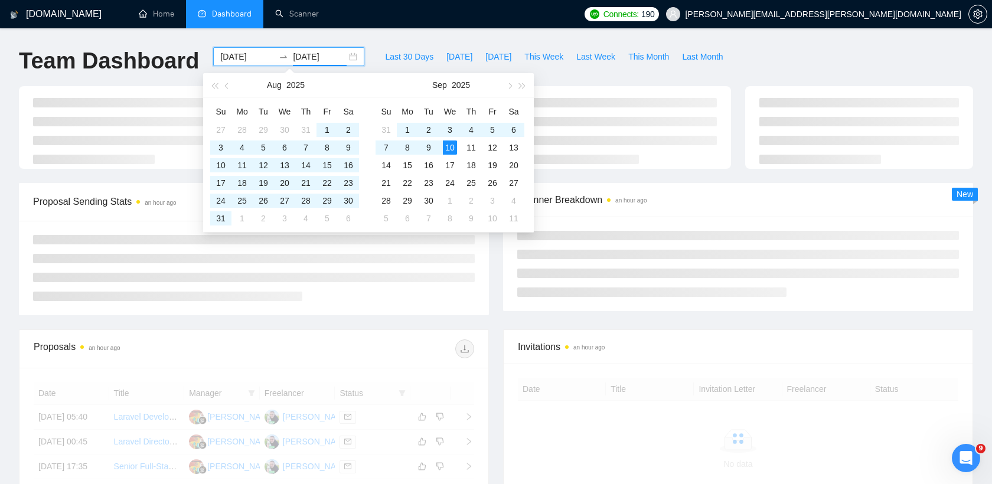
click at [424, 32] on div "GigRadar.io Home Dashboard Scanner Connects: 190 ivanenko.oleg.m@gmail.com Team…" at bounding box center [496, 398] width 992 height 797
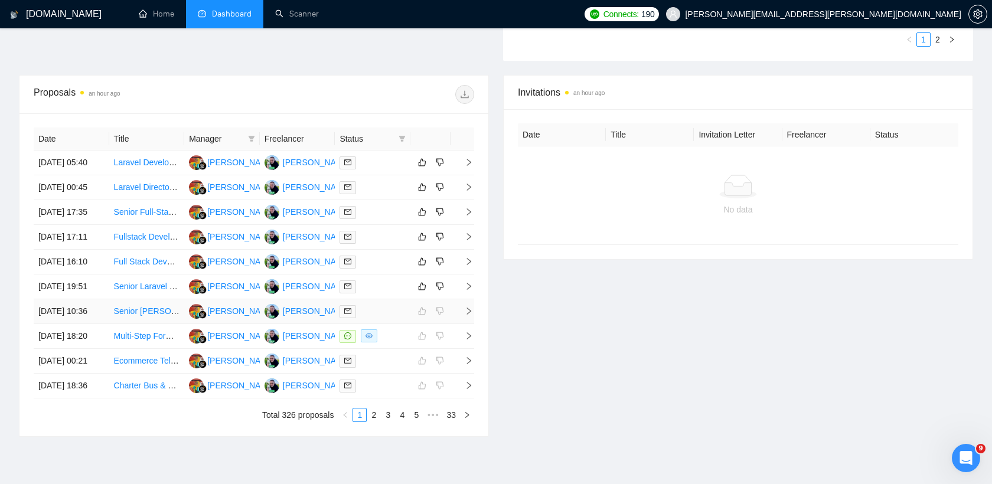
scroll to position [400, 0]
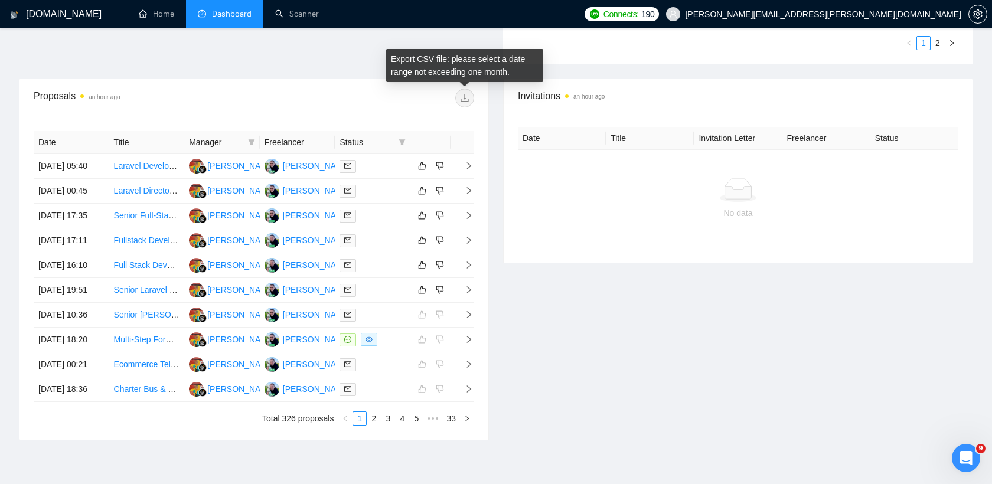
click at [461, 92] on span at bounding box center [464, 98] width 19 height 19
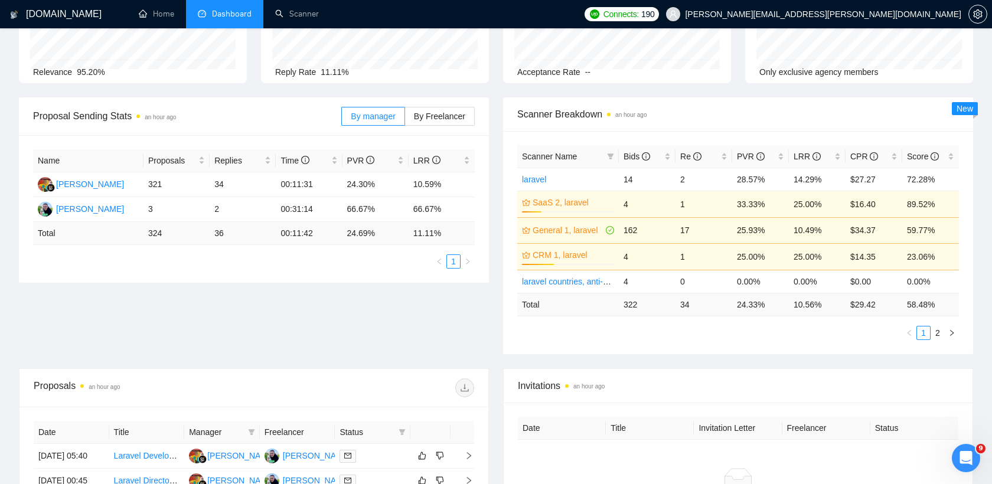
scroll to position [0, 0]
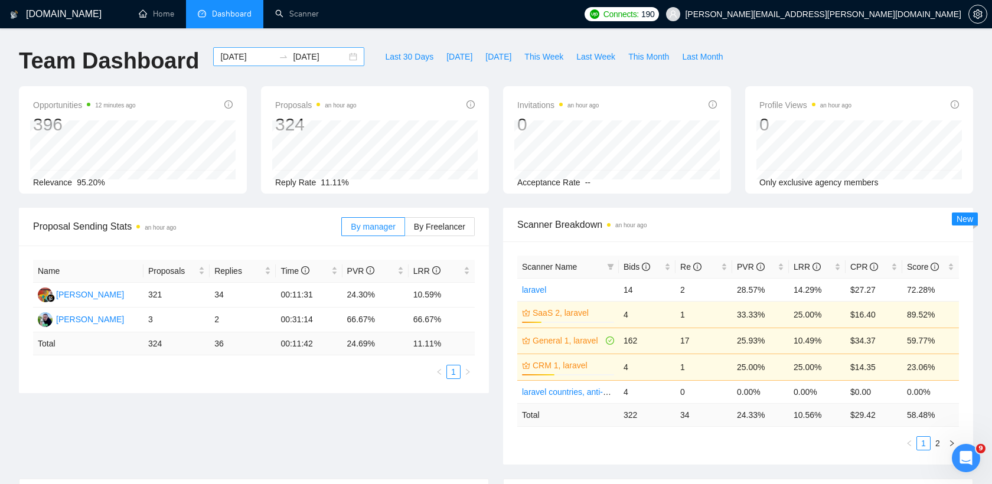
click at [249, 56] on input "2021-08-02" at bounding box center [247, 56] width 54 height 13
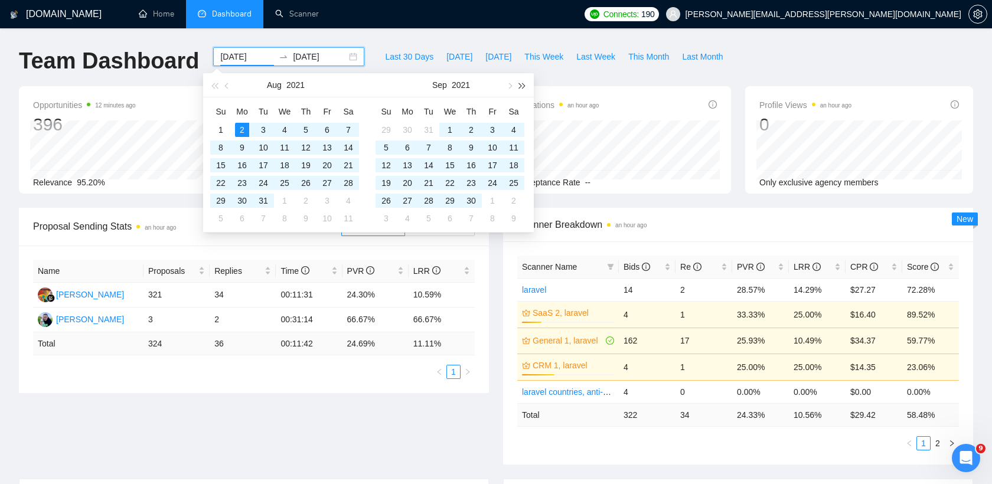
click at [524, 83] on button "button" at bounding box center [522, 85] width 13 height 24
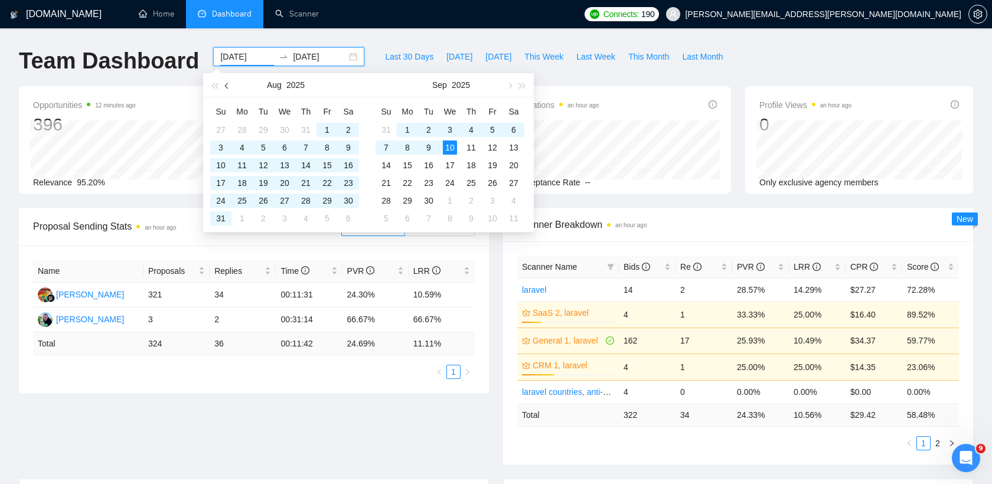
click at [229, 86] on span "button" at bounding box center [228, 86] width 6 height 6
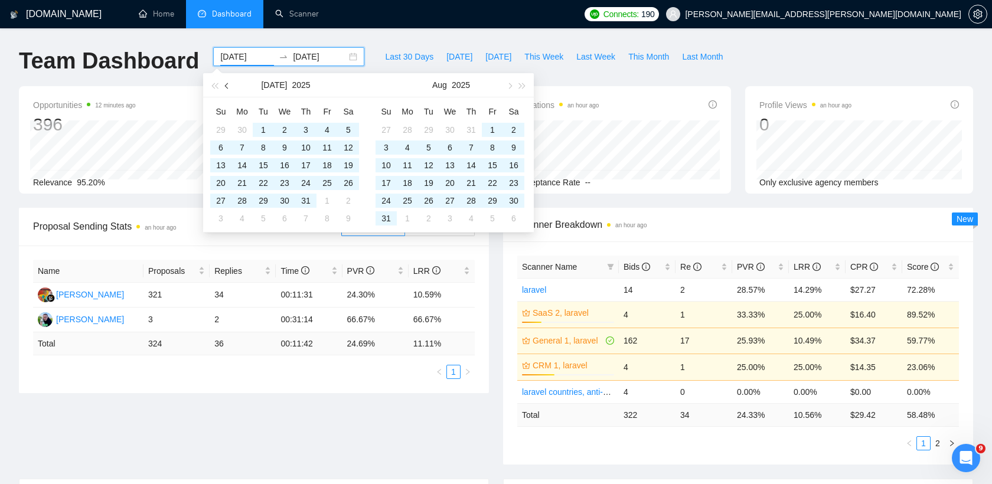
click at [229, 86] on span "button" at bounding box center [228, 86] width 6 height 6
type input "2025-05-01"
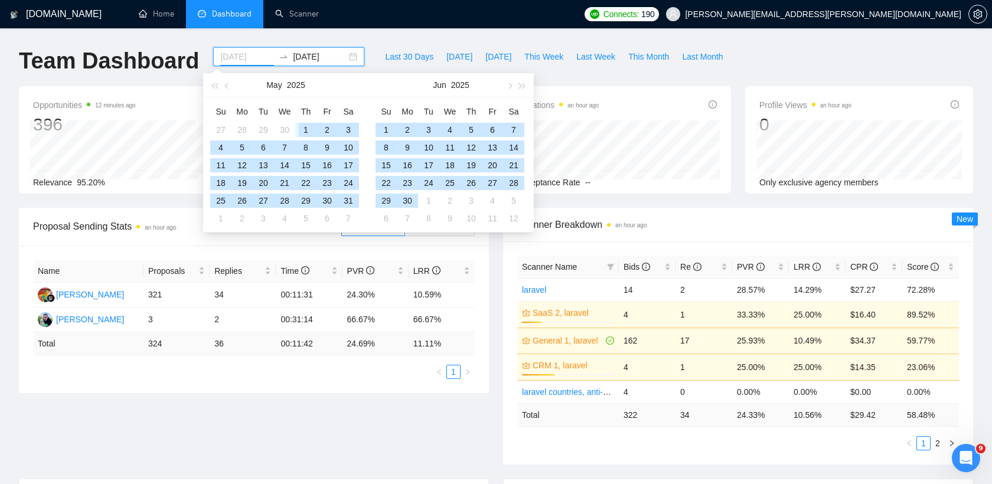
click at [302, 128] on div "1" at bounding box center [306, 130] width 14 height 14
click at [349, 202] on div "31" at bounding box center [348, 201] width 14 height 14
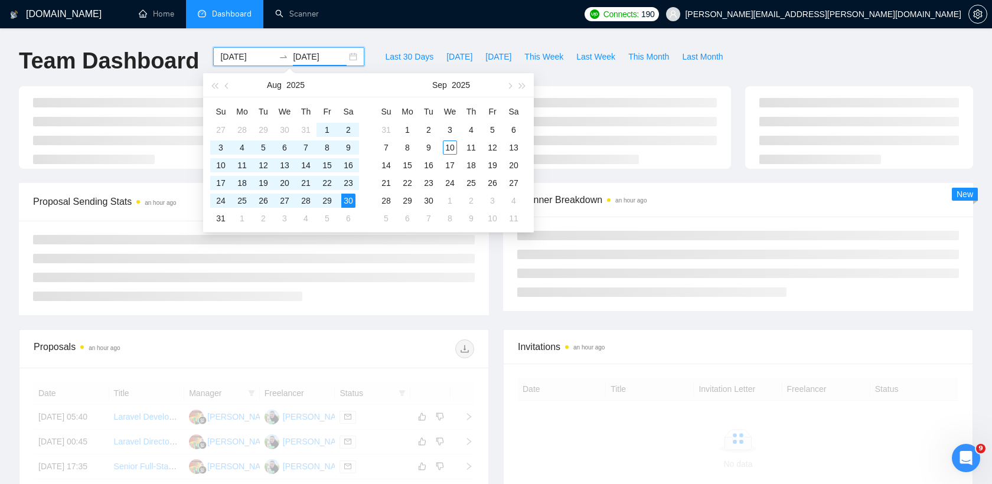
type input "2025-08-30"
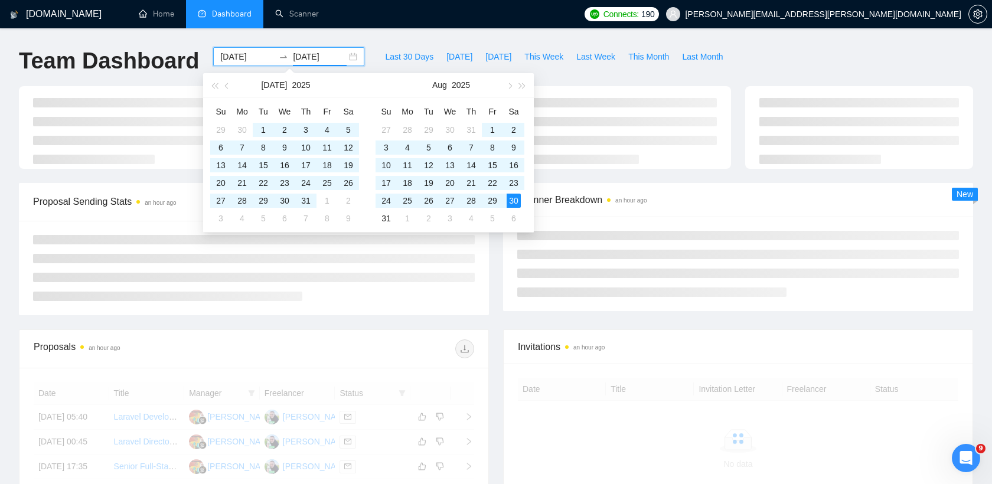
click at [383, 37] on div "GigRadar.io Home Dashboard Scanner Connects: 190 ivanenko.oleg.m@gmail.com Team…" at bounding box center [496, 398] width 992 height 797
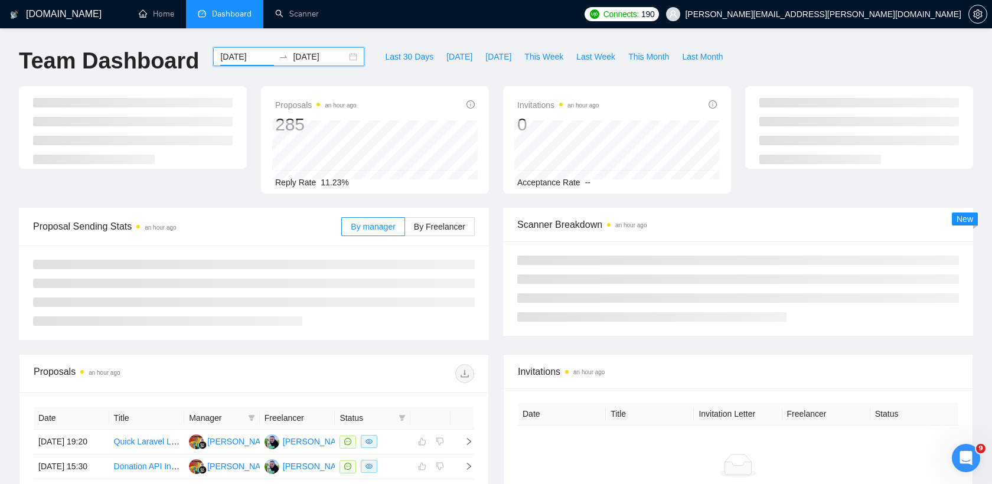
click at [237, 57] on input "2025-05-01" at bounding box center [247, 56] width 54 height 13
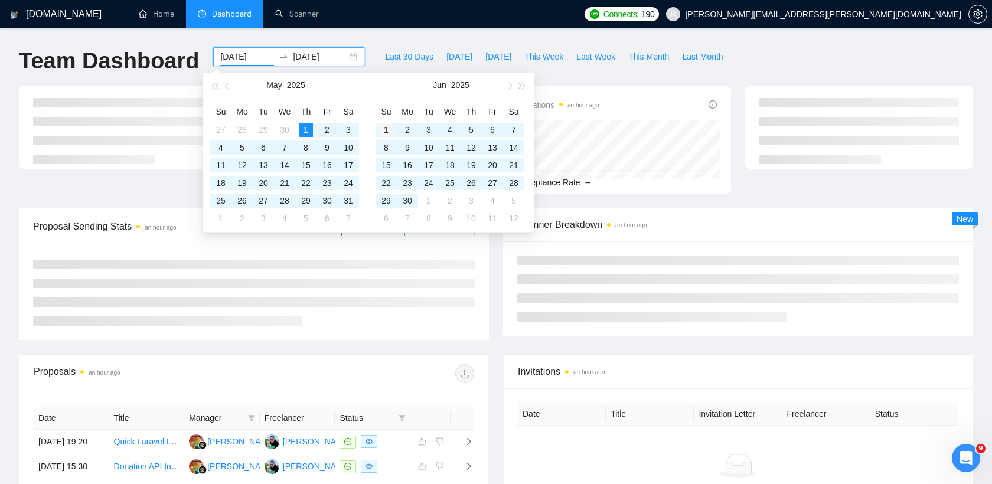
type input "2025-06-01"
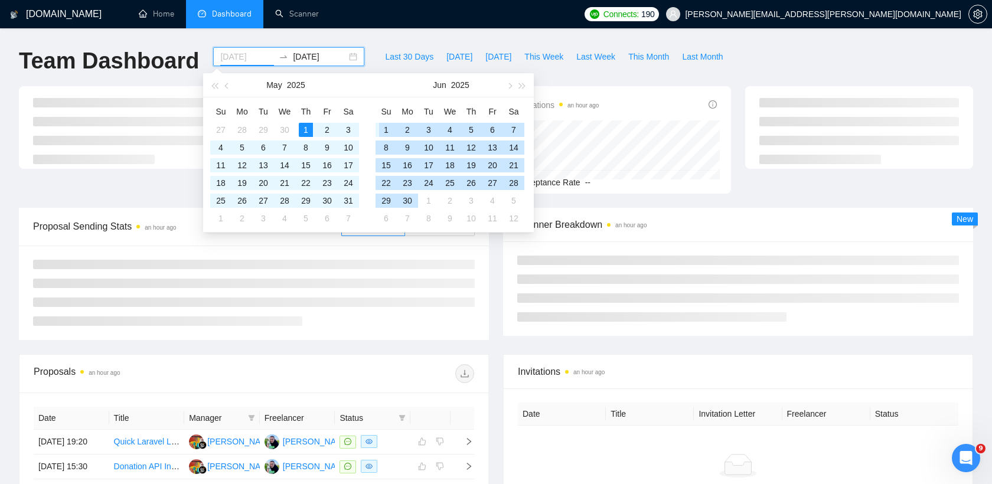
click at [383, 128] on div "1" at bounding box center [386, 130] width 14 height 14
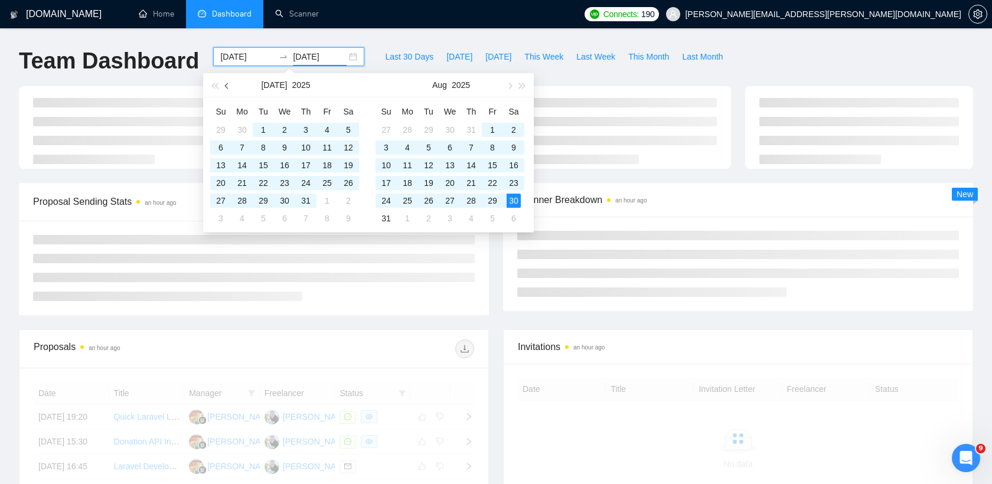
click at [227, 85] on span "button" at bounding box center [228, 86] width 6 height 6
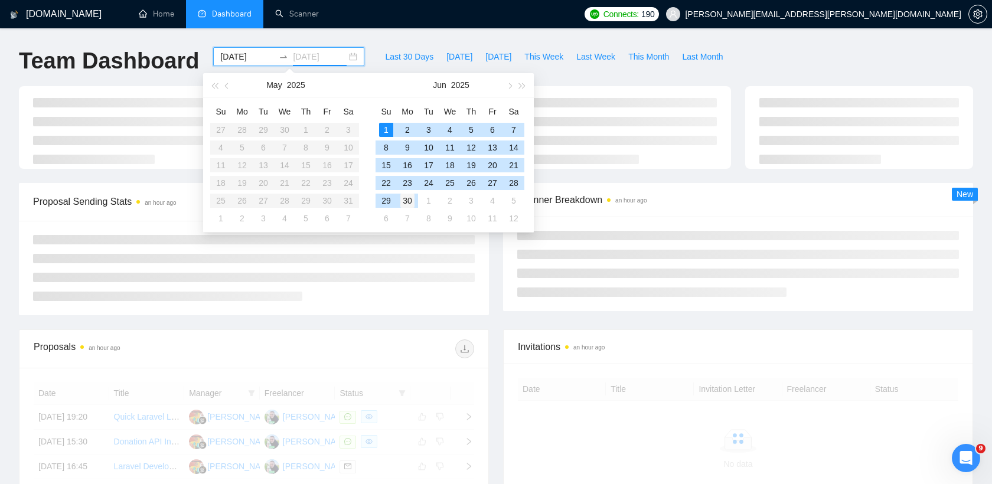
type input "2025-06-30"
click at [408, 200] on div "30" at bounding box center [407, 201] width 14 height 14
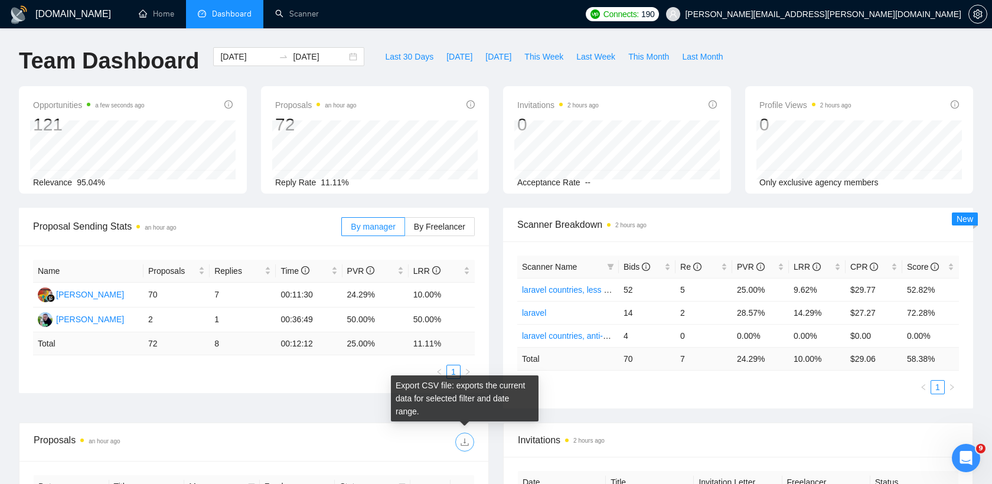
click at [465, 436] on button "button" at bounding box center [464, 442] width 19 height 19
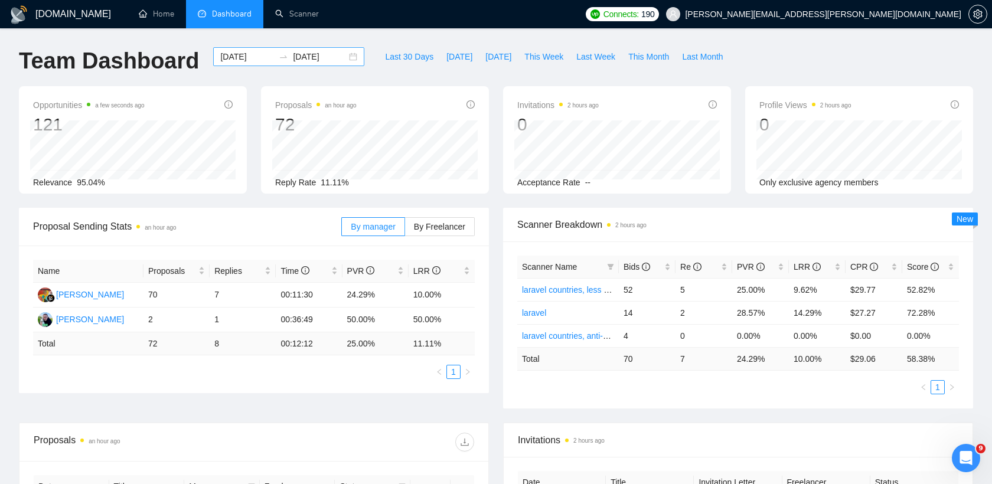
click at [236, 58] on input "2025-06-01" at bounding box center [247, 56] width 54 height 13
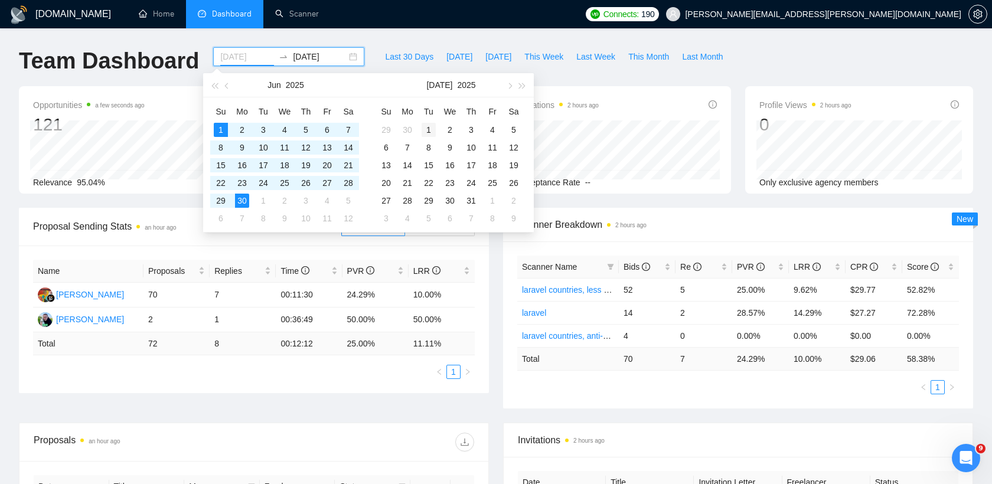
type input "2025-07-01"
click at [429, 130] on div "1" at bounding box center [429, 130] width 14 height 14
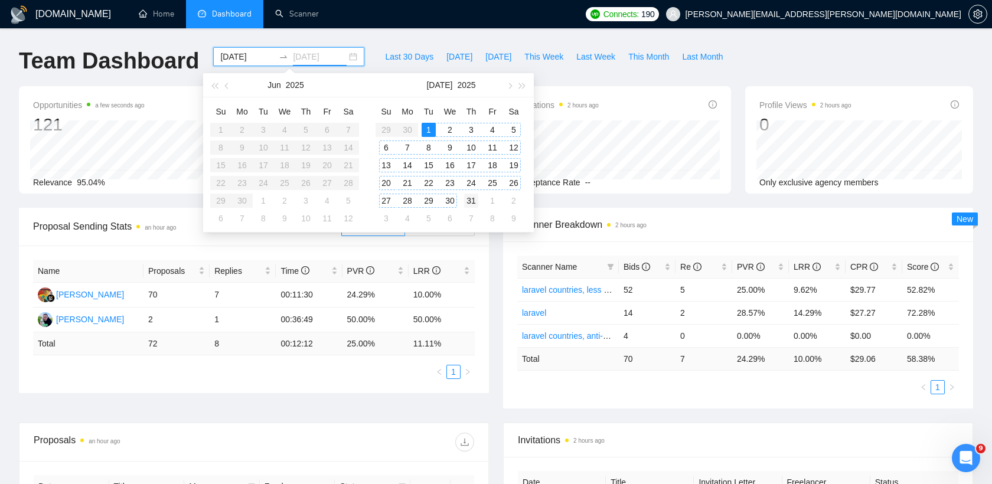
type input "2025-07-31"
click at [468, 197] on div "31" at bounding box center [471, 201] width 14 height 14
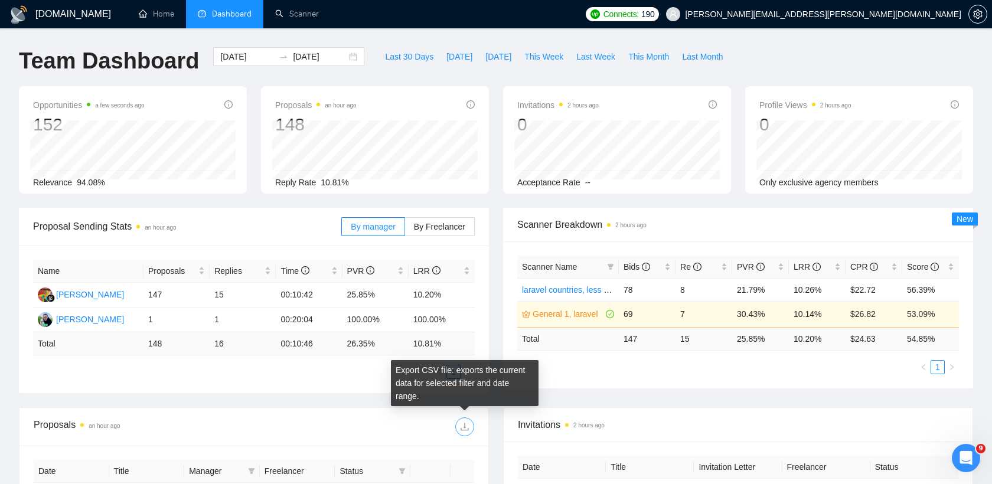
click at [467, 431] on icon "download" at bounding box center [464, 426] width 9 height 9
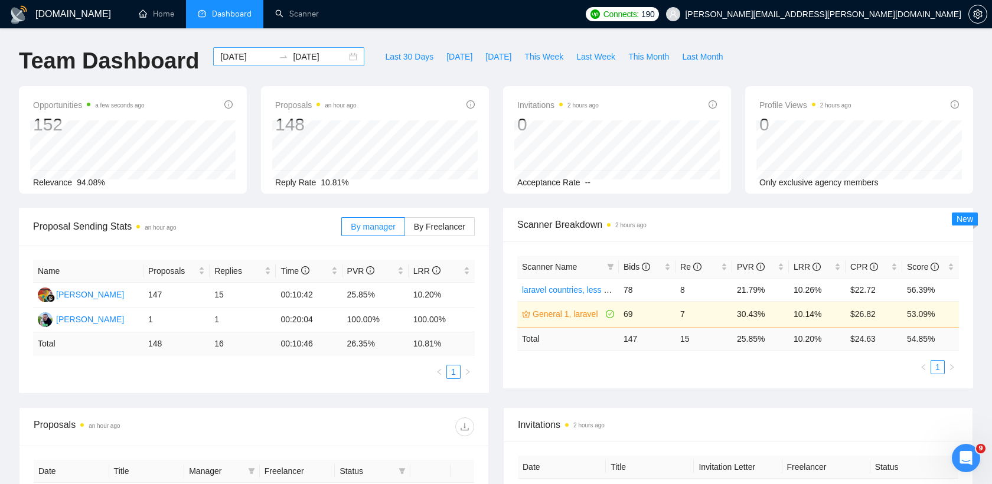
click at [236, 53] on input "2025-07-01" at bounding box center [247, 56] width 54 height 13
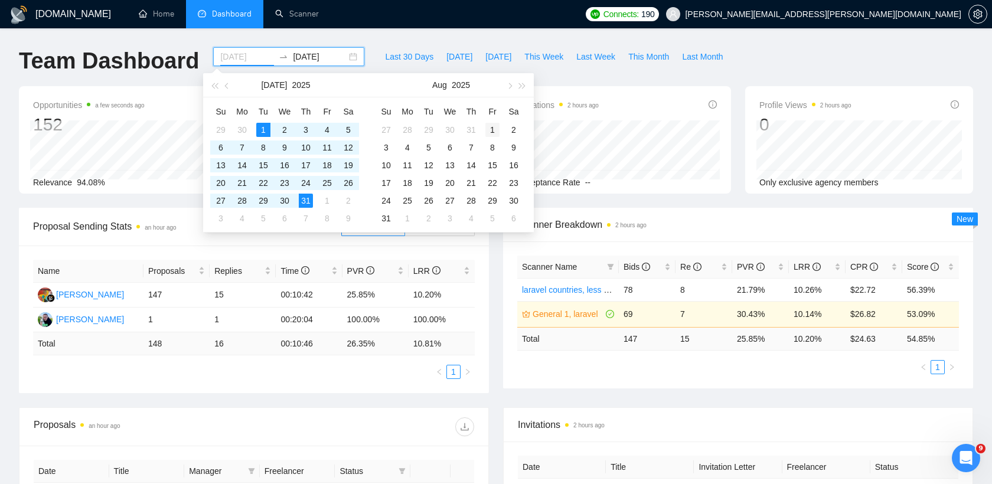
type input "2025-08-01"
click at [493, 126] on div "1" at bounding box center [492, 130] width 14 height 14
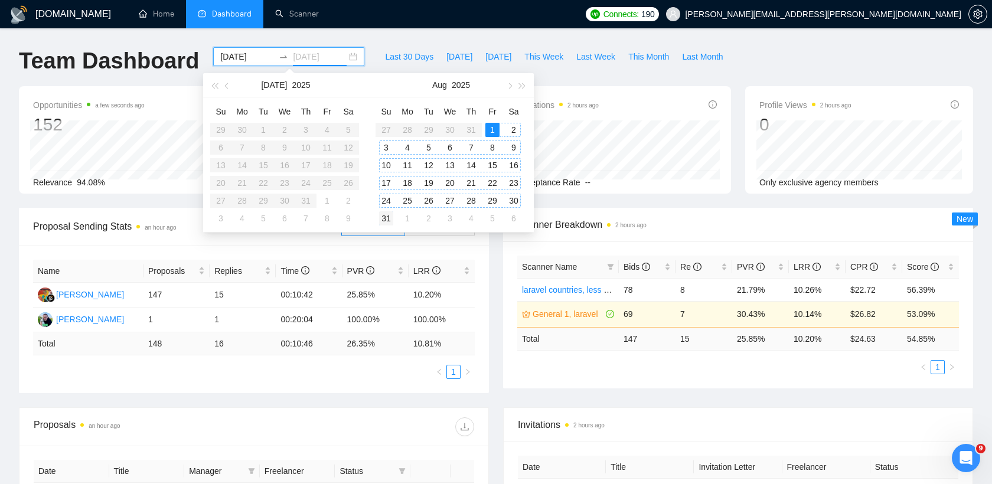
type input "2025-08-31"
click at [390, 214] on div "31" at bounding box center [386, 218] width 14 height 14
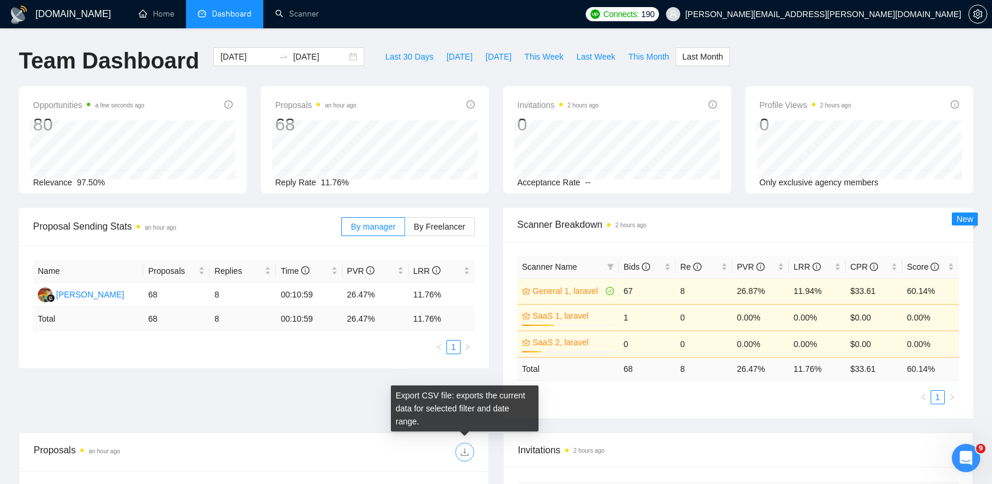
click at [465, 453] on icon "download" at bounding box center [465, 453] width 8 height 8
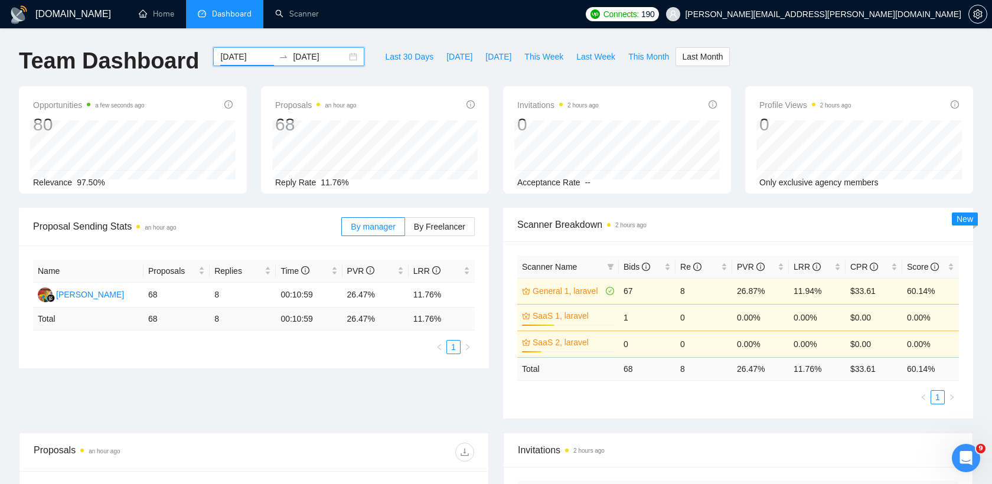
click at [240, 58] on input "2025-08-01" at bounding box center [247, 56] width 54 height 13
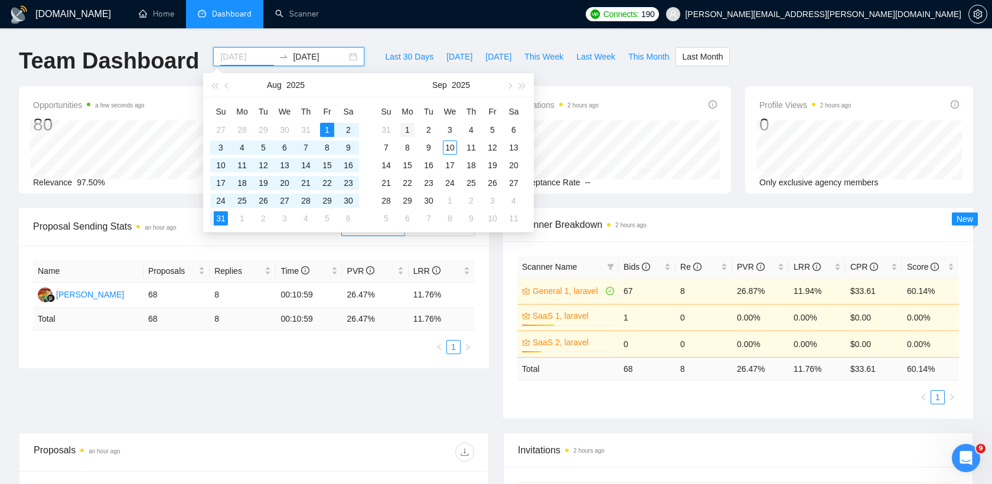
type input "2025-09-01"
click at [409, 130] on div "1" at bounding box center [407, 130] width 14 height 14
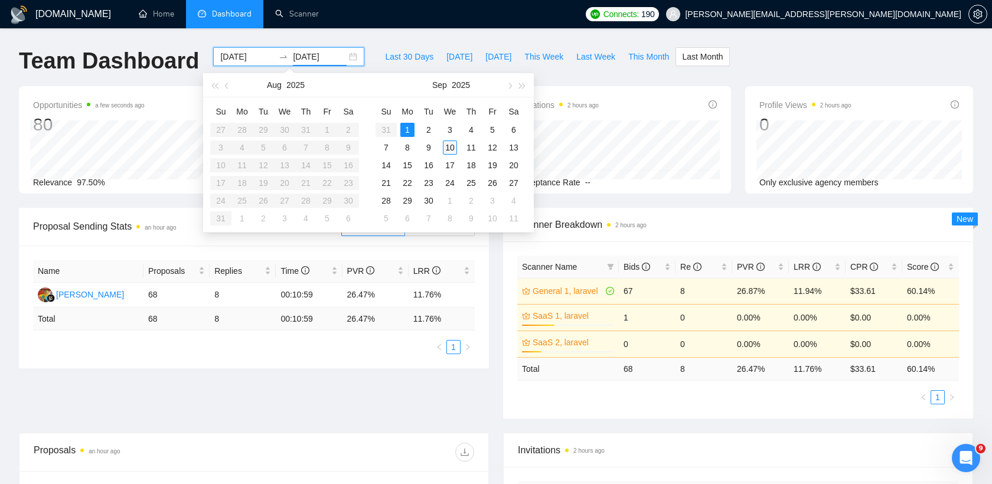
type input "2025-09-10"
click at [455, 146] on div "10" at bounding box center [450, 148] width 14 height 14
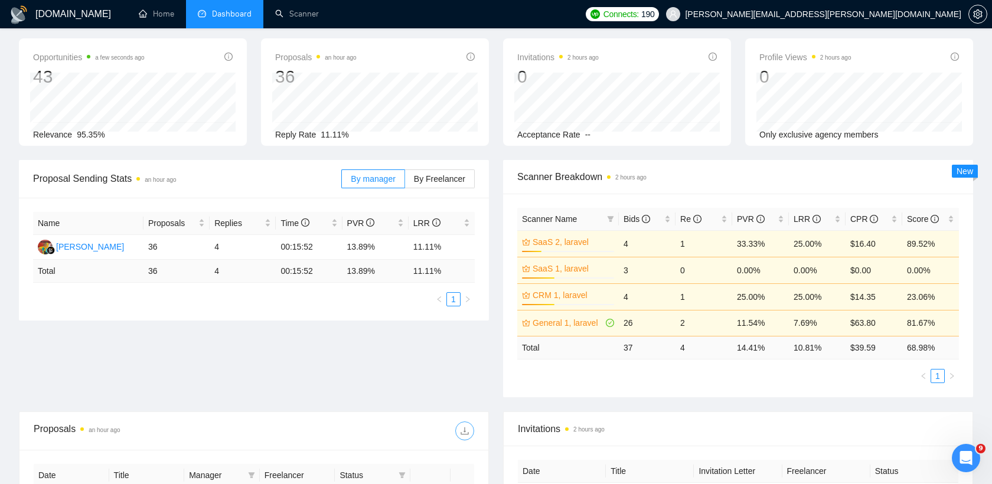
scroll to position [49, 0]
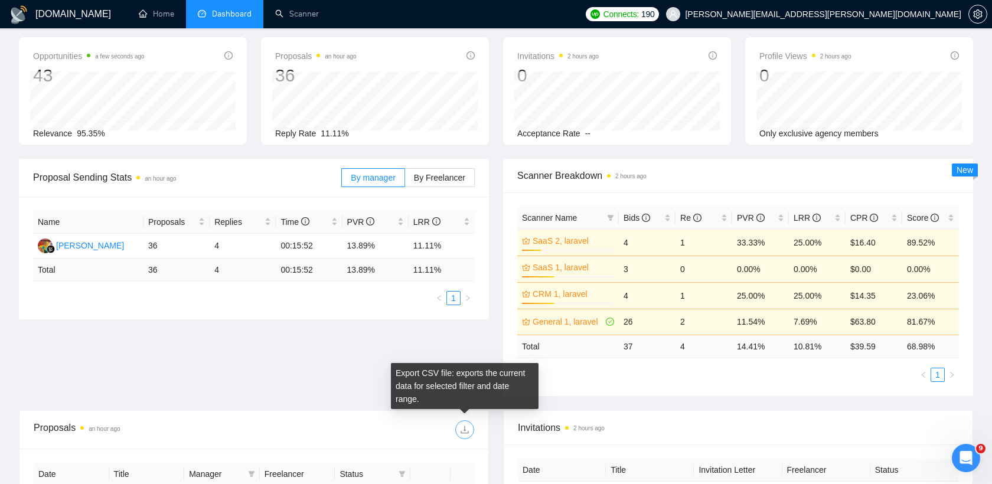
click at [468, 431] on icon "download" at bounding box center [464, 429] width 9 height 9
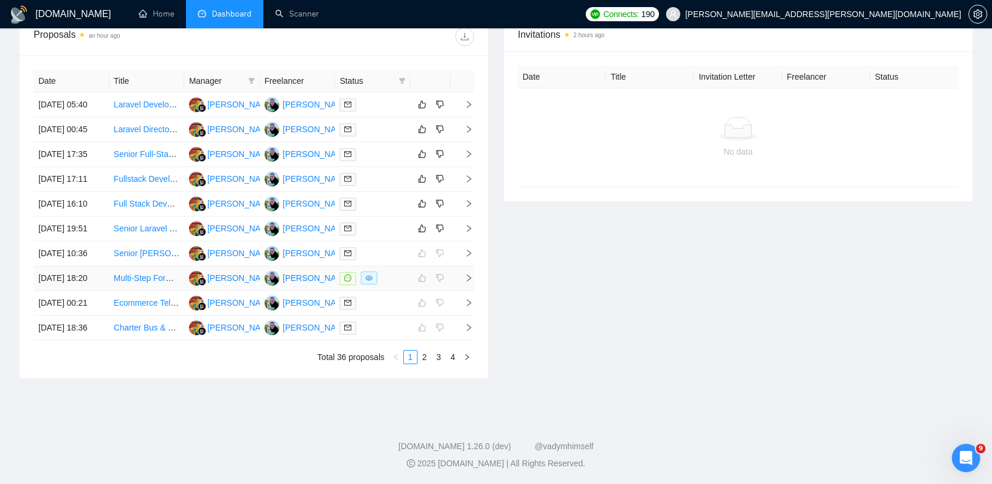
scroll to position [555, 0]
click at [424, 355] on link "2" at bounding box center [424, 357] width 13 height 13
click at [439, 360] on link "3" at bounding box center [438, 357] width 13 height 13
click at [453, 360] on link "4" at bounding box center [452, 357] width 13 height 13
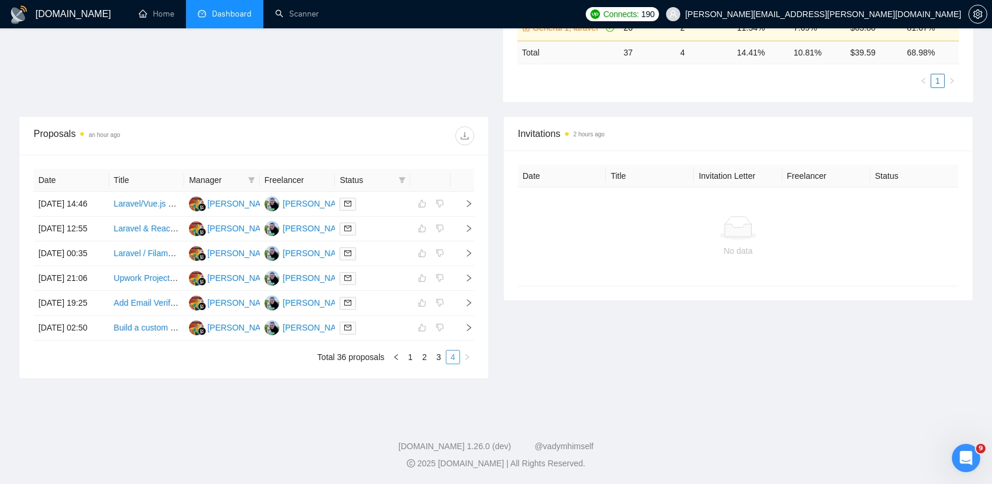
scroll to position [410, 0]
click at [406, 362] on link "1" at bounding box center [410, 357] width 13 height 13
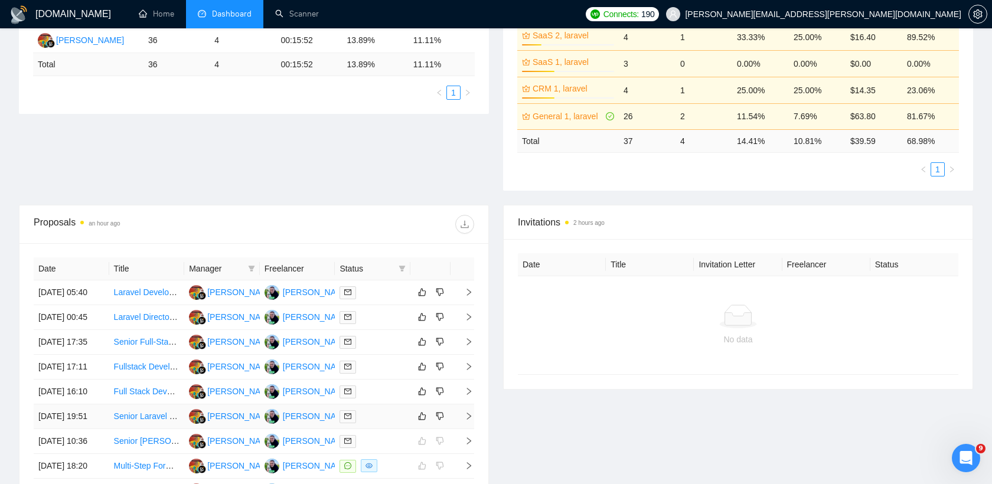
scroll to position [356, 0]
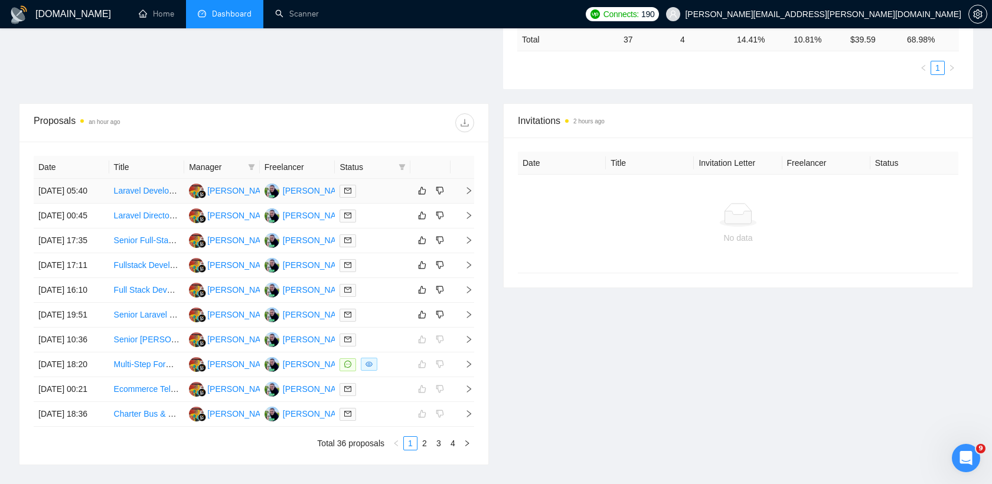
click at [383, 195] on div at bounding box center [373, 191] width 66 height 14
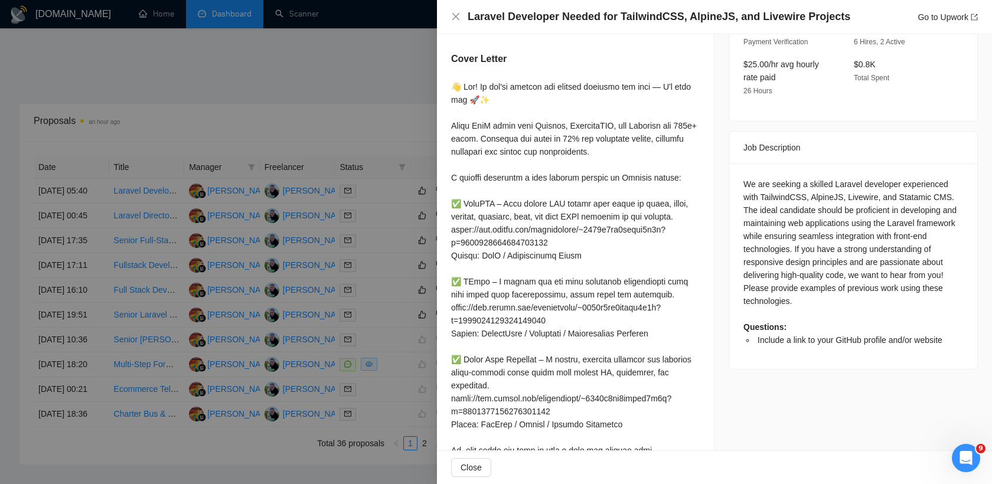
scroll to position [357, 0]
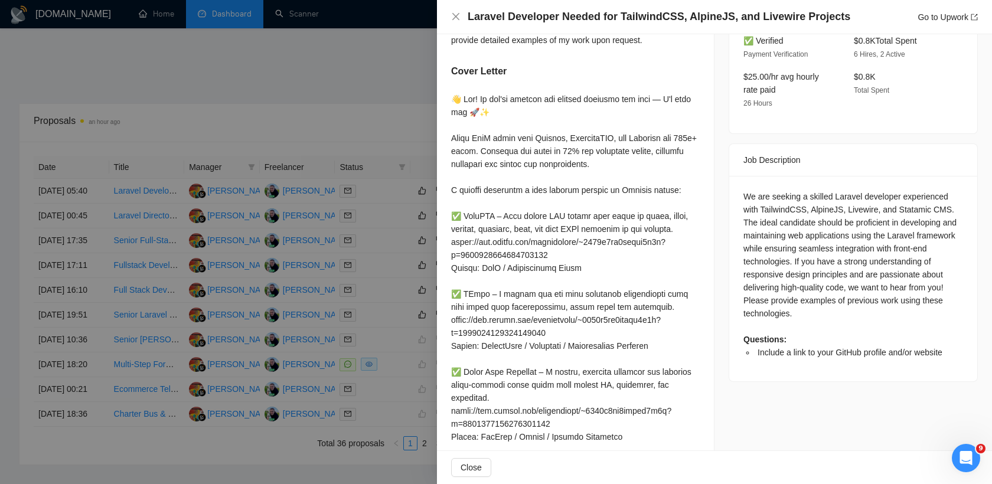
click at [419, 112] on div at bounding box center [496, 242] width 992 height 484
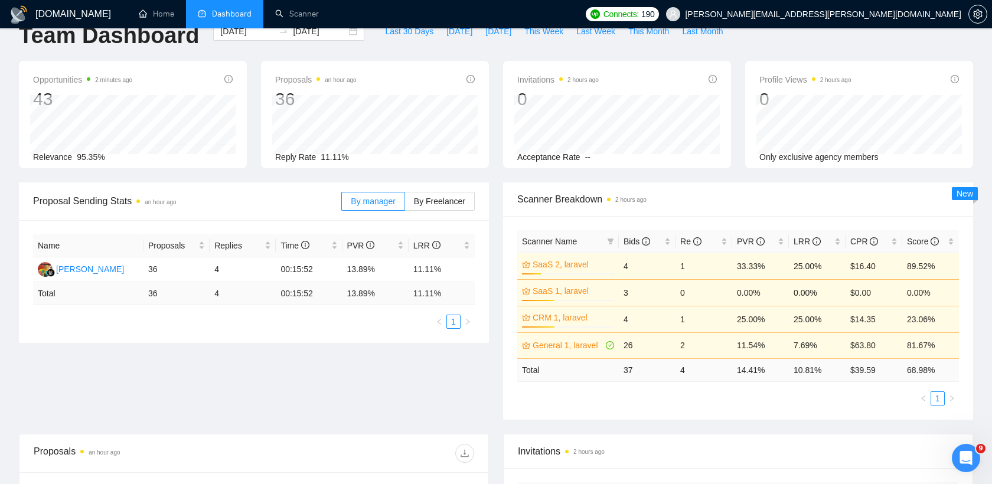
scroll to position [0, 0]
